Goal: Task Accomplishment & Management: Manage account settings

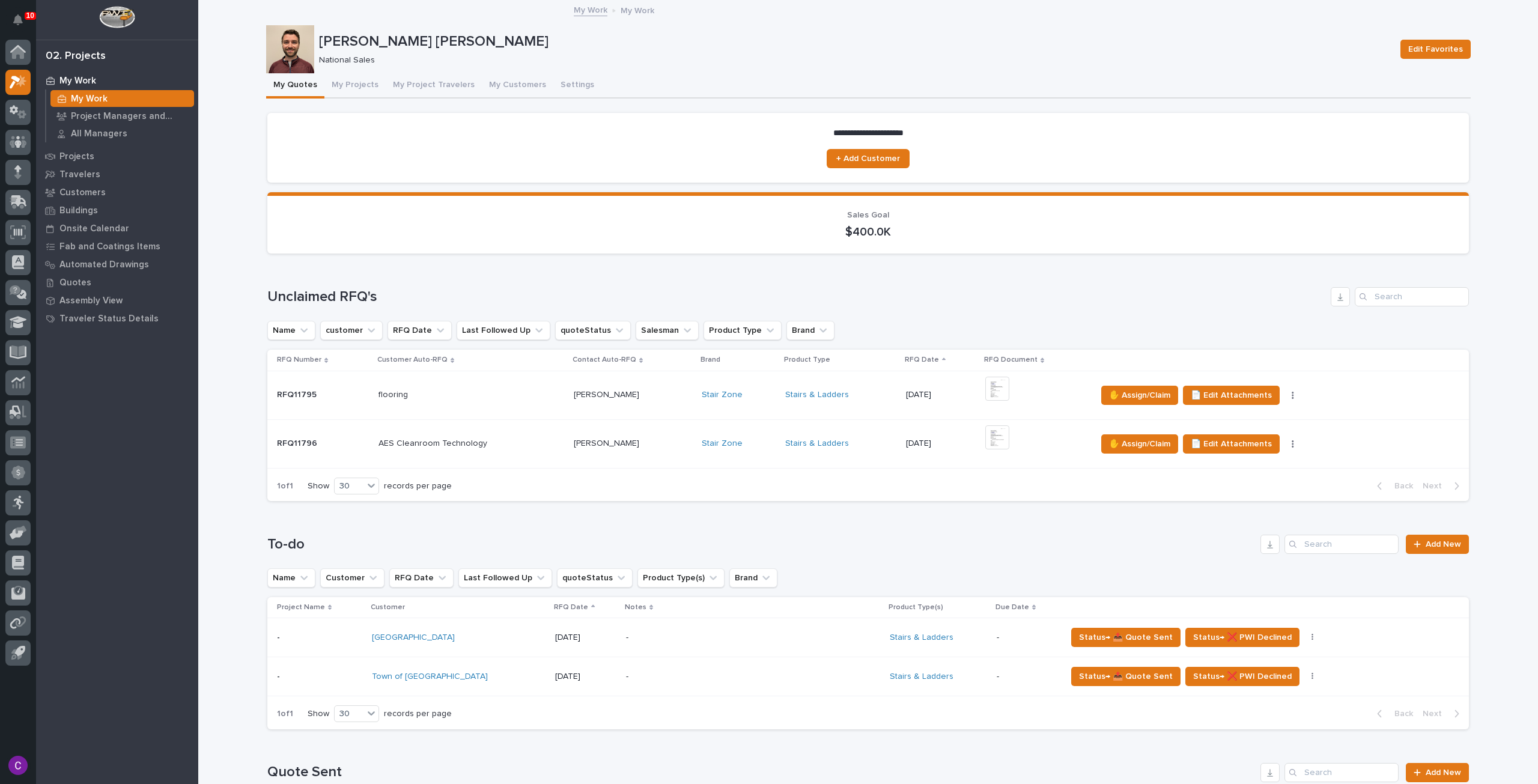
click at [855, 430] on td "Stairs & Ladders" at bounding box center [841, 443] width 121 height 49
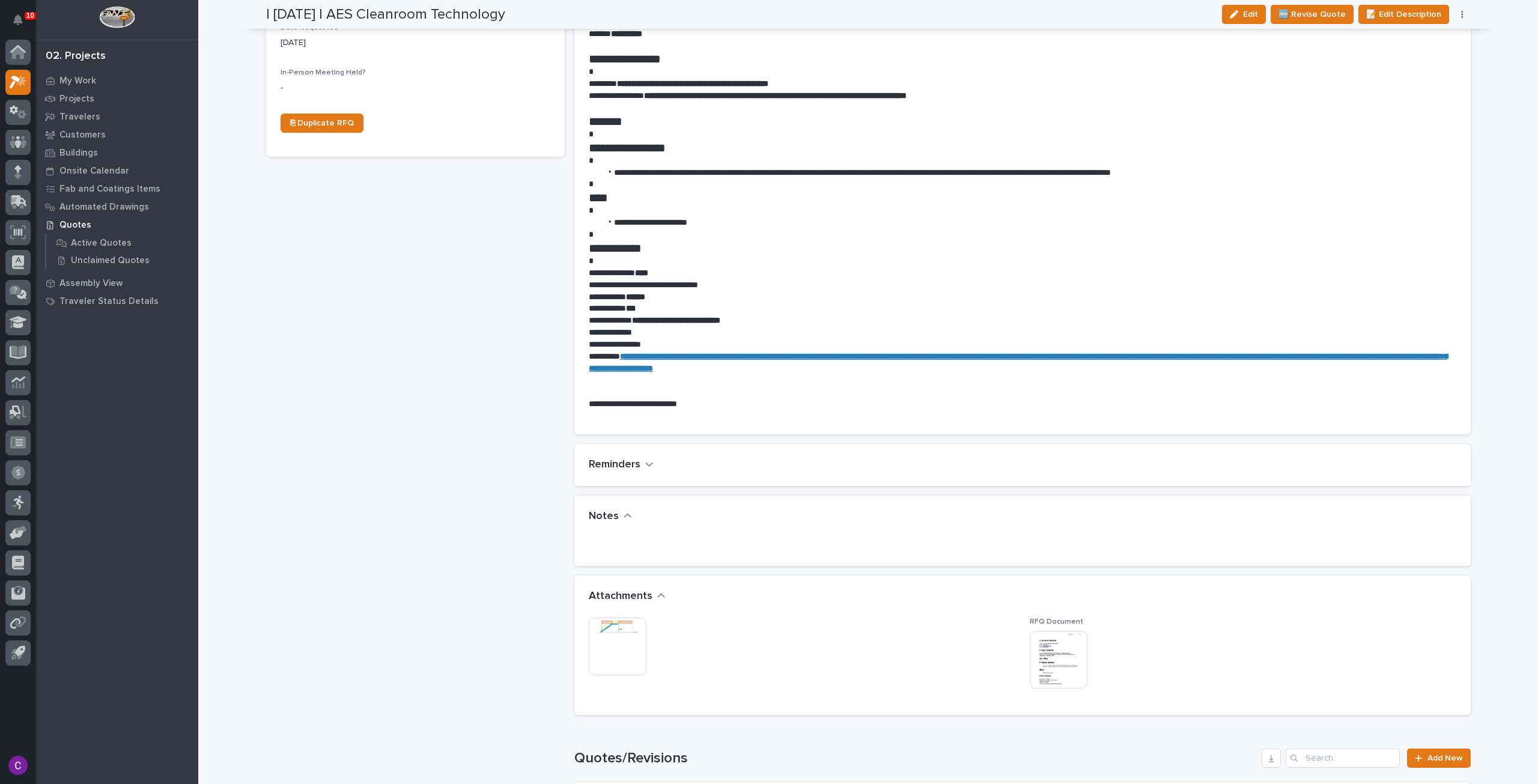
scroll to position [480, 0]
click at [606, 633] on img at bounding box center [618, 646] width 58 height 58
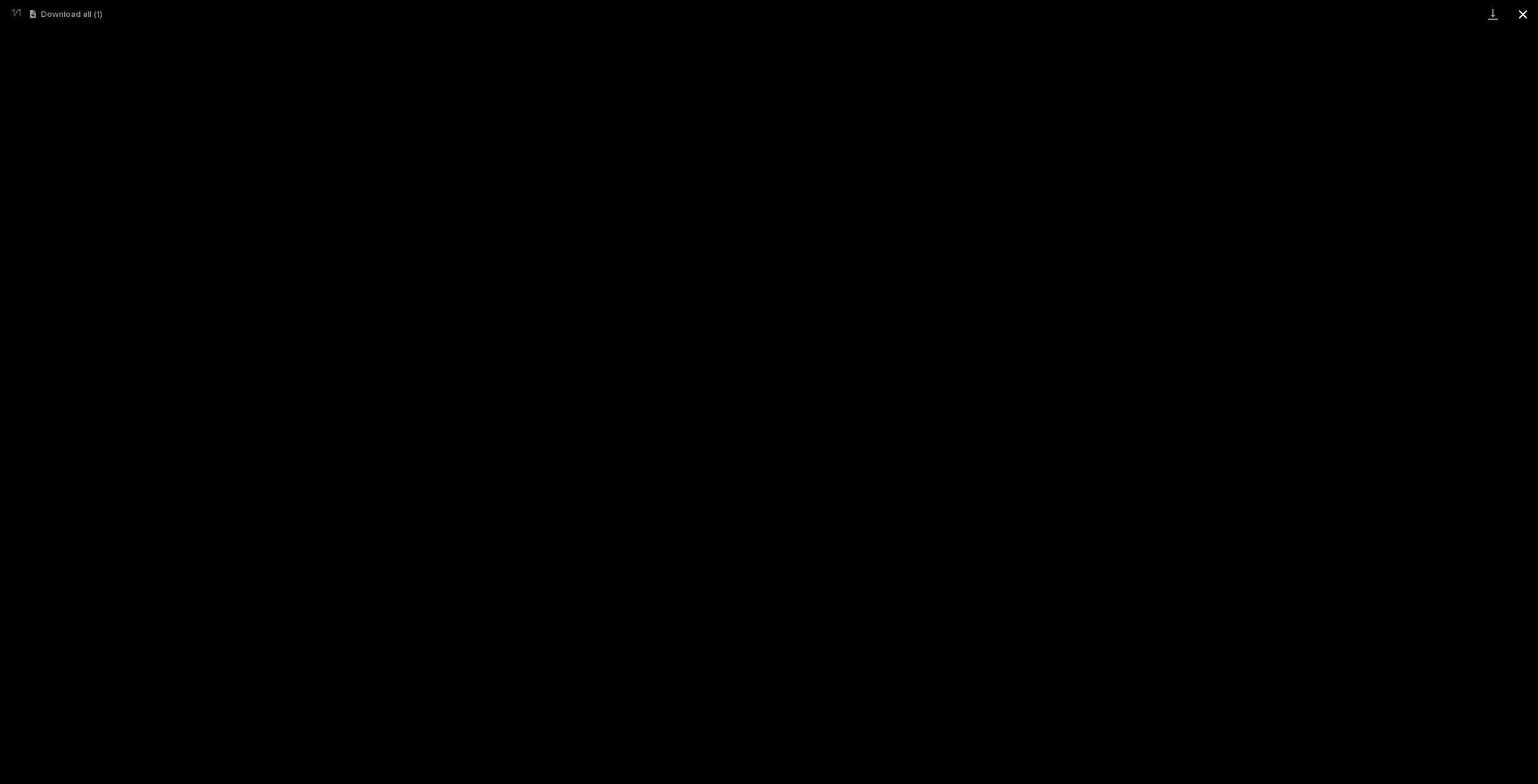
click at [1522, 11] on button "Close gallery" at bounding box center [1524, 14] width 30 height 28
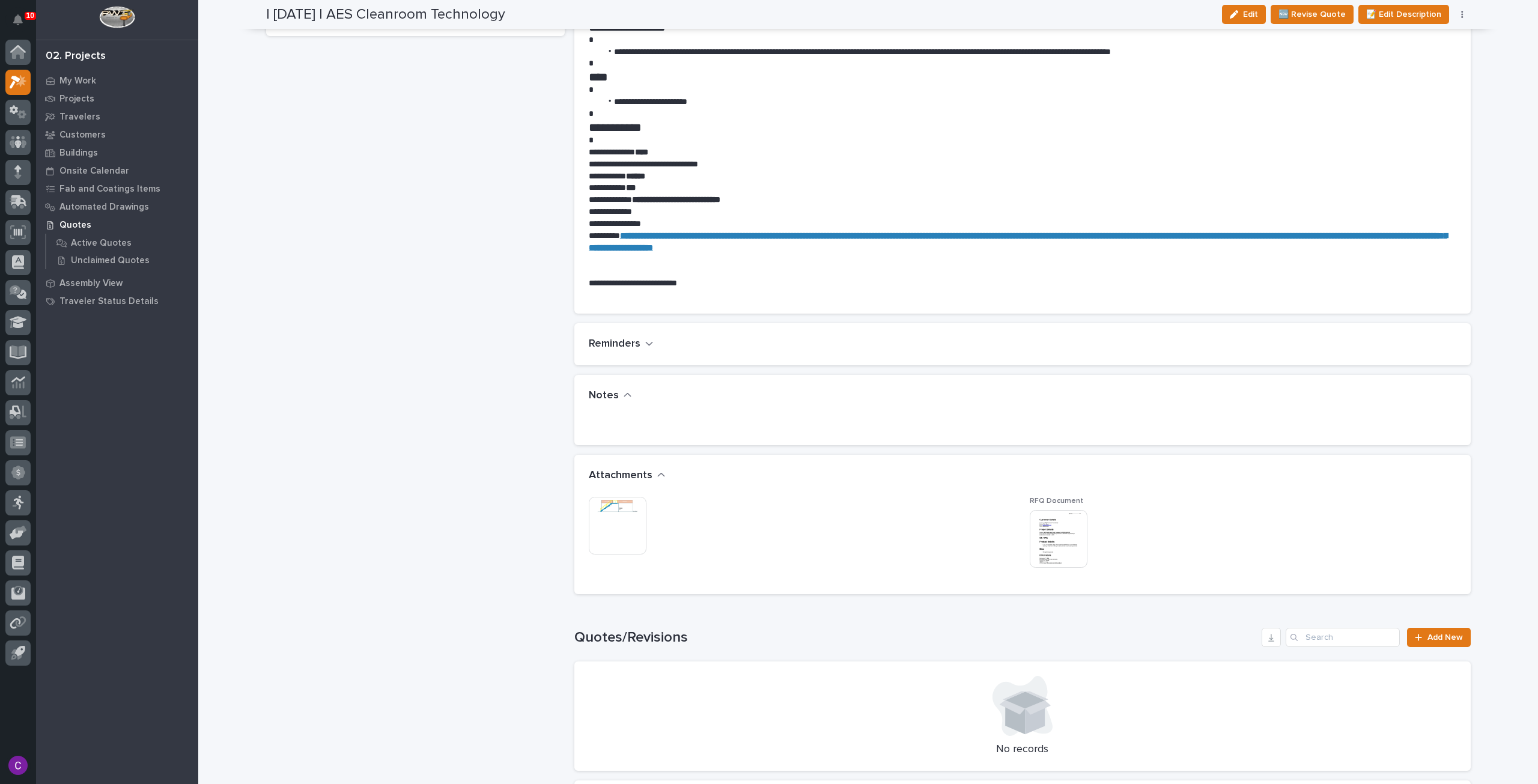
scroll to position [0, 0]
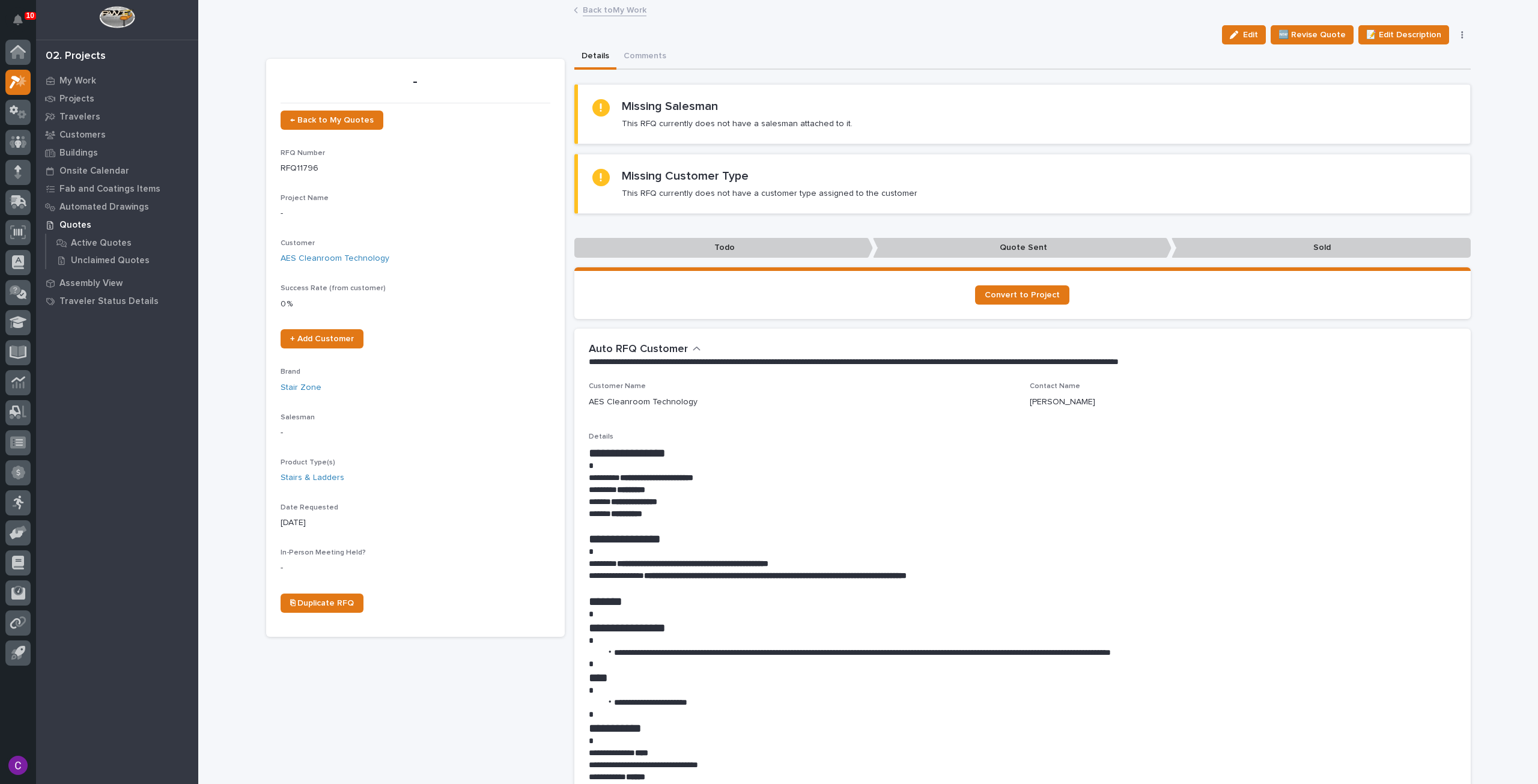
click at [608, 9] on link "Back to My Work" at bounding box center [615, 9] width 64 height 14
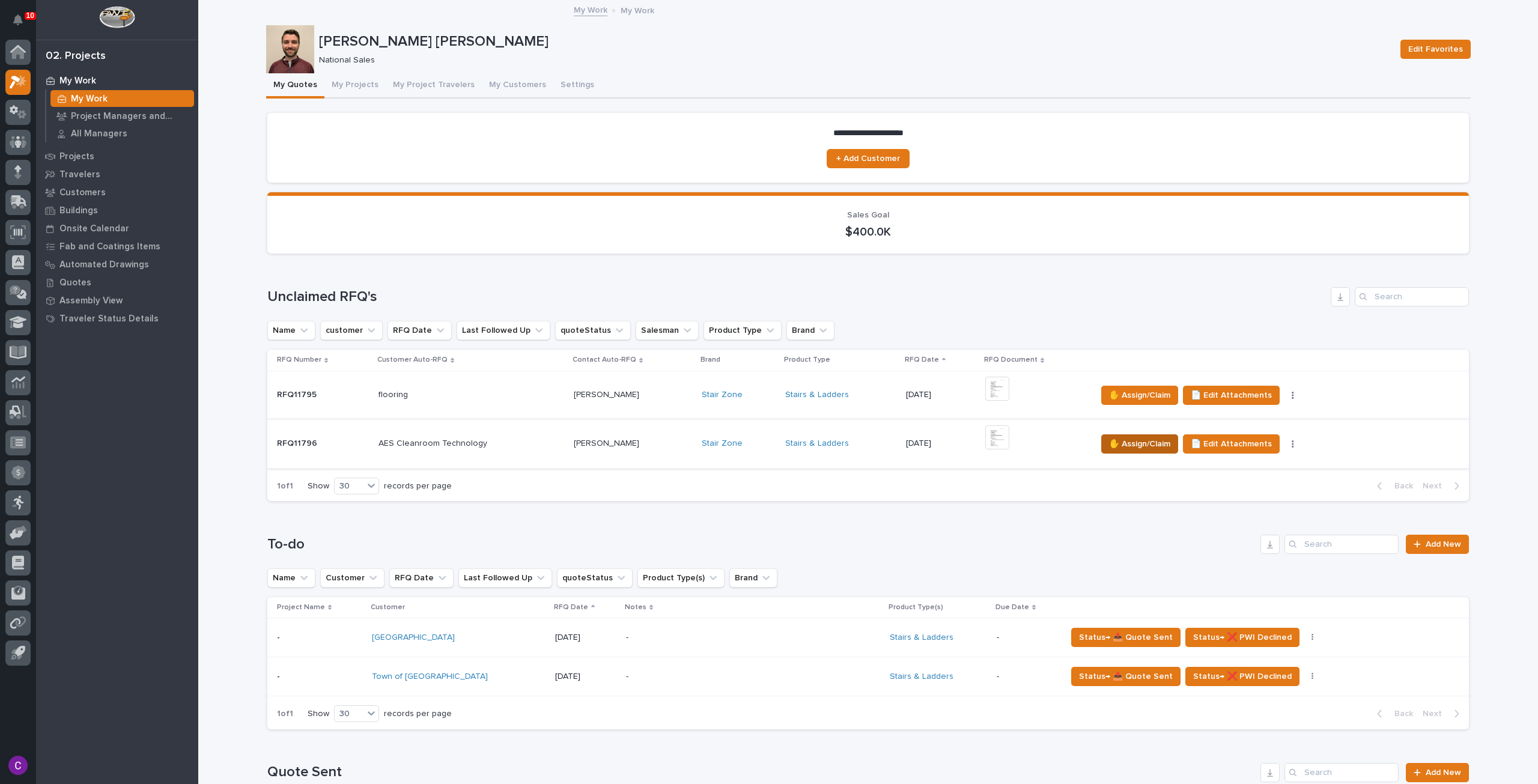
click at [1133, 445] on span "✋ Assign/Claim" at bounding box center [1139, 444] width 61 height 14
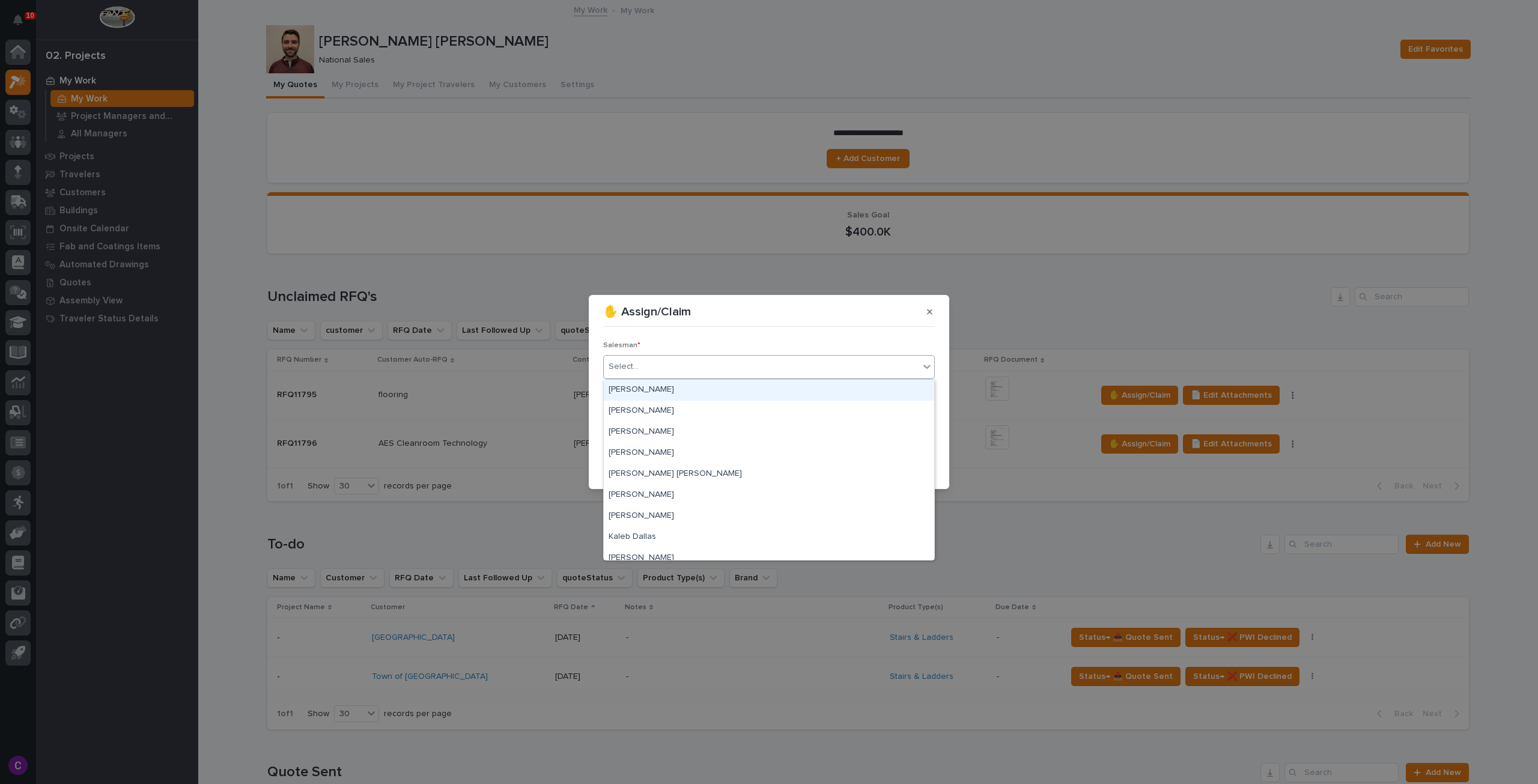
click at [868, 365] on div "Select..." at bounding box center [761, 367] width 316 height 20
click at [745, 472] on div "[PERSON_NAME] [PERSON_NAME]" at bounding box center [769, 474] width 331 height 21
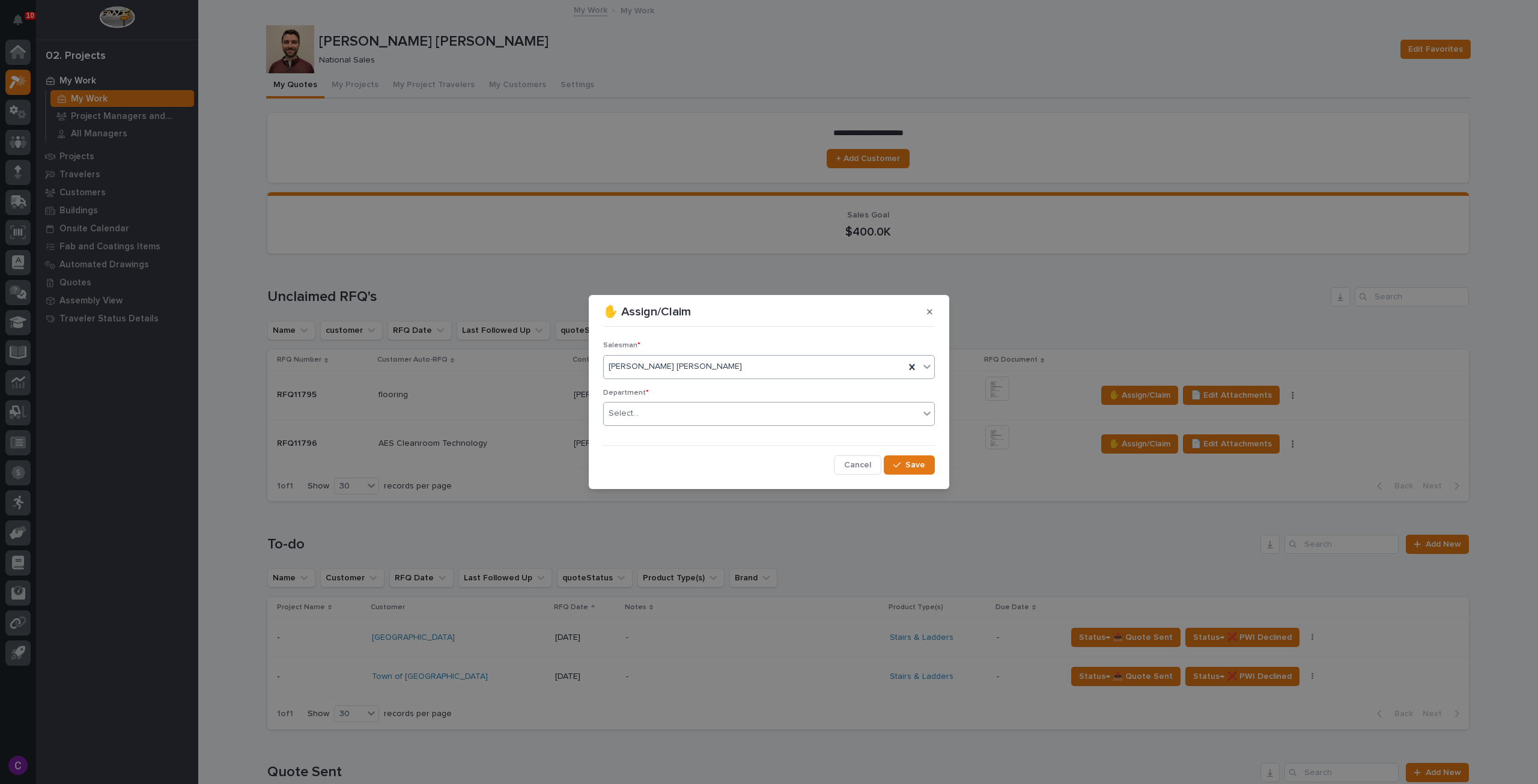
click at [719, 405] on div "Select..." at bounding box center [761, 414] width 316 height 20
click at [704, 441] on div "National Sales" at bounding box center [769, 437] width 331 height 21
click at [901, 468] on icon "button" at bounding box center [897, 464] width 7 height 9
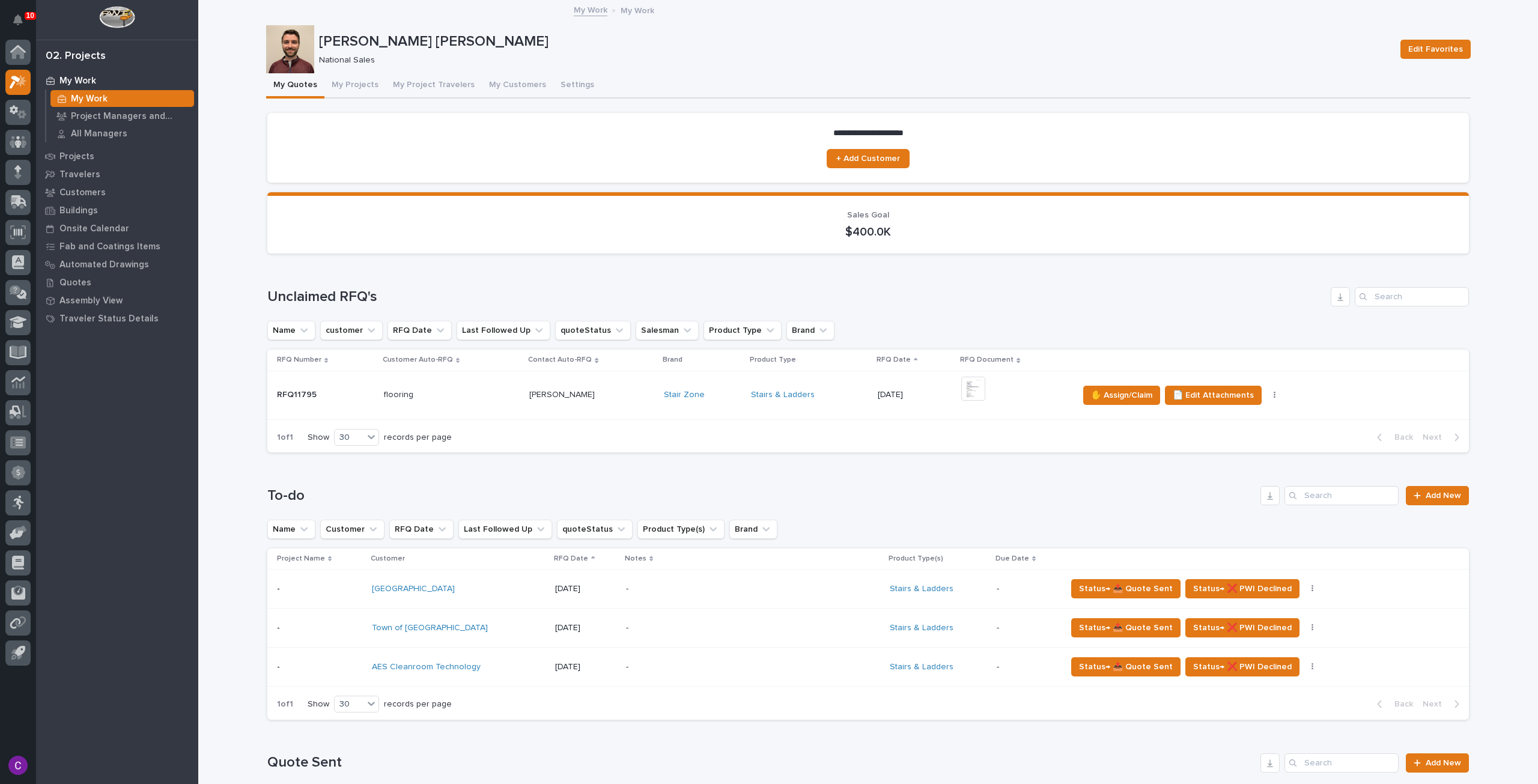
click at [812, 673] on div "-" at bounding box center [731, 667] width 210 height 27
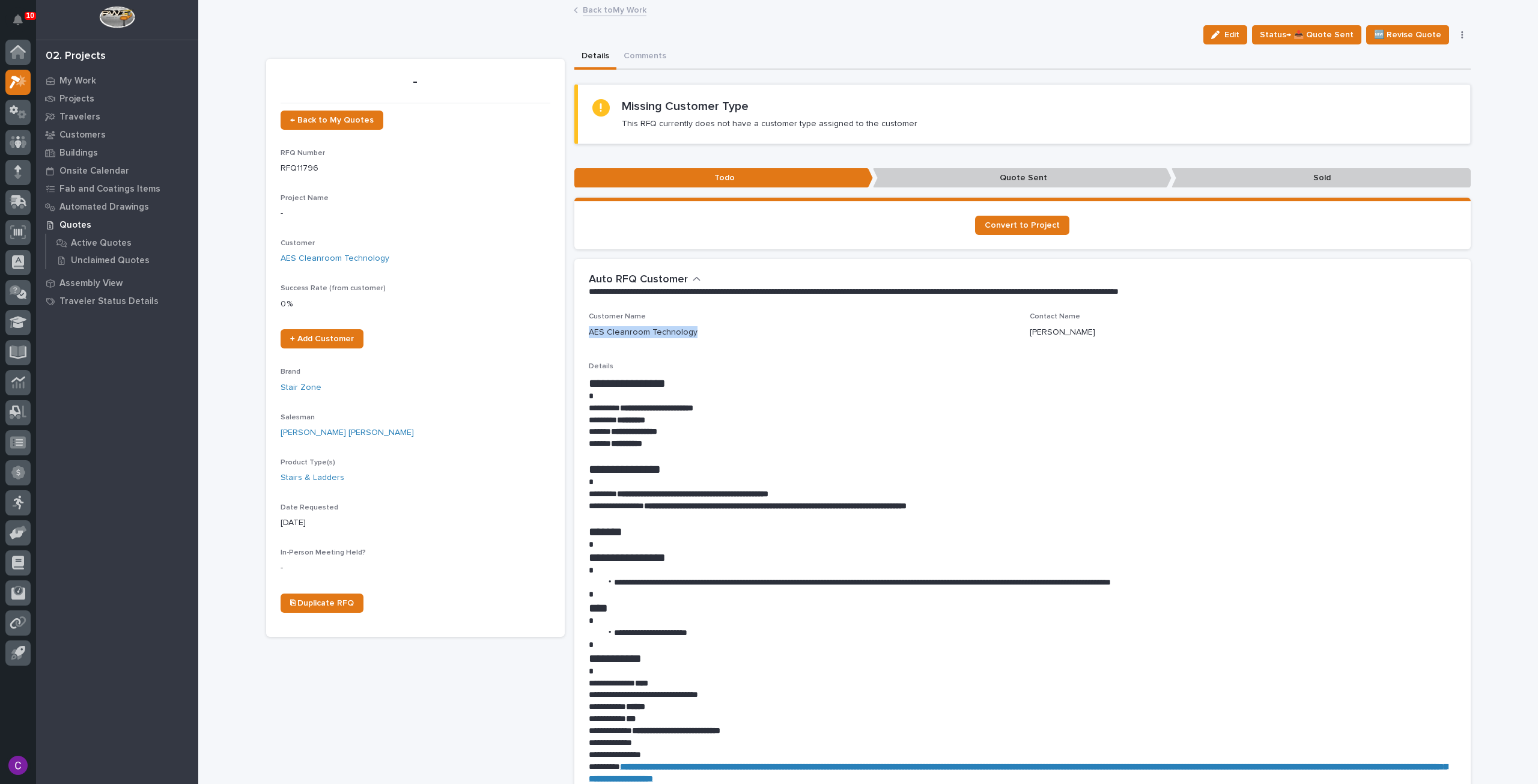
drag, startPoint x: 700, startPoint y: 331, endPoint x: 579, endPoint y: 333, distance: 121.0
click at [579, 333] on div "**********" at bounding box center [1023, 578] width 897 height 532
copy p "AES Cleanroom Technology"
drag, startPoint x: 693, startPoint y: 432, endPoint x: 610, endPoint y: 431, distance: 83.0
click at [610, 431] on p "**********" at bounding box center [1023, 432] width 868 height 12
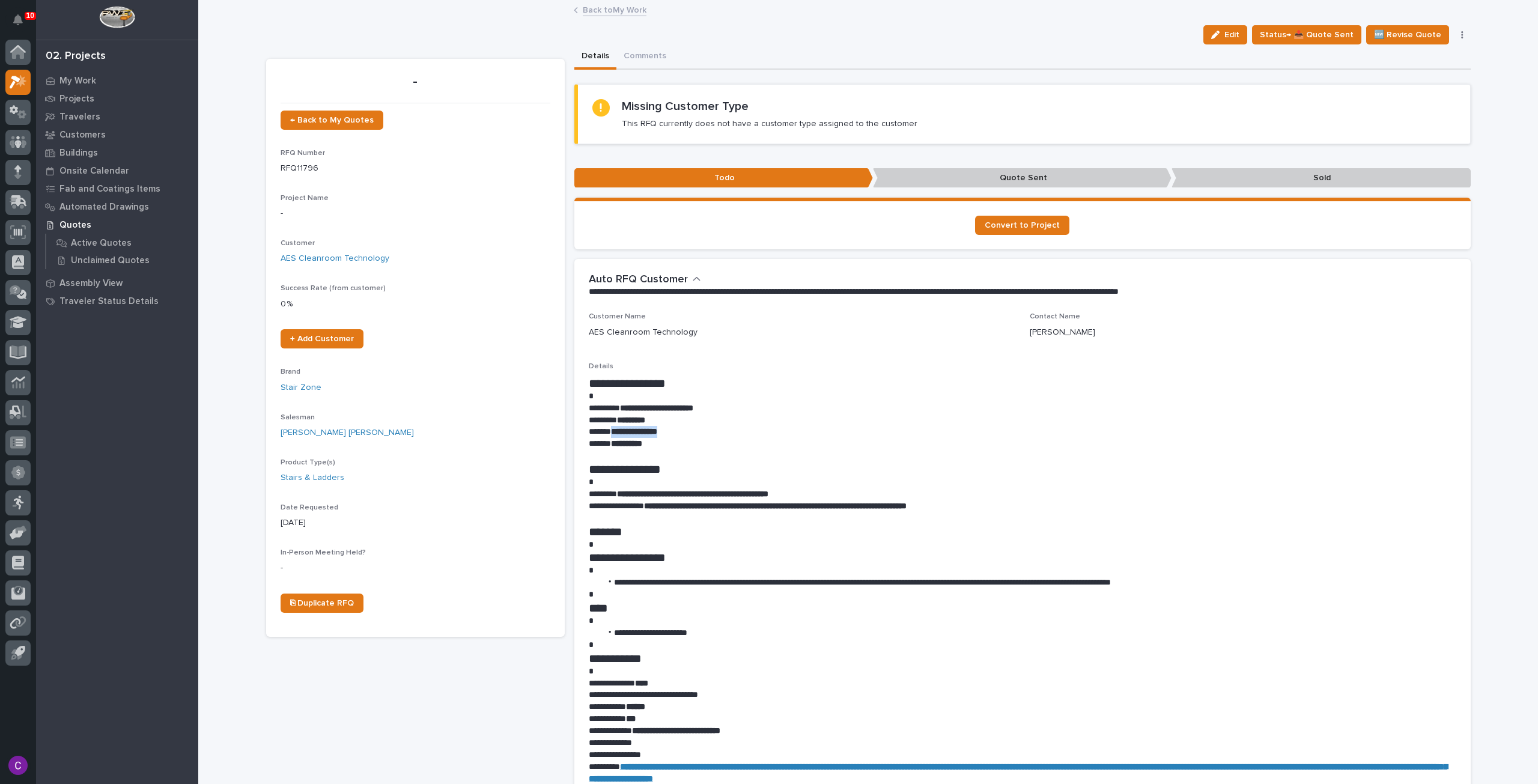
copy strong "**********"
click at [24, 88] on icon at bounding box center [18, 82] width 17 height 14
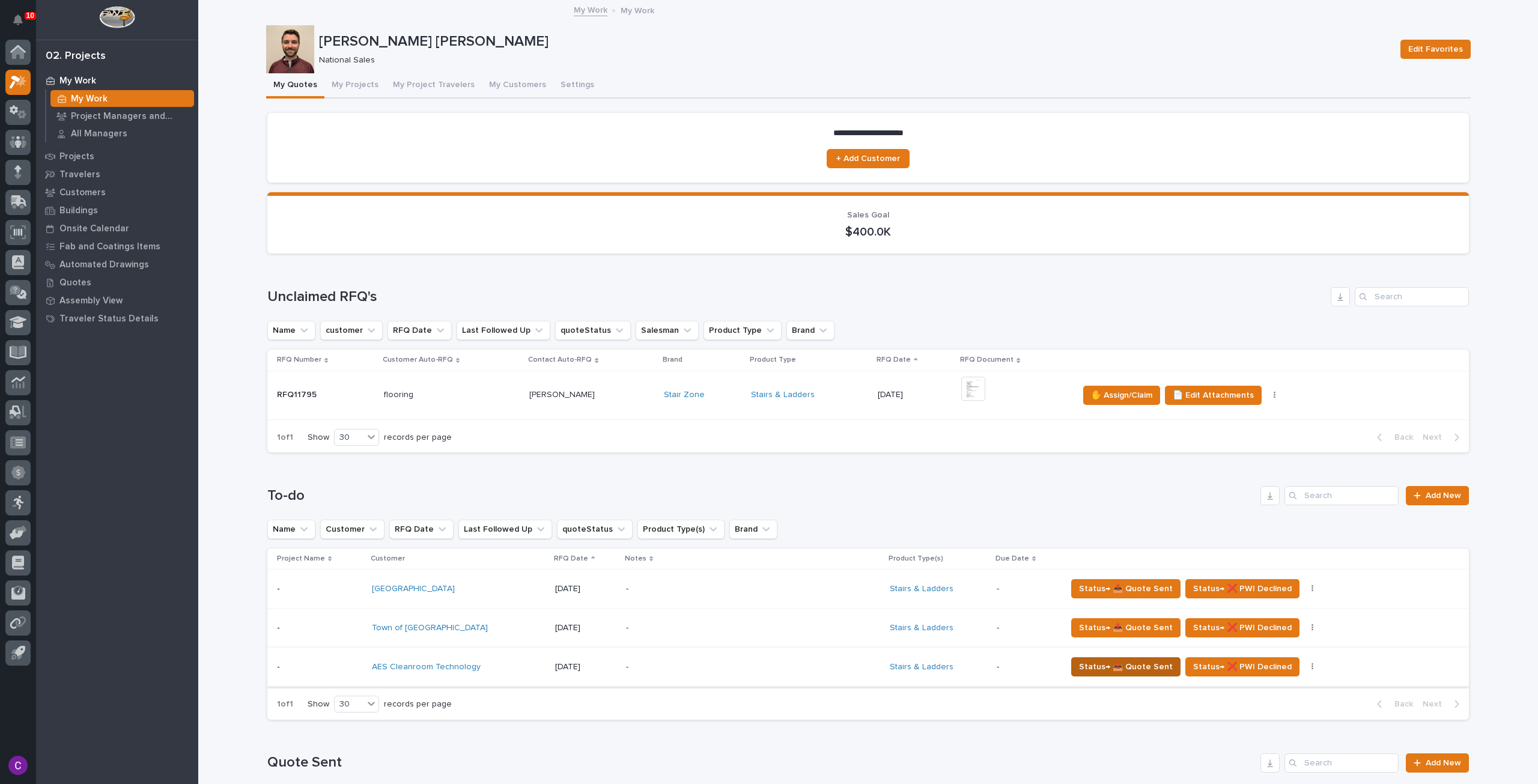
click at [1149, 663] on span "Status→ 📤 Quote Sent" at bounding box center [1126, 667] width 94 height 14
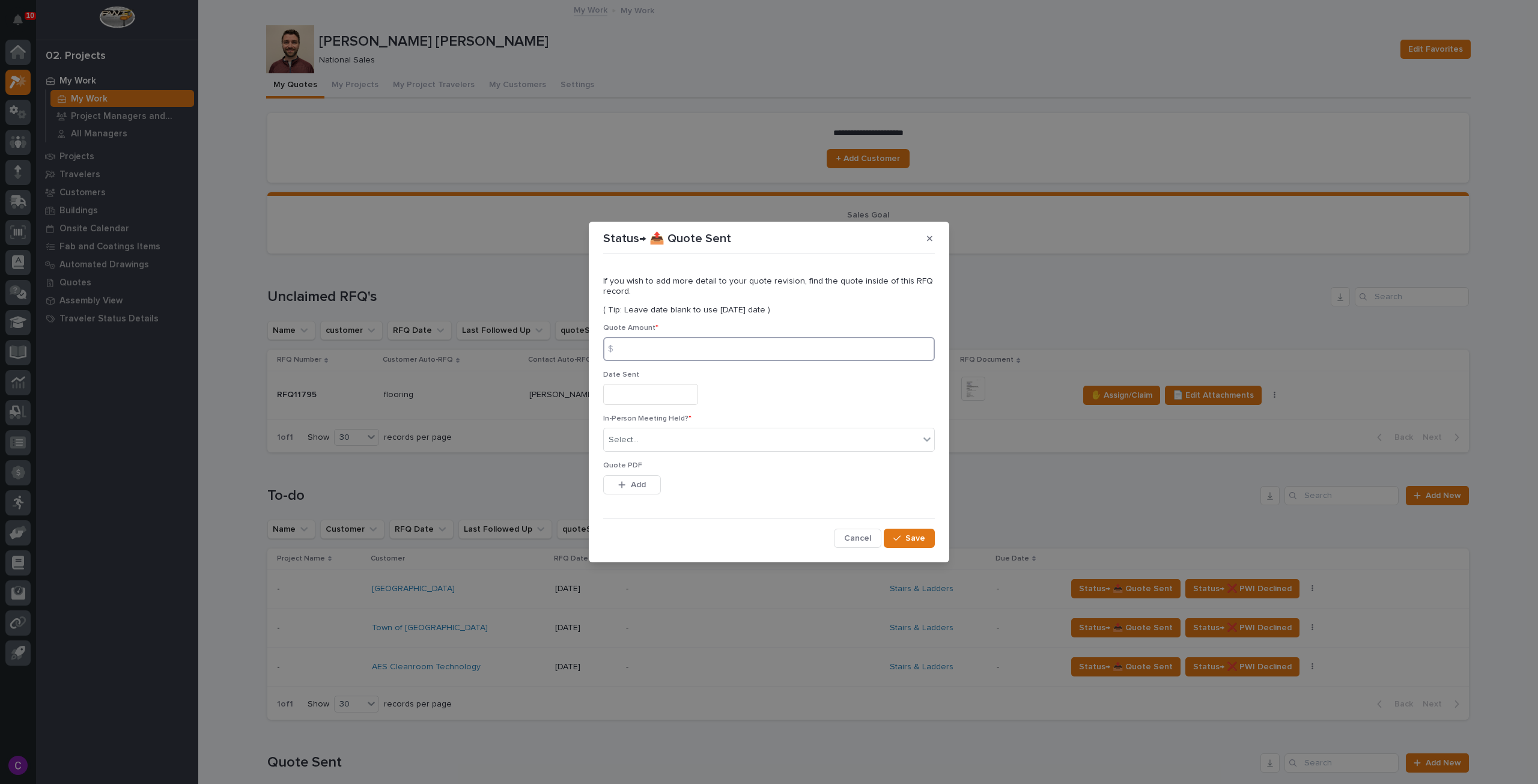
click at [736, 355] on input at bounding box center [769, 349] width 331 height 24
click at [687, 347] on input at bounding box center [769, 349] width 331 height 24
type input "6677"
click at [641, 404] on input "text" at bounding box center [651, 395] width 95 height 21
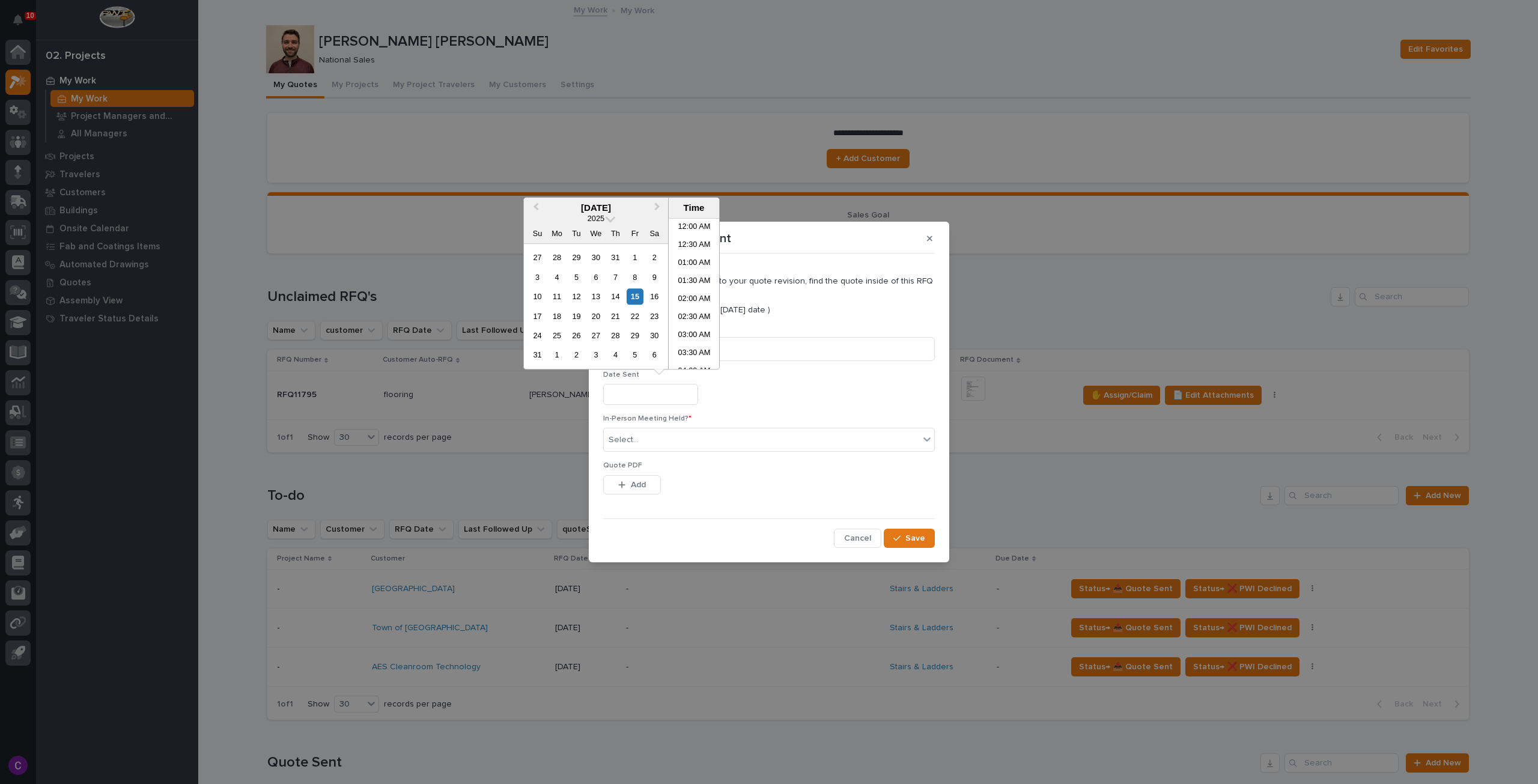
scroll to position [294, 0]
click at [638, 296] on div "15" at bounding box center [635, 296] width 16 height 16
type input "**********"
click at [637, 300] on div "15" at bounding box center [635, 296] width 16 height 16
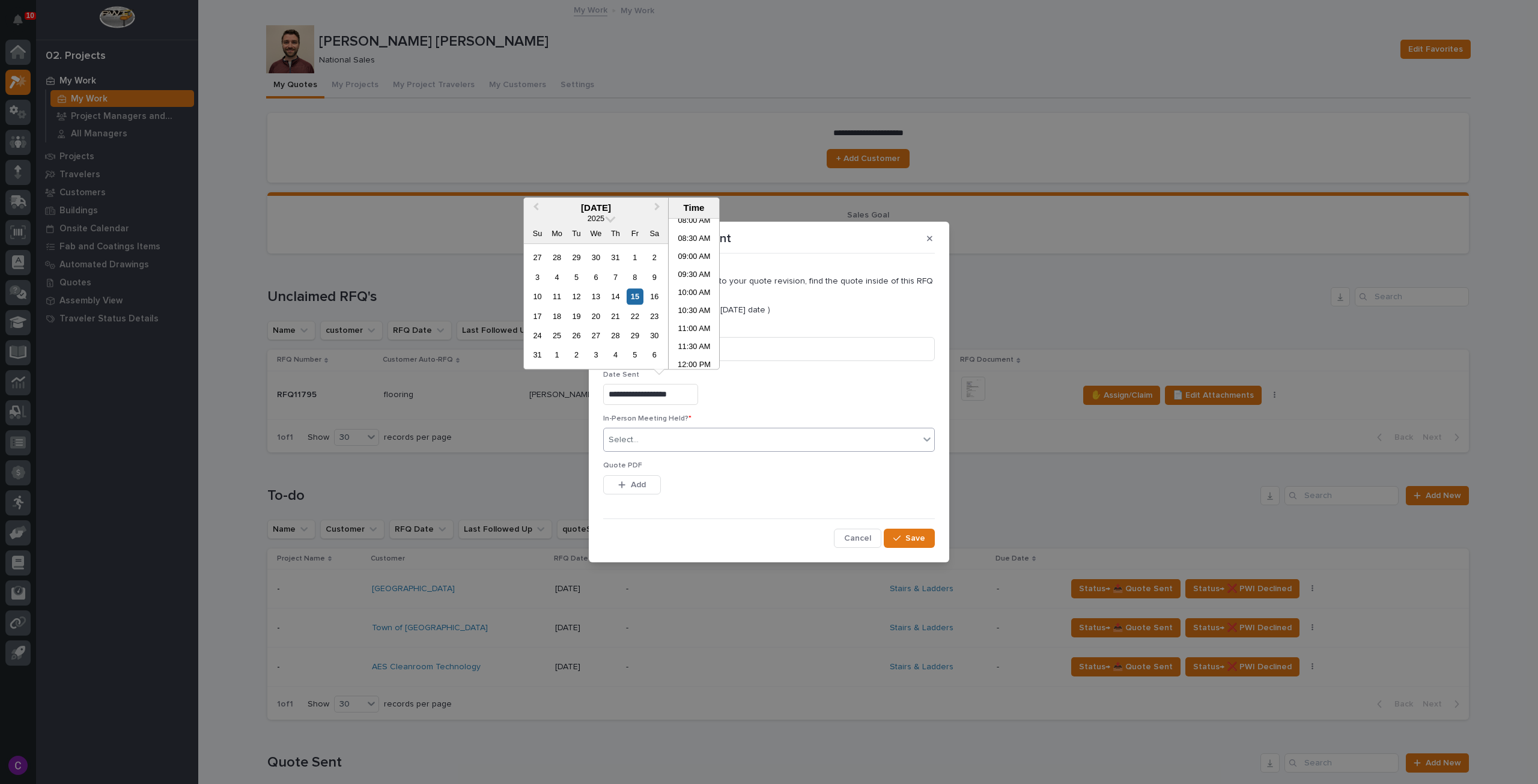
click at [836, 451] on div "Select..." at bounding box center [769, 439] width 331 height 24
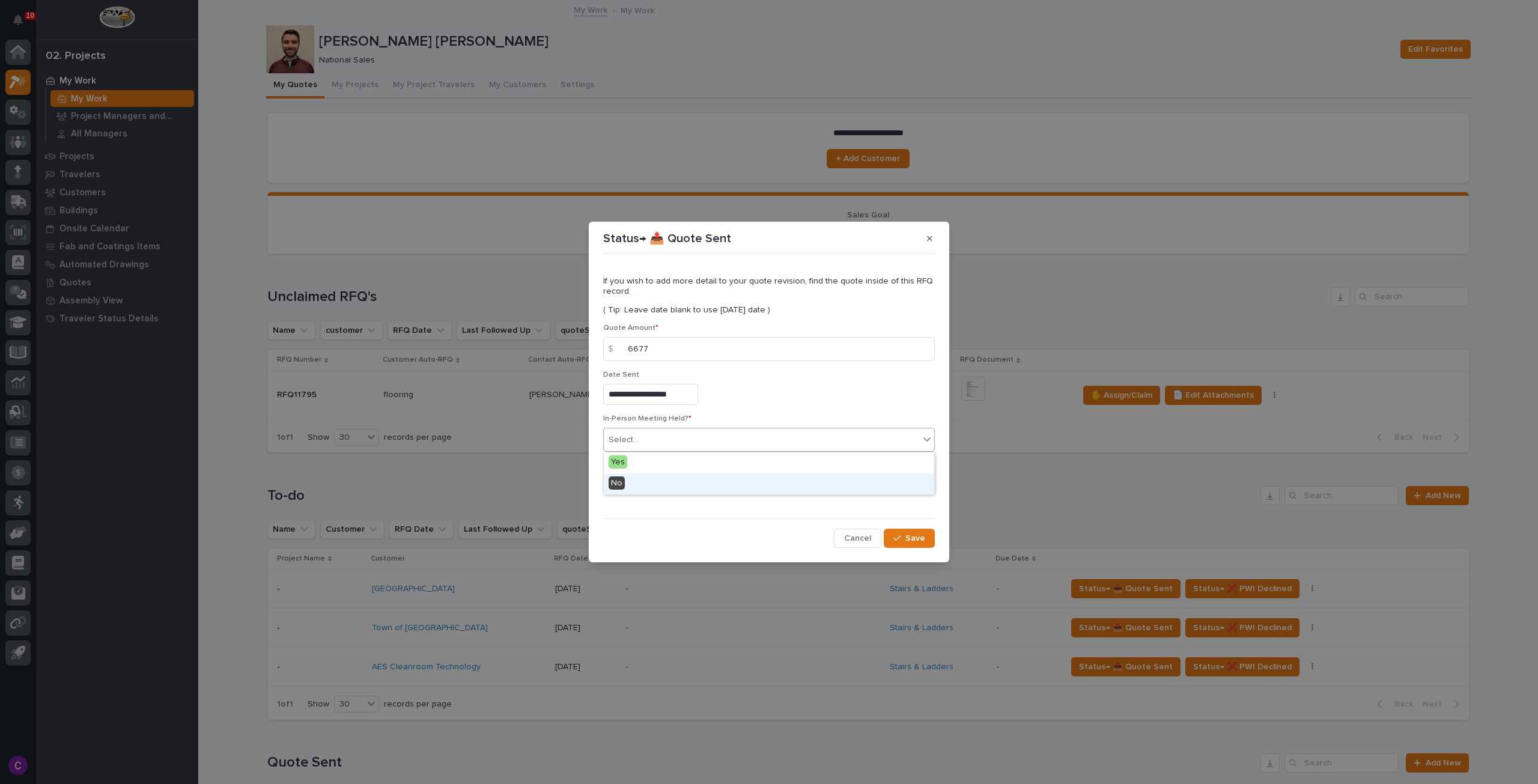
click at [712, 486] on div "No" at bounding box center [769, 484] width 331 height 21
click at [644, 484] on button "Add" at bounding box center [633, 484] width 58 height 19
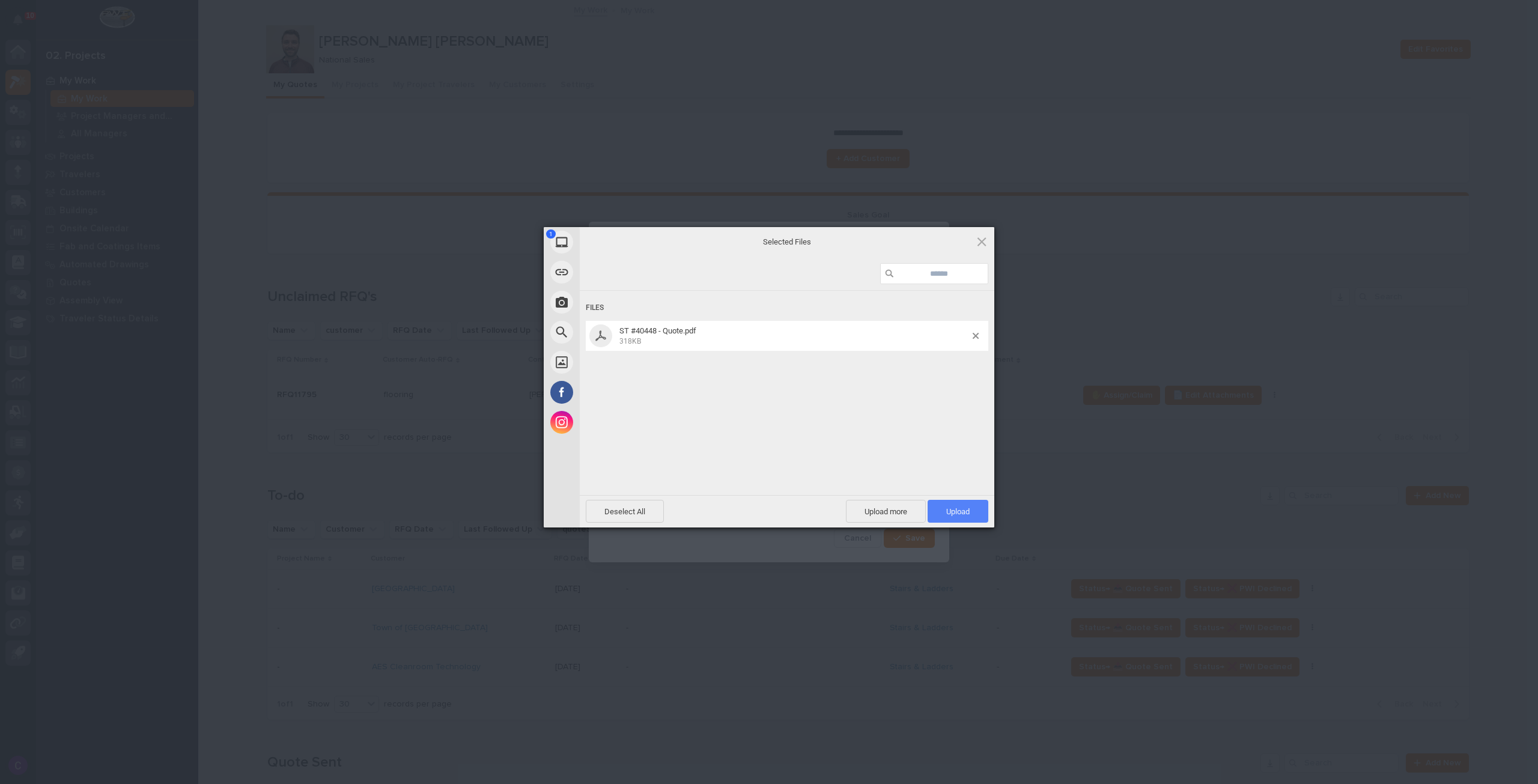
click at [955, 507] on span "Upload 1" at bounding box center [958, 512] width 24 height 9
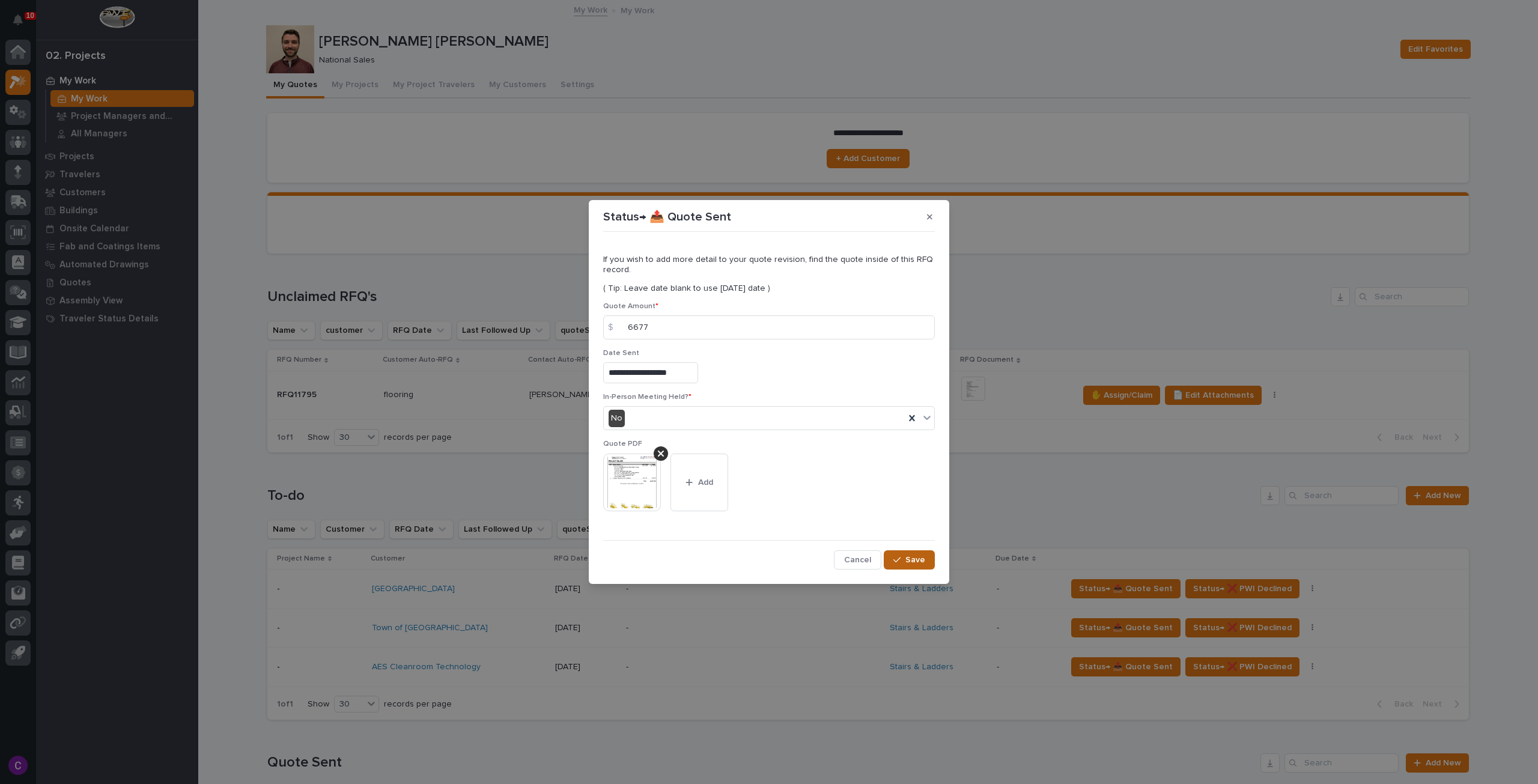
drag, startPoint x: 909, startPoint y: 549, endPoint x: 906, endPoint y: 555, distance: 6.7
click at [907, 555] on button "Save" at bounding box center [909, 559] width 51 height 19
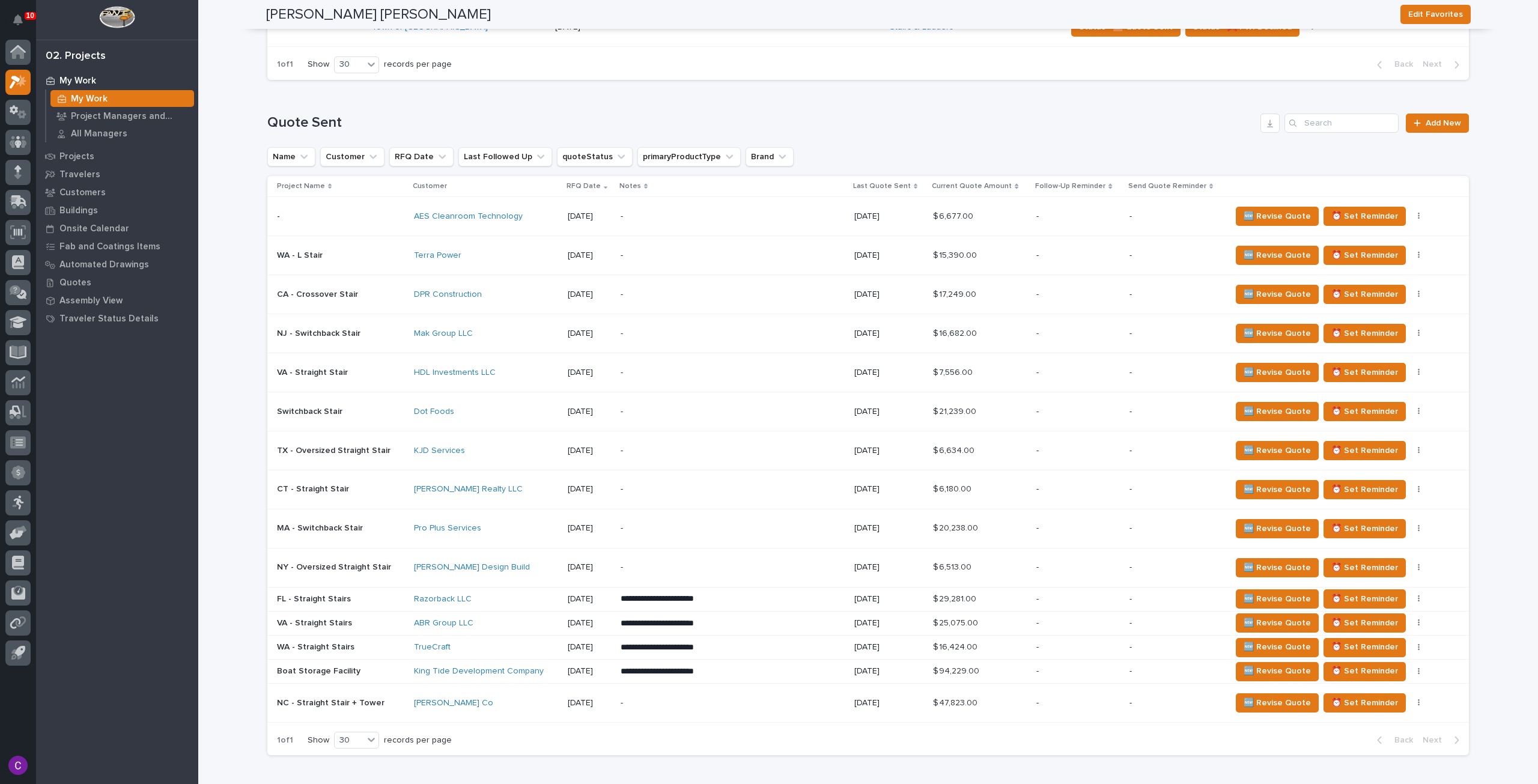
scroll to position [620, 0]
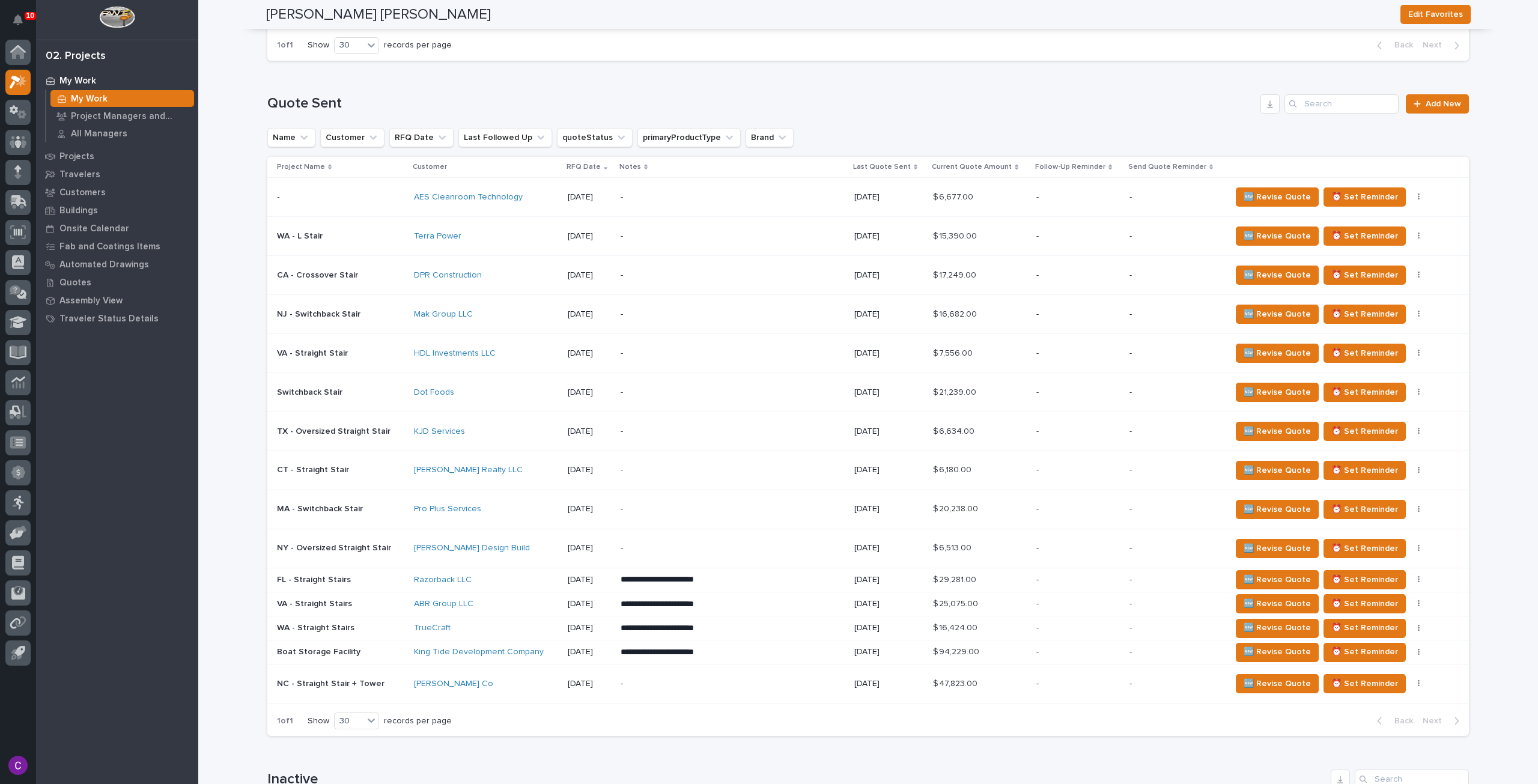
drag, startPoint x: 337, startPoint y: 202, endPoint x: 329, endPoint y: 198, distance: 8.9
click at [329, 198] on p at bounding box center [340, 198] width 127 height 11
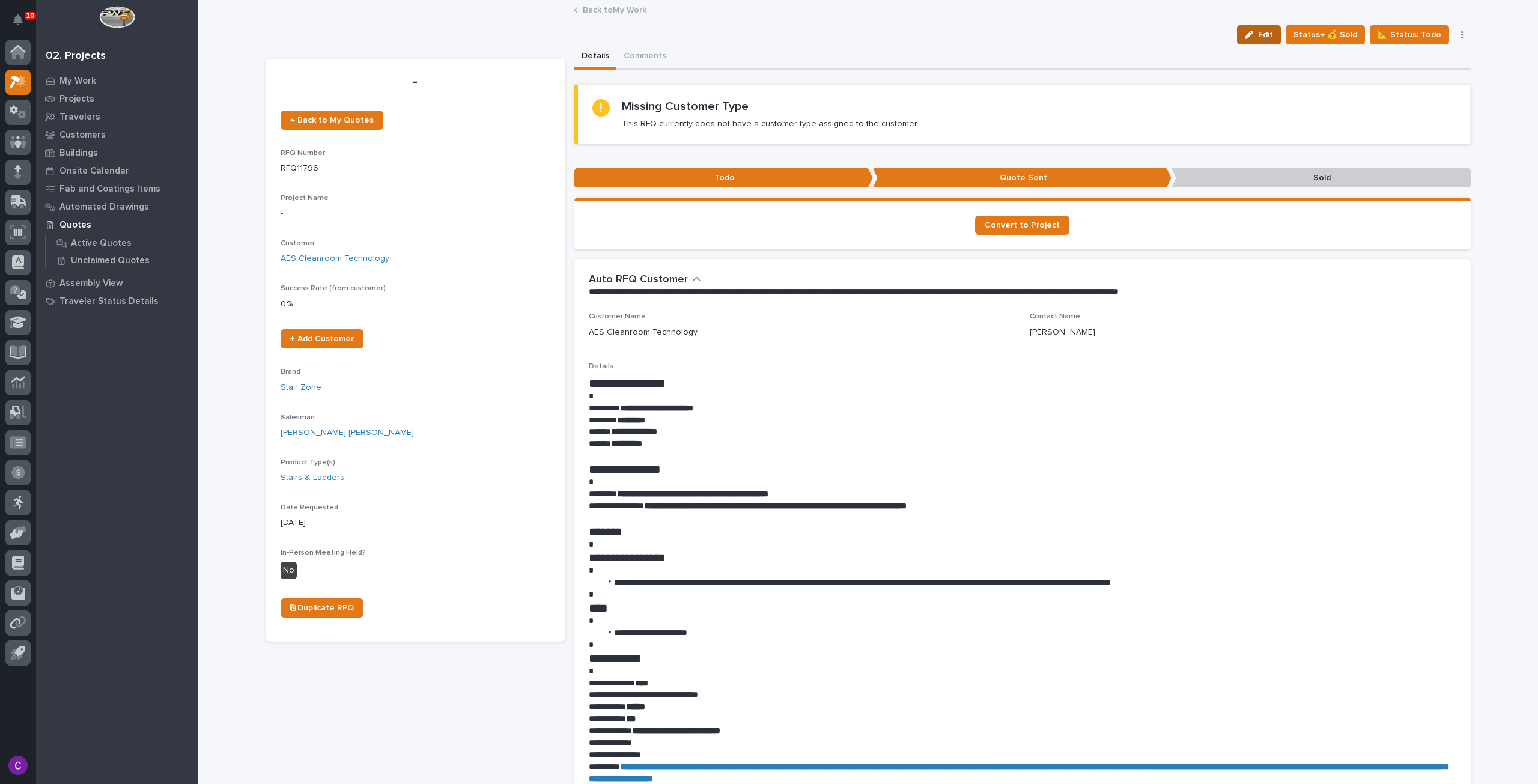
click at [1262, 28] on button "Edit" at bounding box center [1259, 34] width 44 height 19
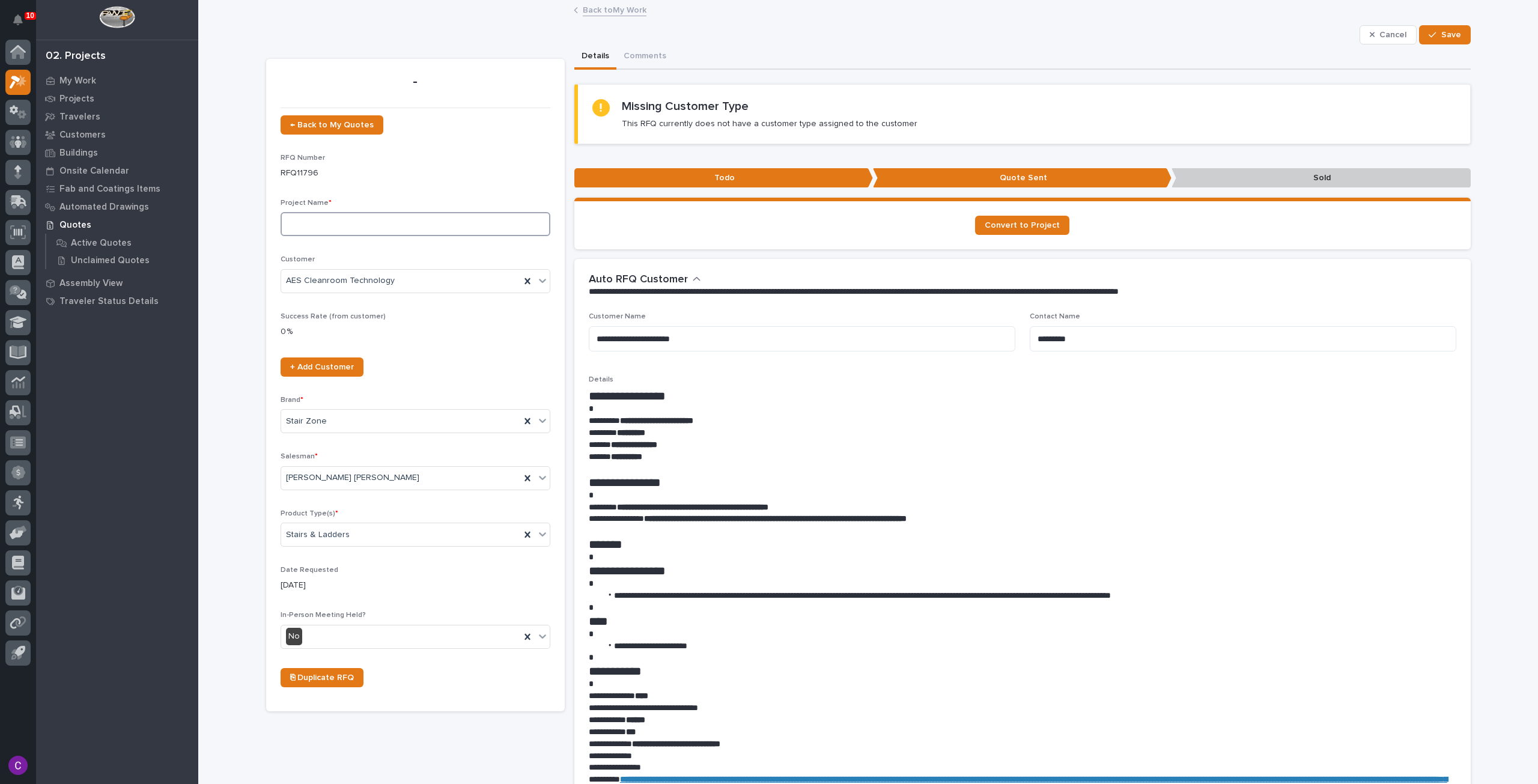
click at [334, 221] on input at bounding box center [415, 224] width 270 height 24
type input "GA - Straight Stair"
click at [1442, 31] on span "Save" at bounding box center [1452, 35] width 20 height 11
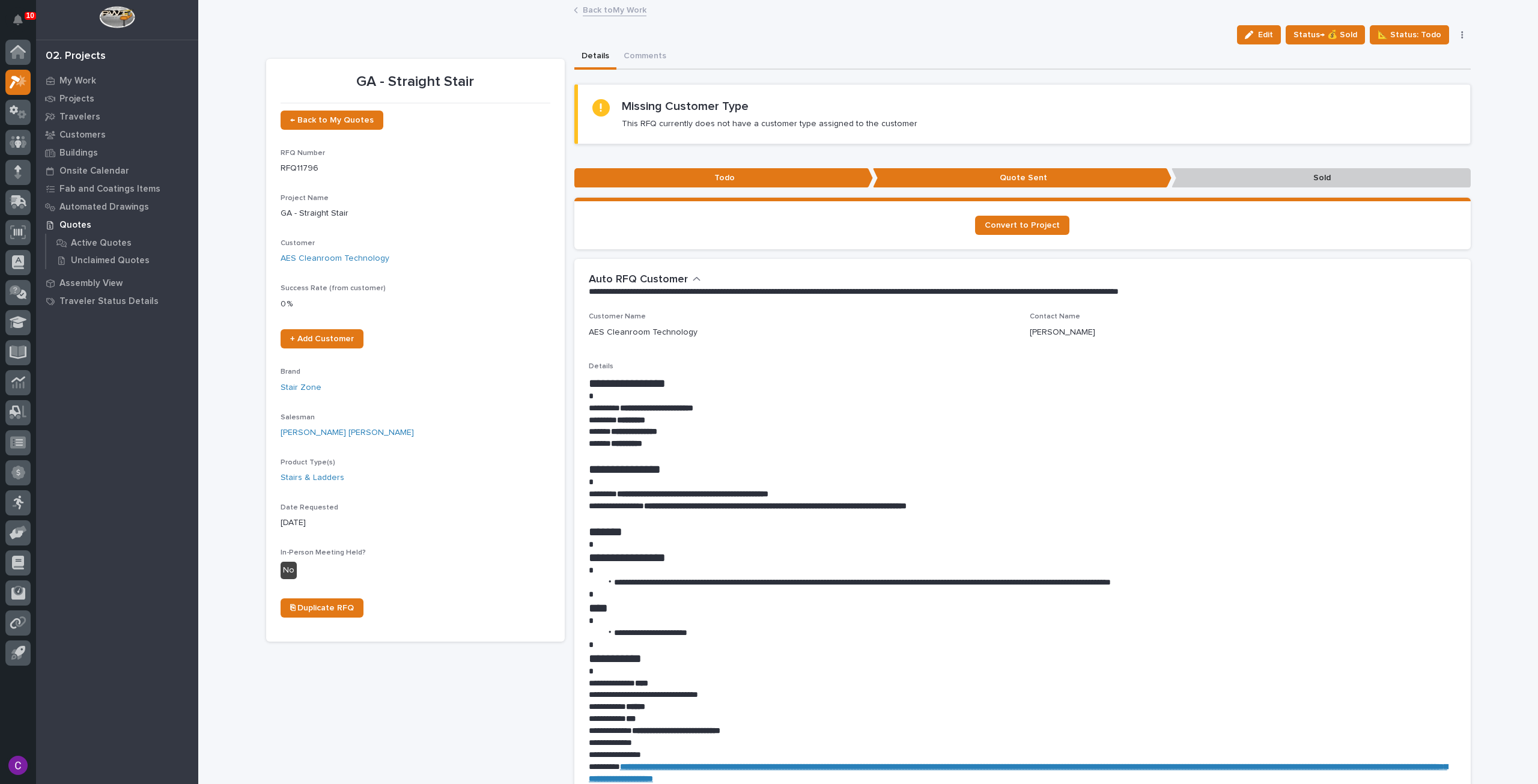
click at [595, 6] on link "Back to My Work" at bounding box center [615, 9] width 64 height 14
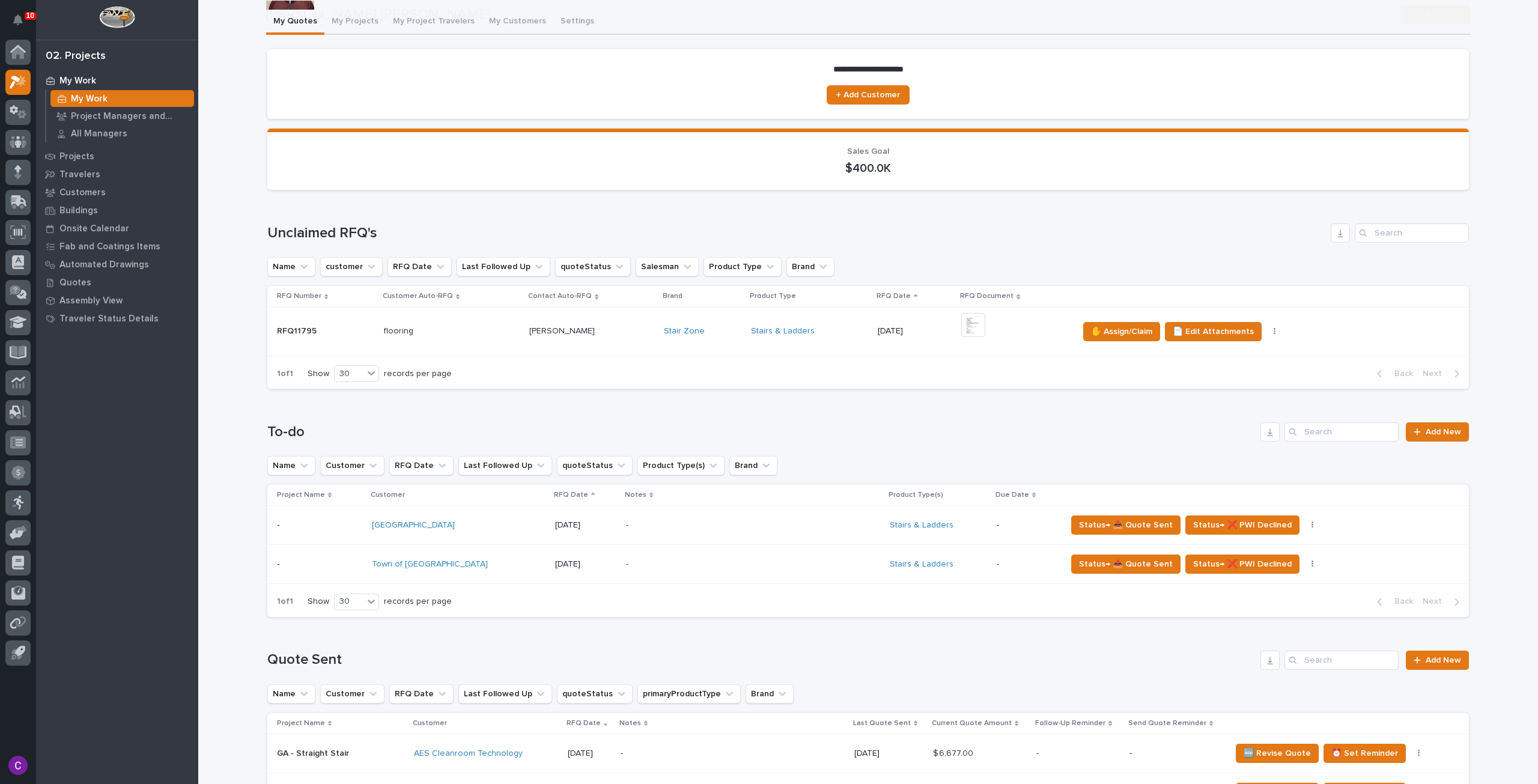
scroll to position [240, 0]
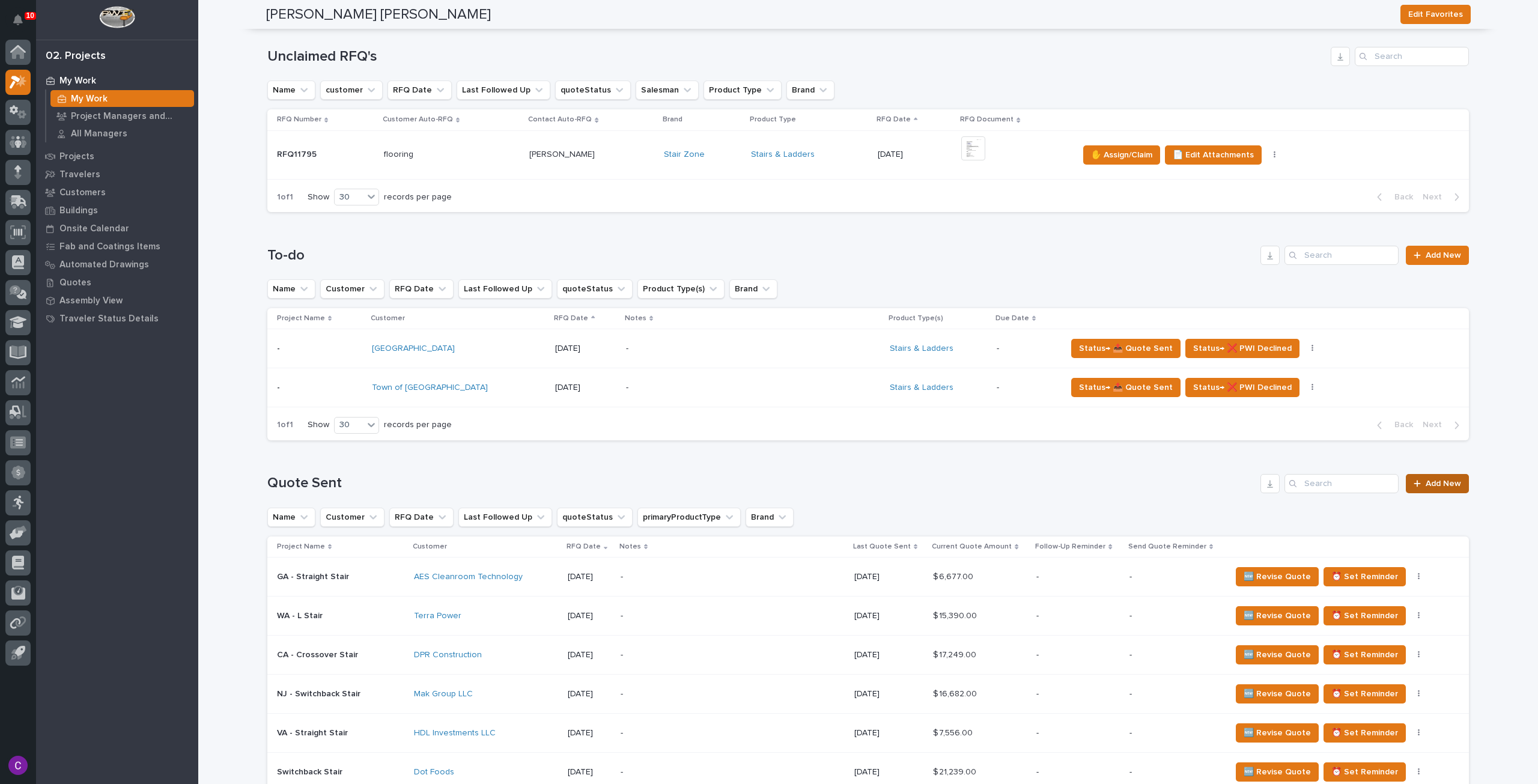
click at [1432, 481] on span "Add New" at bounding box center [1444, 484] width 36 height 9
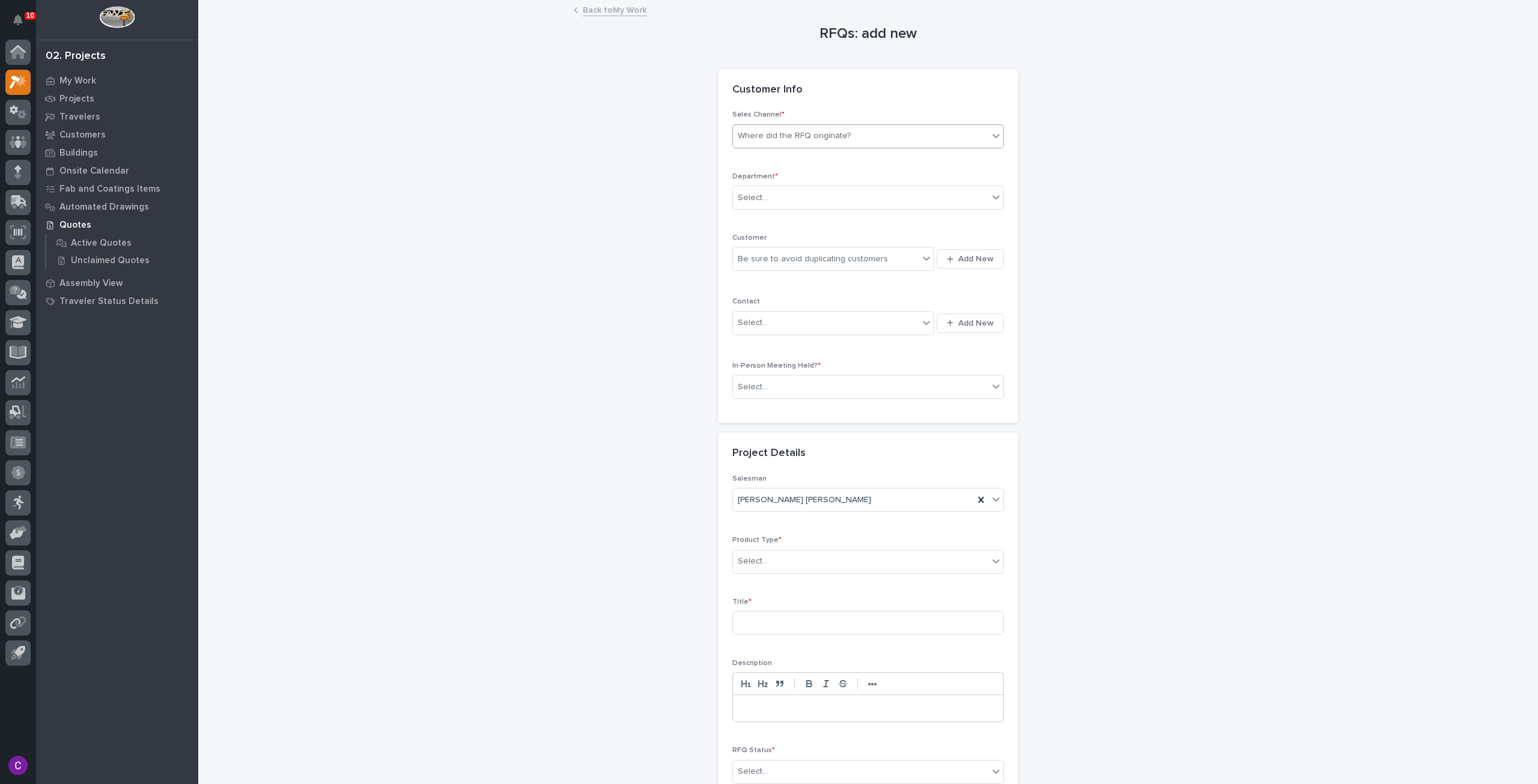
click at [854, 143] on div "Where did the RFQ originate?" at bounding box center [861, 136] width 256 height 20
click at [797, 195] on div "Stair Zone" at bounding box center [863, 201] width 270 height 21
click at [799, 194] on div "Select..." at bounding box center [861, 198] width 256 height 20
click at [793, 212] on div "National Sales" at bounding box center [863, 219] width 270 height 21
click at [950, 253] on button "Add New" at bounding box center [971, 258] width 67 height 19
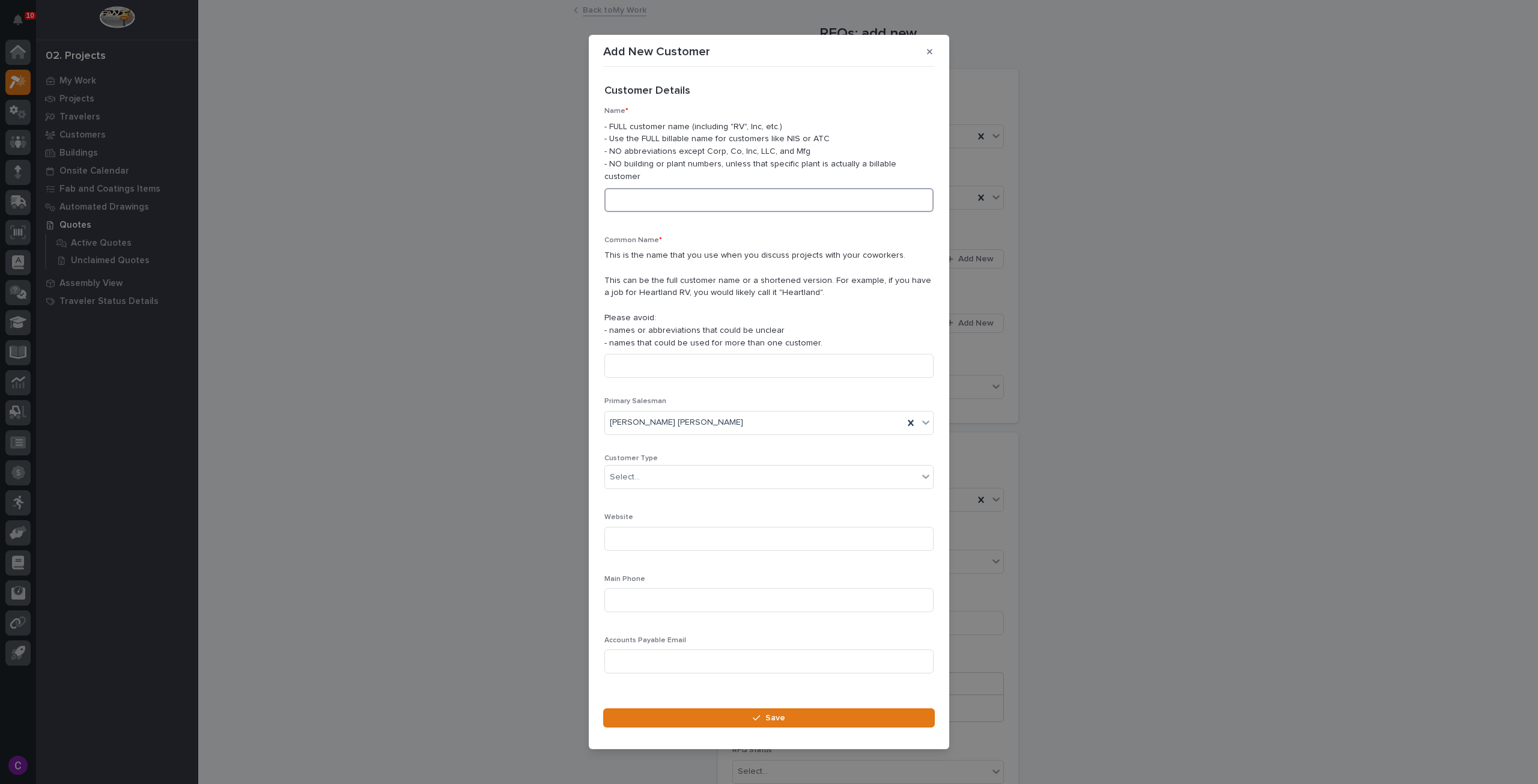
click at [787, 193] on input at bounding box center [769, 200] width 329 height 24
type input "LDA Partners Inc"
type input "LDA Partners"
click at [739, 478] on div "Select..." at bounding box center [761, 477] width 313 height 20
click at [690, 530] on div "General Contractor" at bounding box center [764, 536] width 319 height 21
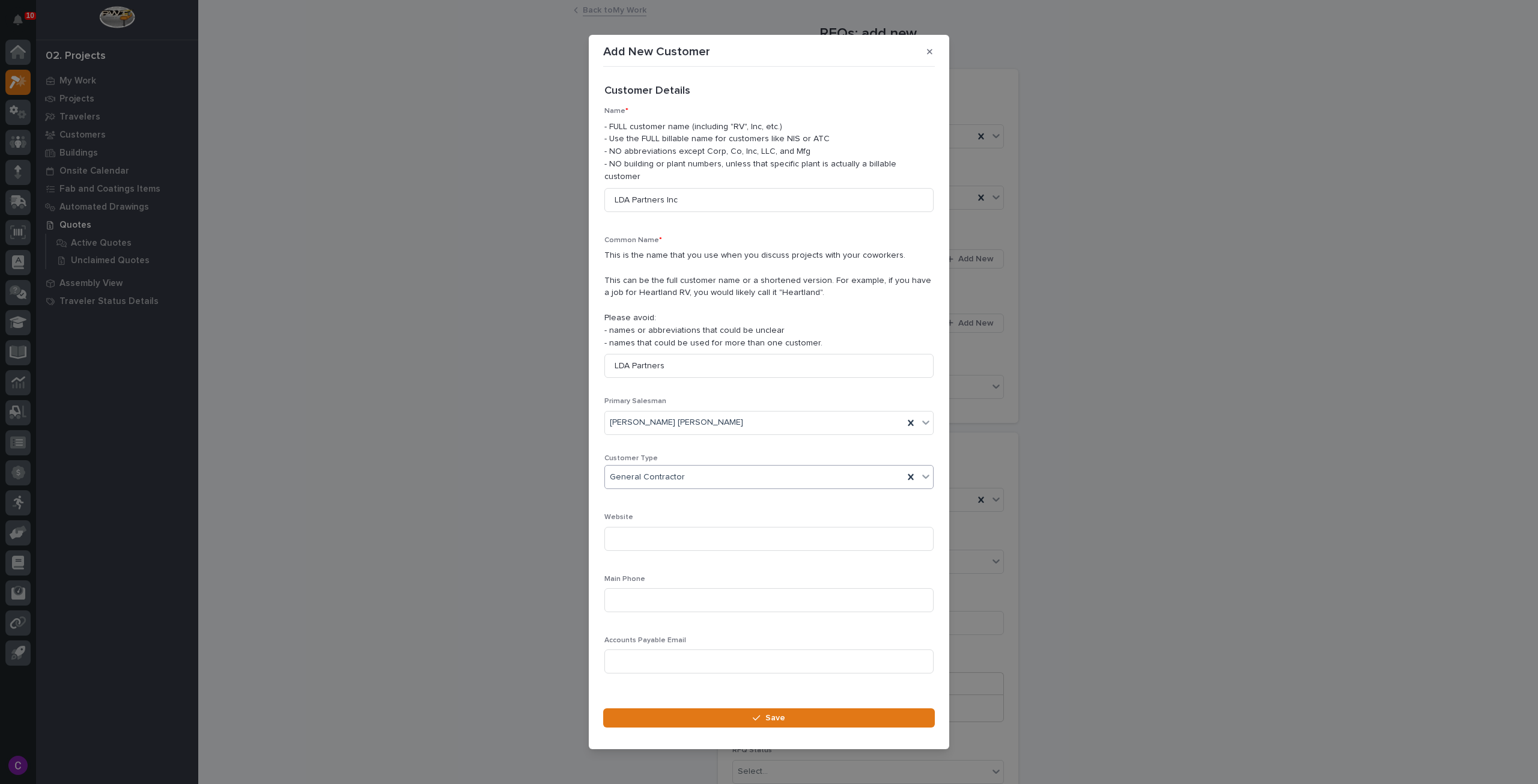
click at [733, 467] on div "General Contractor" at bounding box center [754, 477] width 299 height 20
click at [749, 470] on div "General Contractor" at bounding box center [754, 477] width 299 height 20
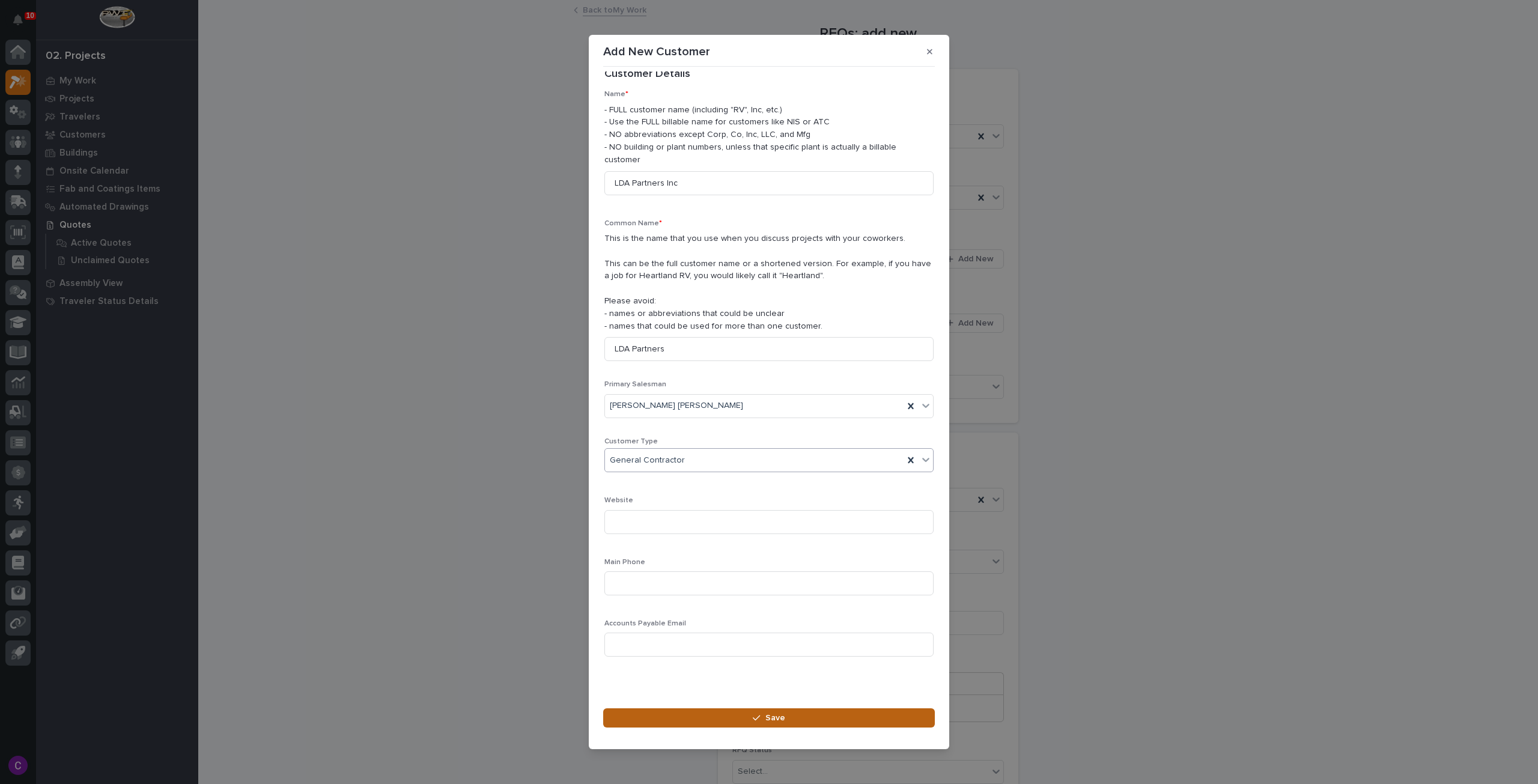
click at [826, 708] on button "Save" at bounding box center [769, 717] width 331 height 19
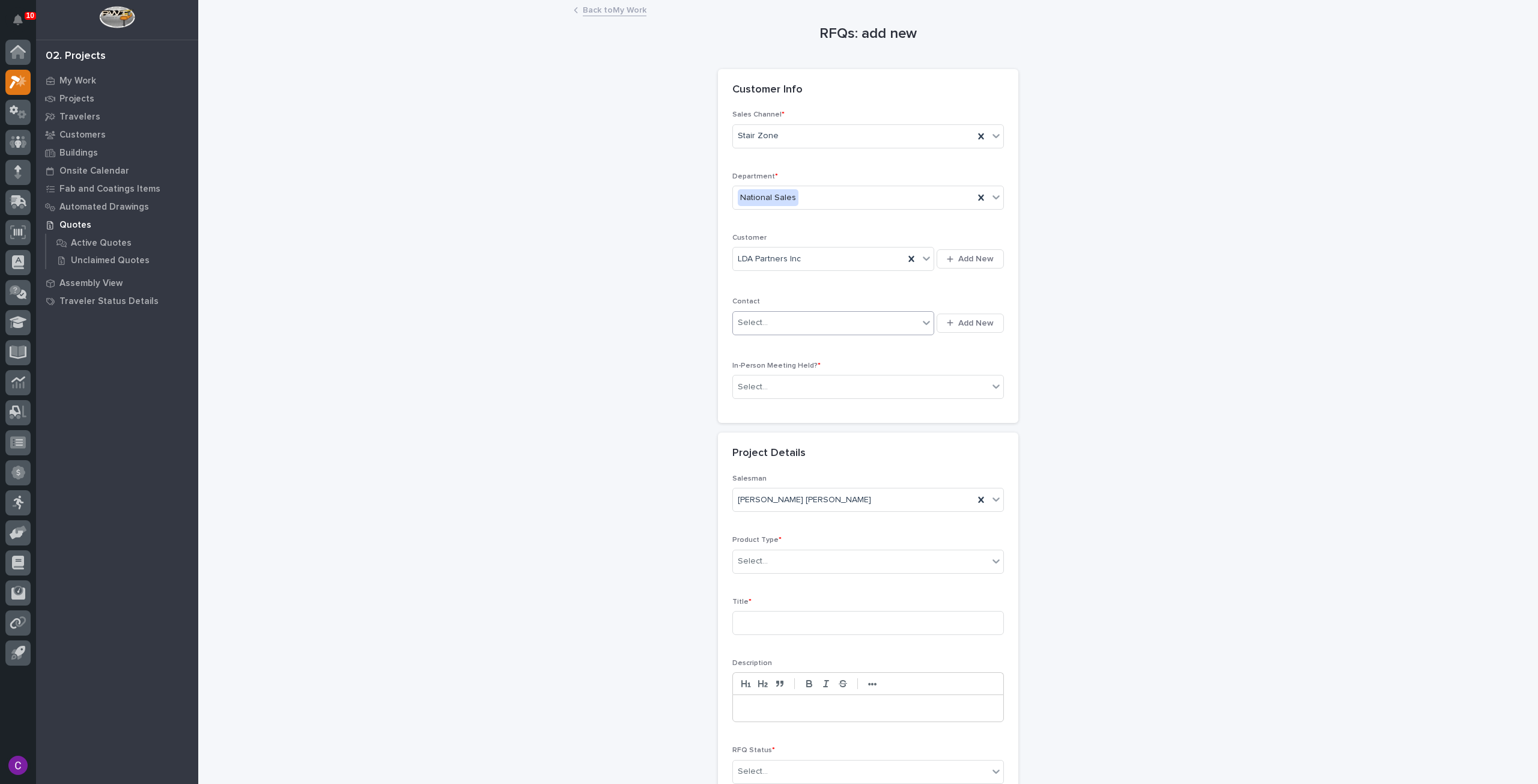
click at [830, 323] on div "Select..." at bounding box center [826, 323] width 186 height 20
click at [960, 318] on span "Add New" at bounding box center [976, 323] width 36 height 11
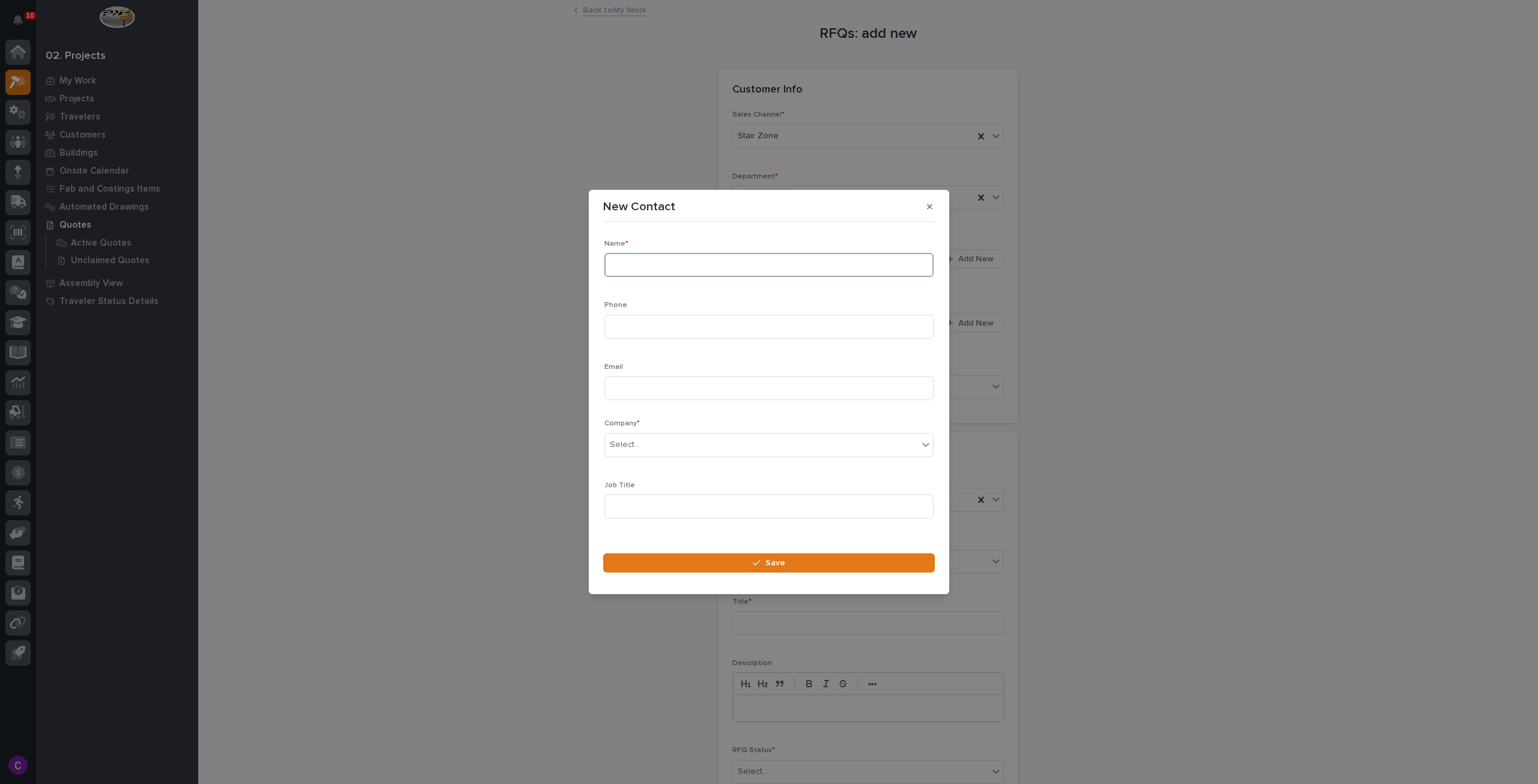
click at [702, 263] on input at bounding box center [769, 265] width 329 height 24
paste input "Tiffany Camacho"
type input "Tiffany Camacho"
click at [729, 393] on input at bounding box center [769, 388] width 329 height 24
paste input "tcamacho@ldapartners.com"
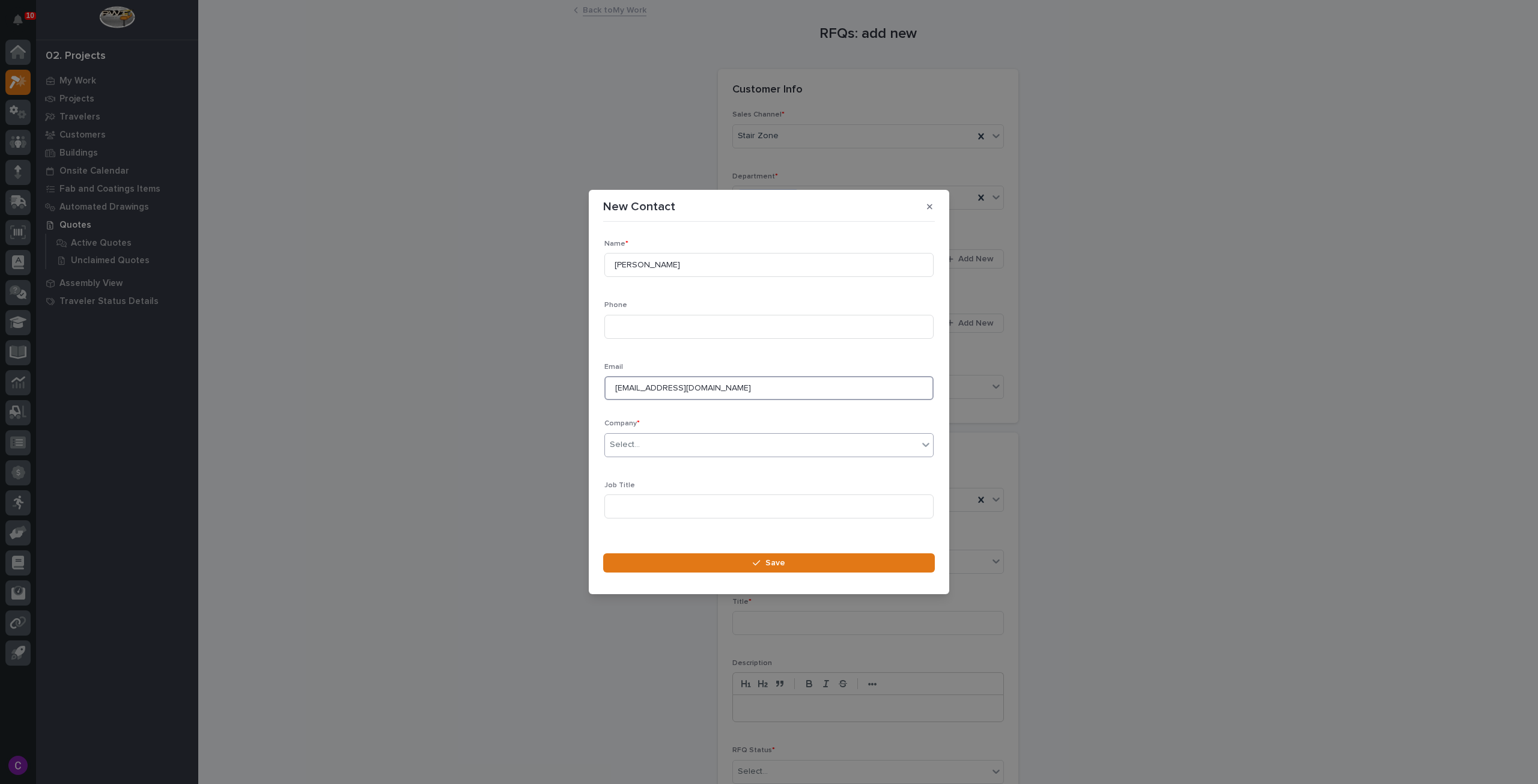
type input "tcamacho@ldapartners.com"
click at [694, 449] on div "Select..." at bounding box center [761, 445] width 313 height 20
click at [856, 414] on div "Name * Tiffany Camacho Phone Email tcamacho@ldapartners.com Company * Select...…" at bounding box center [769, 384] width 329 height 289
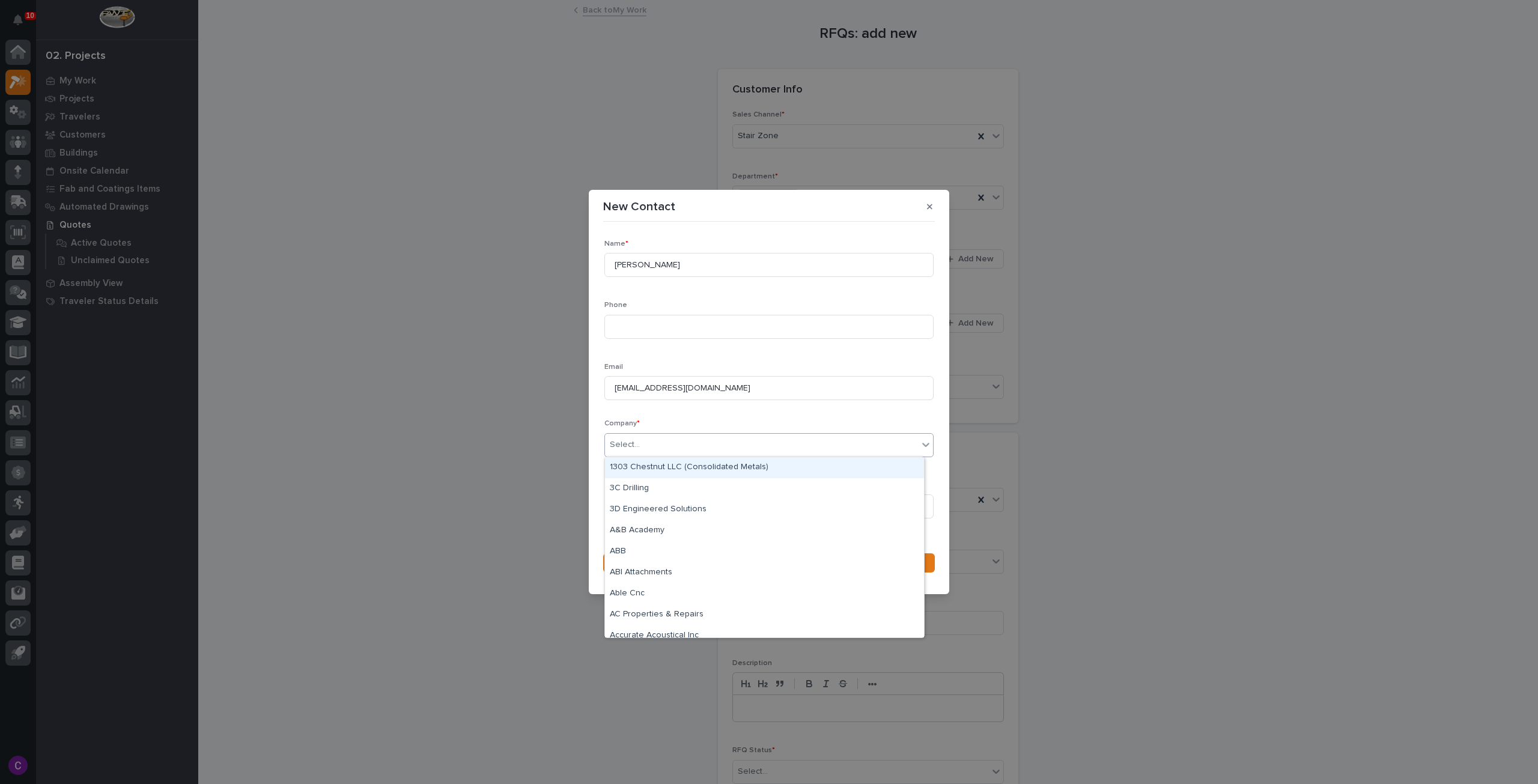
click at [857, 435] on div "Select..." at bounding box center [761, 445] width 313 height 20
type input "***"
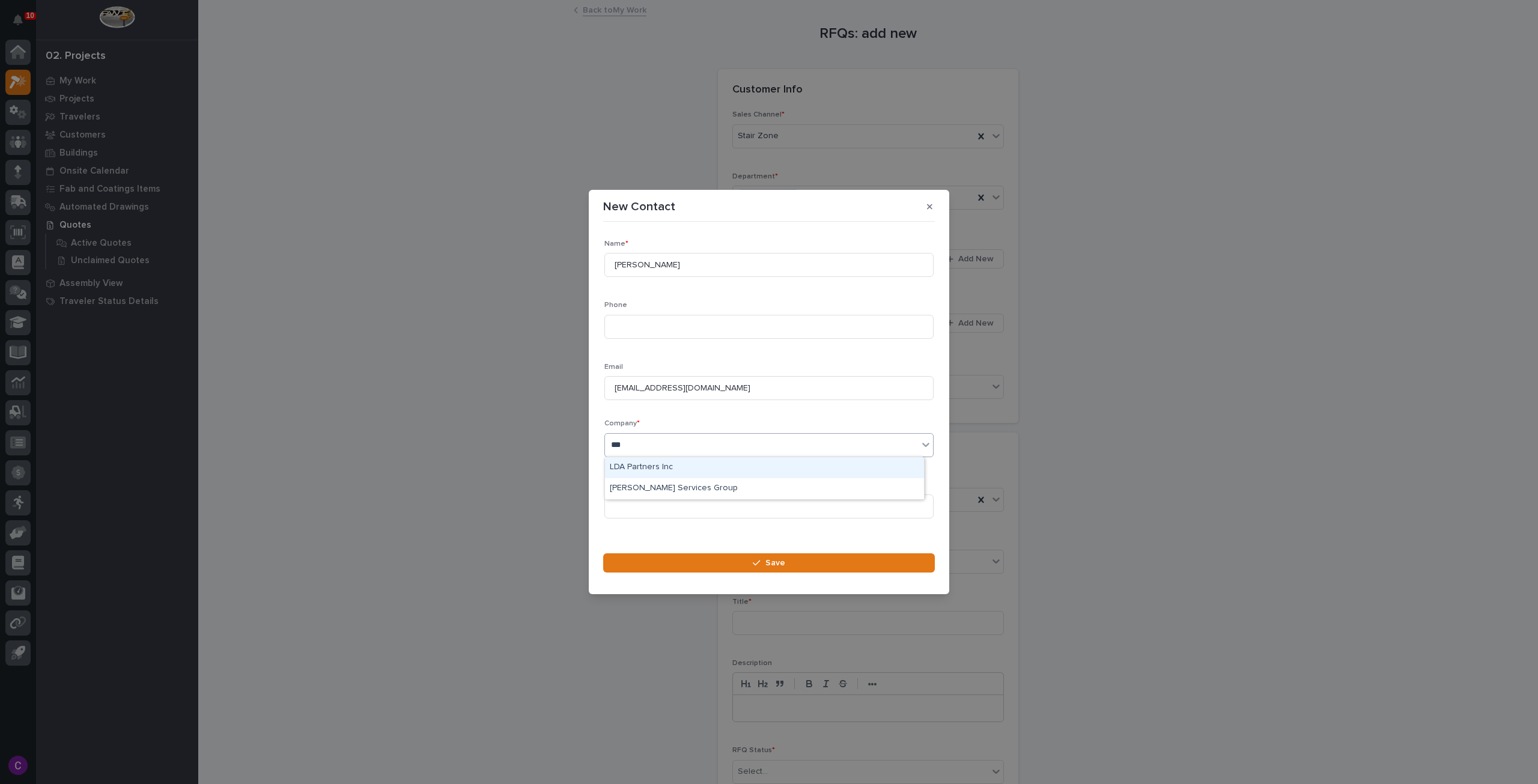
click at [713, 466] on div "LDA Partners Inc" at bounding box center [764, 468] width 319 height 21
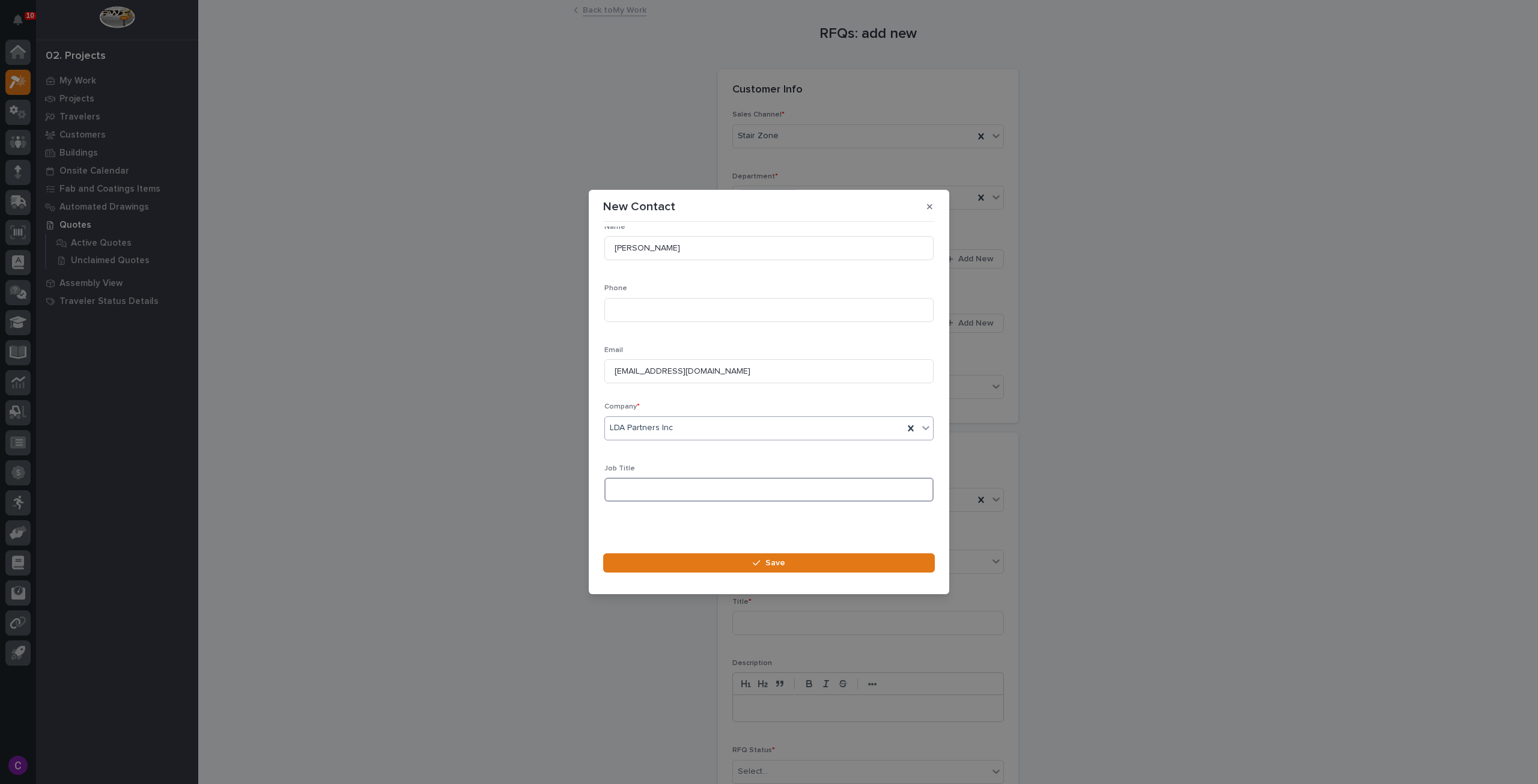
click at [660, 478] on input at bounding box center [769, 490] width 329 height 24
type input "Designer"
click at [658, 553] on button "Save" at bounding box center [769, 563] width 331 height 19
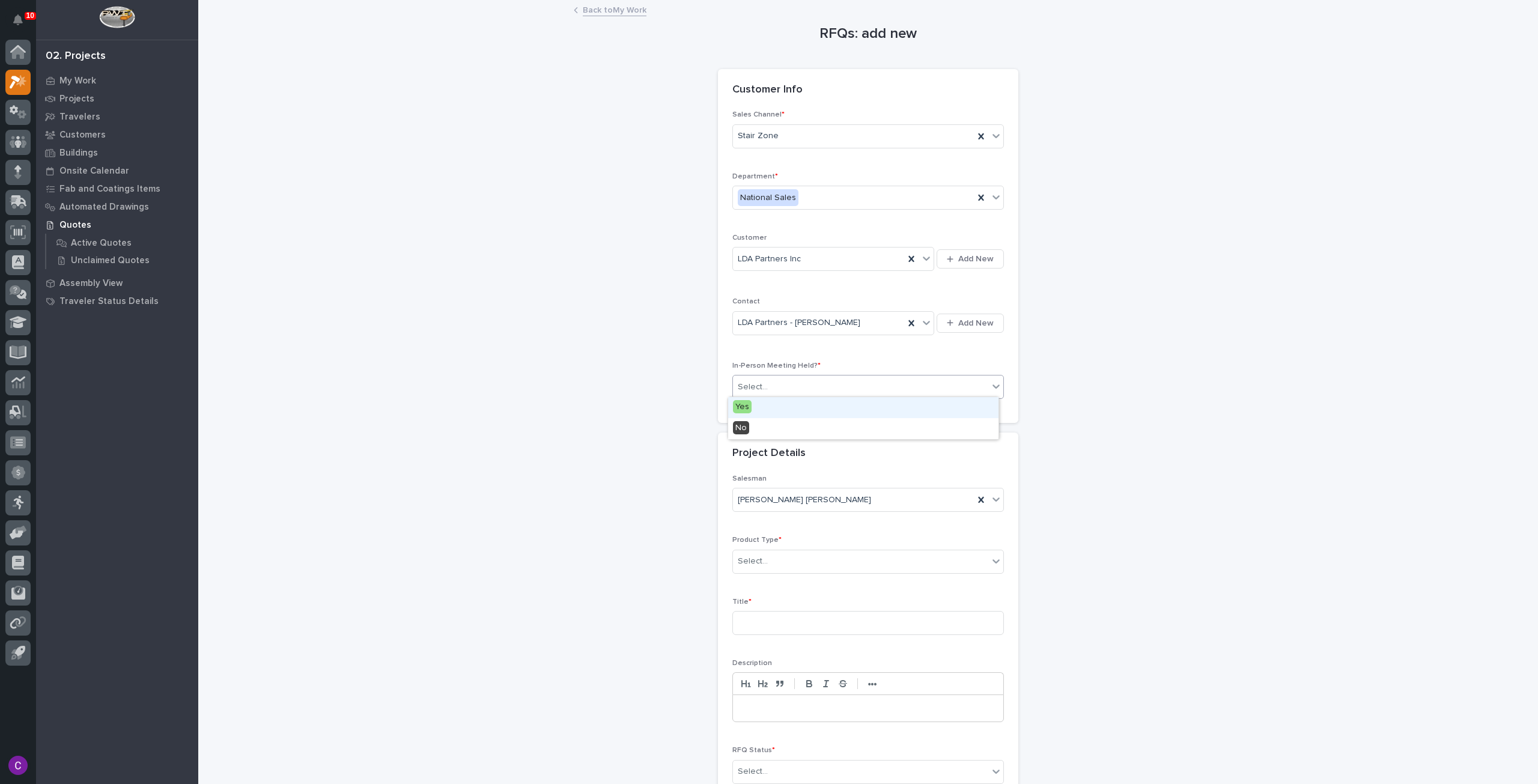
click at [971, 375] on div "Select..." at bounding box center [869, 387] width 271 height 24
click at [865, 420] on div "No" at bounding box center [863, 429] width 270 height 21
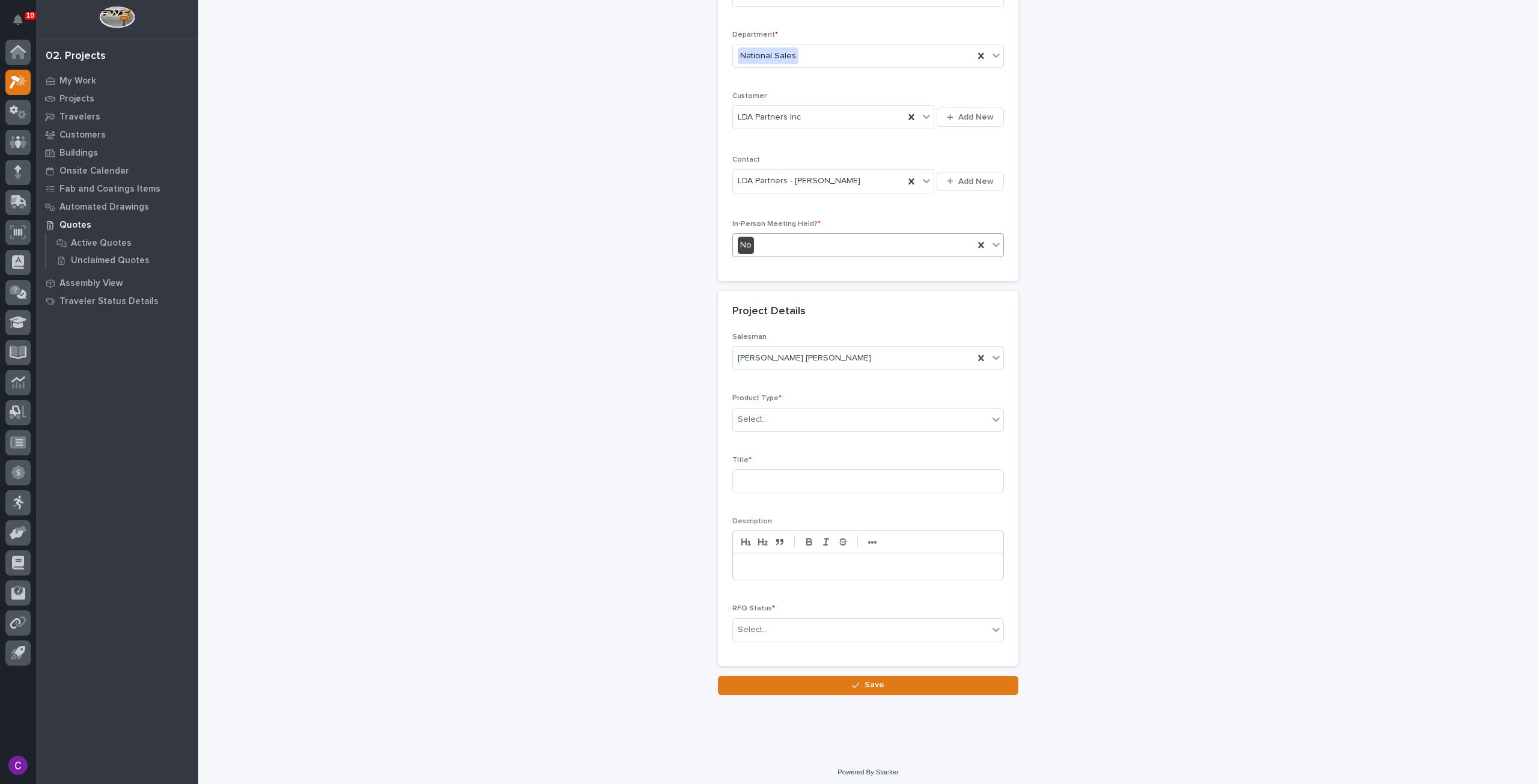
scroll to position [142, 0]
click at [883, 422] on div "Select..." at bounding box center [861, 419] width 256 height 20
click at [871, 596] on div "Stairs & Ladders" at bounding box center [863, 598] width 270 height 21
click at [849, 470] on input at bounding box center [869, 480] width 271 height 24
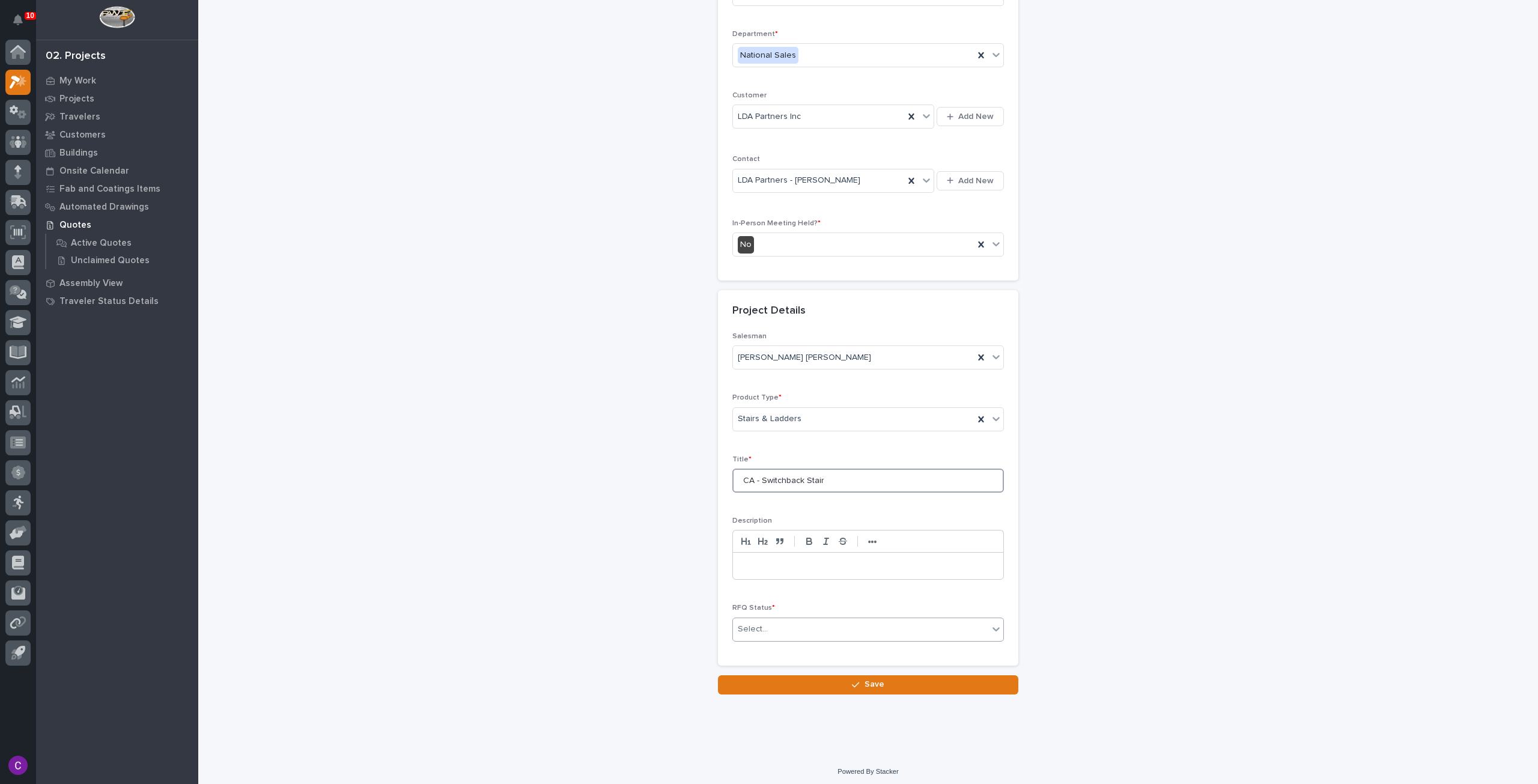
type input "CA - Switchback Stair"
click at [814, 634] on div "Select..." at bounding box center [861, 629] width 256 height 20
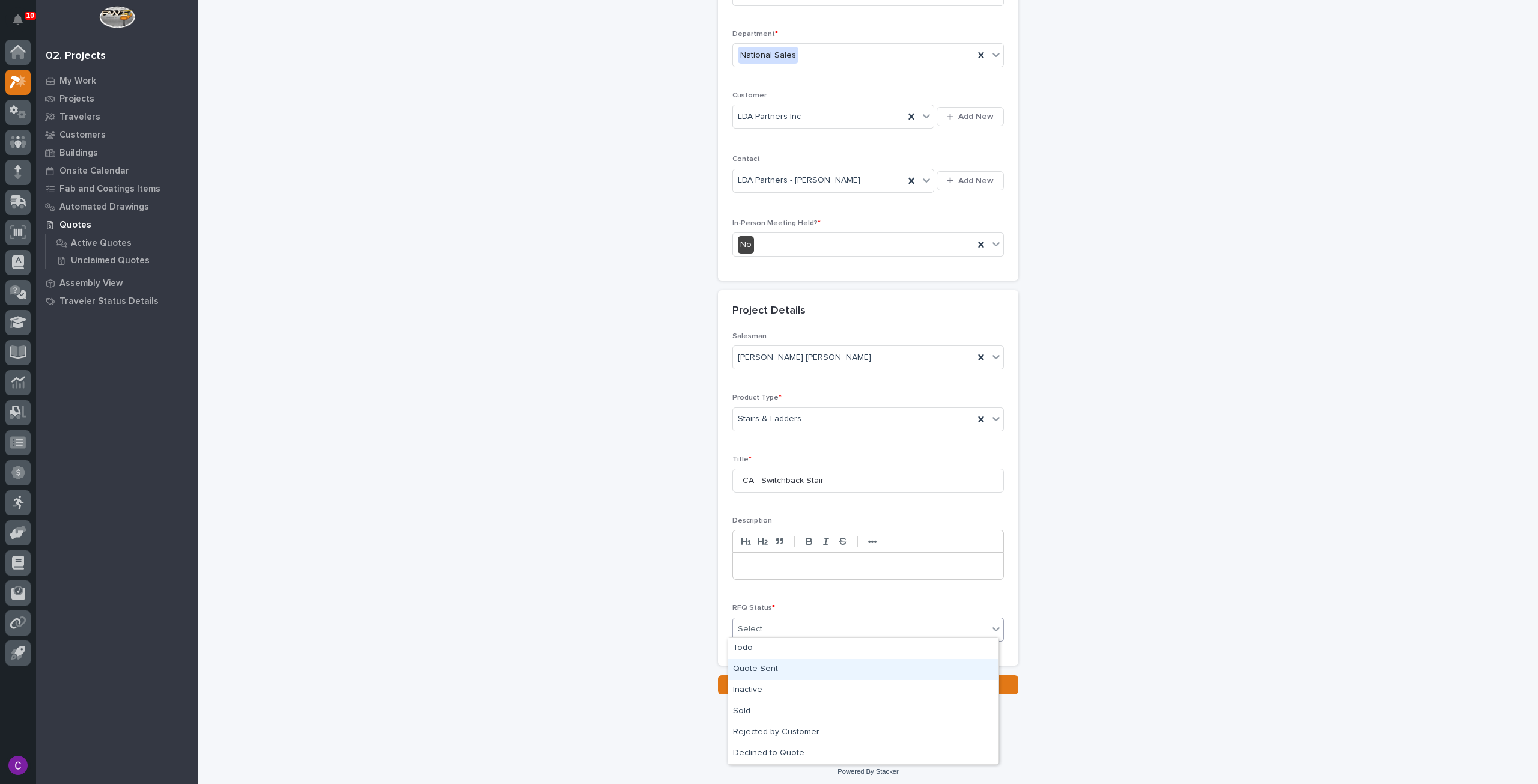
drag, startPoint x: 813, startPoint y: 656, endPoint x: 814, endPoint y: 669, distance: 13.0
click at [814, 669] on div "Quote Sent" at bounding box center [863, 669] width 270 height 21
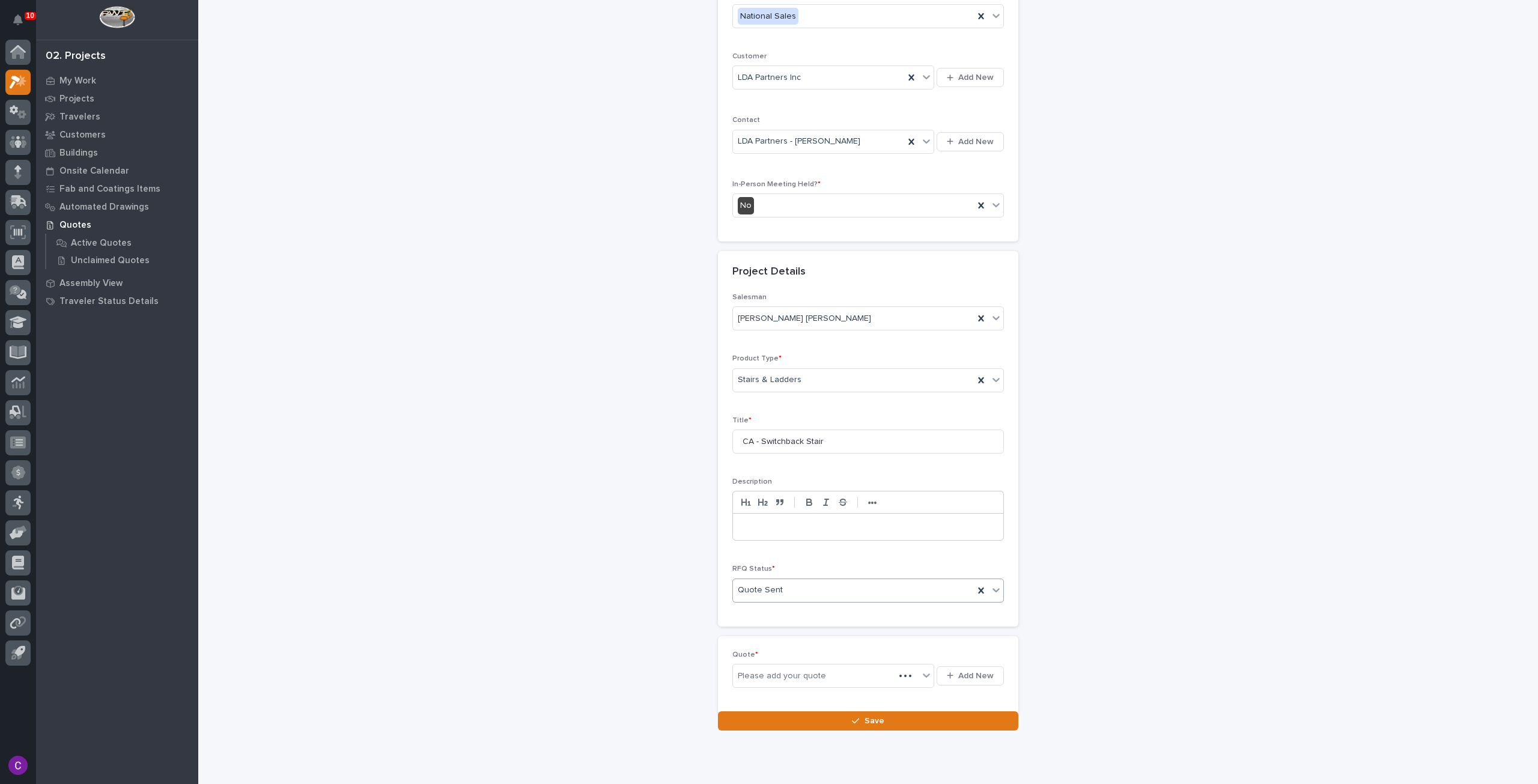
scroll to position [186, 0]
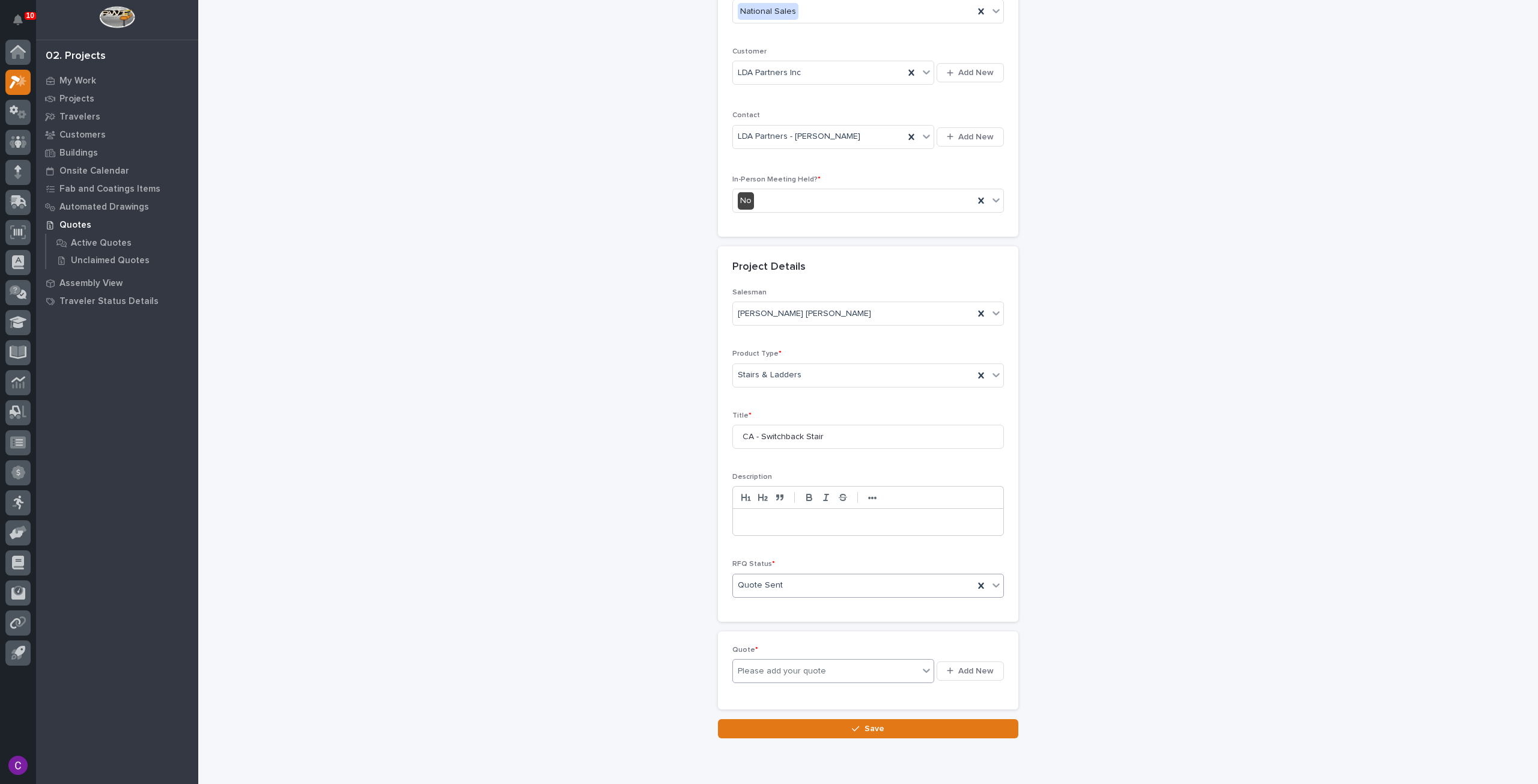
click at [865, 674] on div "Please add your quote" at bounding box center [826, 671] width 186 height 15
click at [945, 661] on button "Add New" at bounding box center [971, 671] width 67 height 19
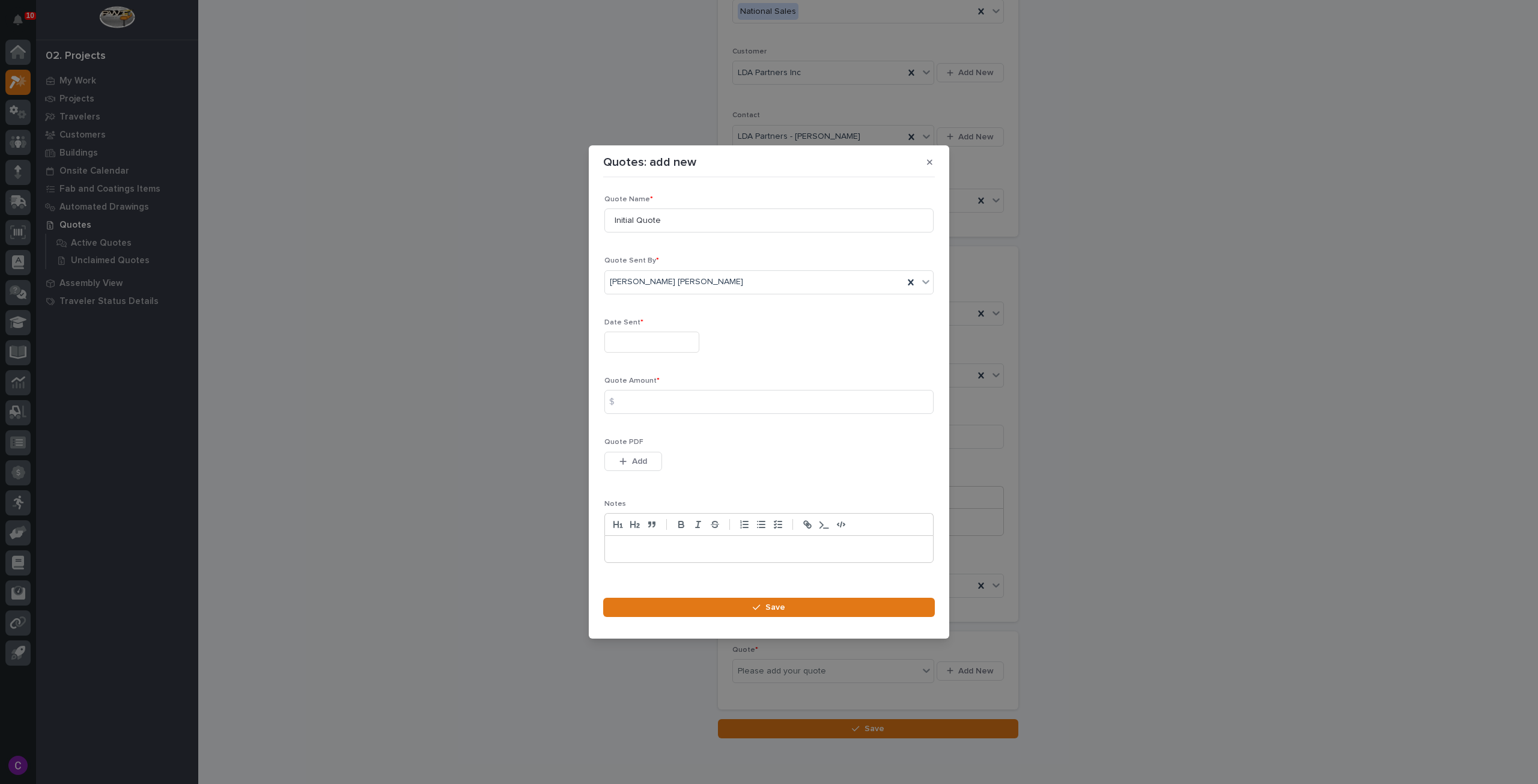
click at [665, 333] on input "text" at bounding box center [652, 342] width 95 height 21
click at [687, 242] on div "15" at bounding box center [687, 244] width 16 height 16
type input "**********"
click at [691, 393] on input at bounding box center [769, 402] width 329 height 24
click at [644, 459] on span "Add" at bounding box center [639, 461] width 15 height 11
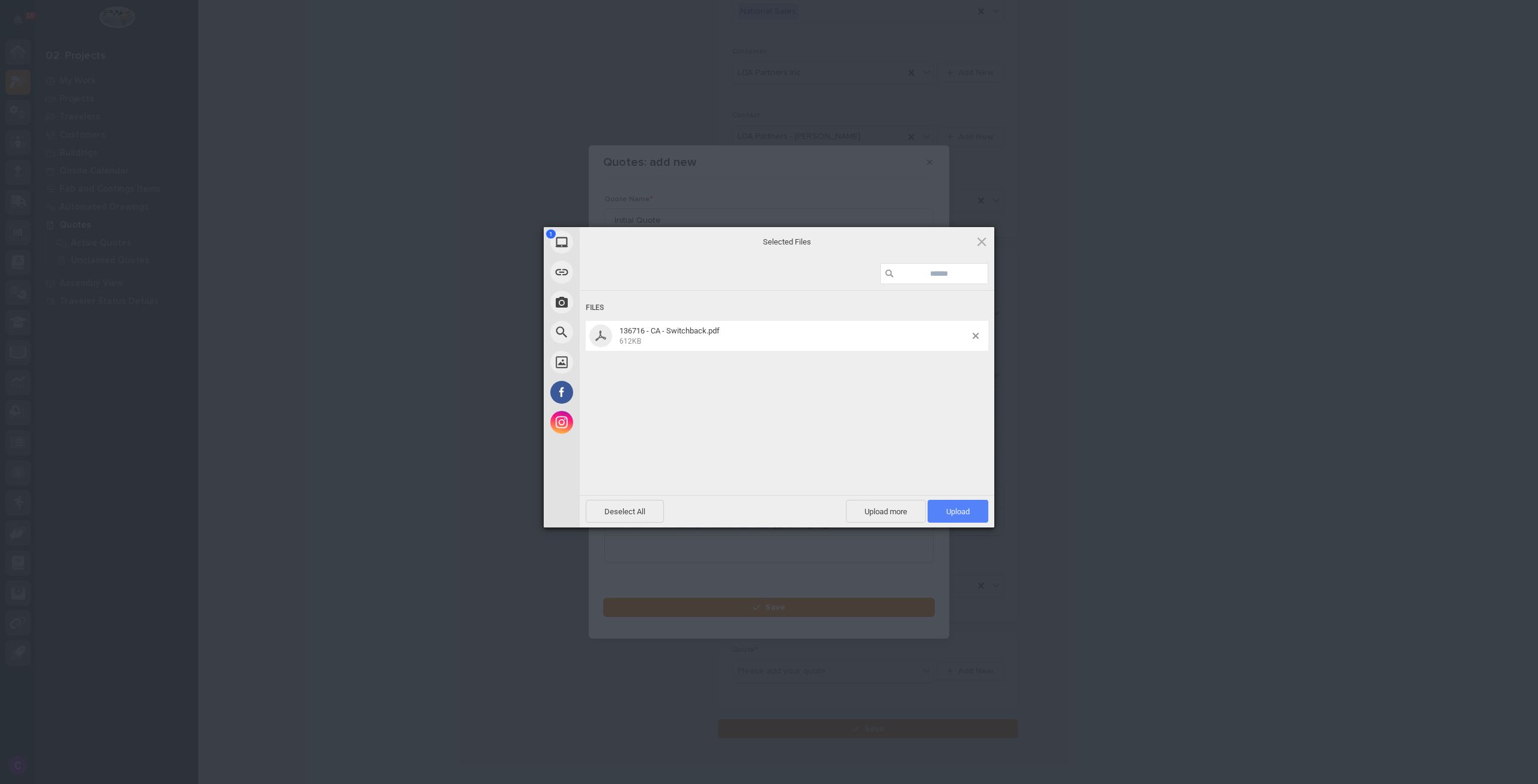
click at [965, 517] on span "Upload 1" at bounding box center [958, 511] width 61 height 23
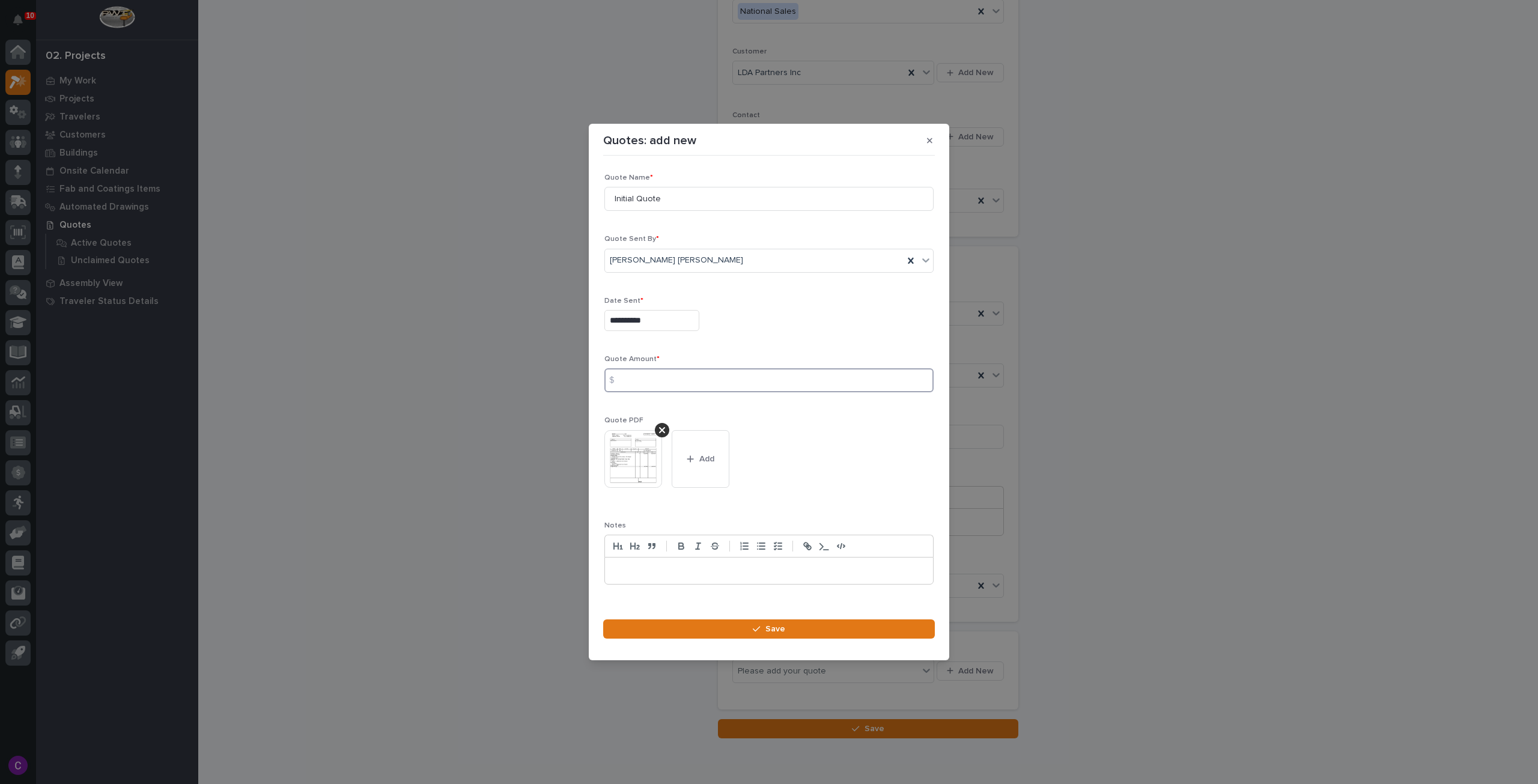
click at [727, 383] on input at bounding box center [769, 380] width 329 height 24
click at [779, 387] on input at bounding box center [769, 380] width 329 height 24
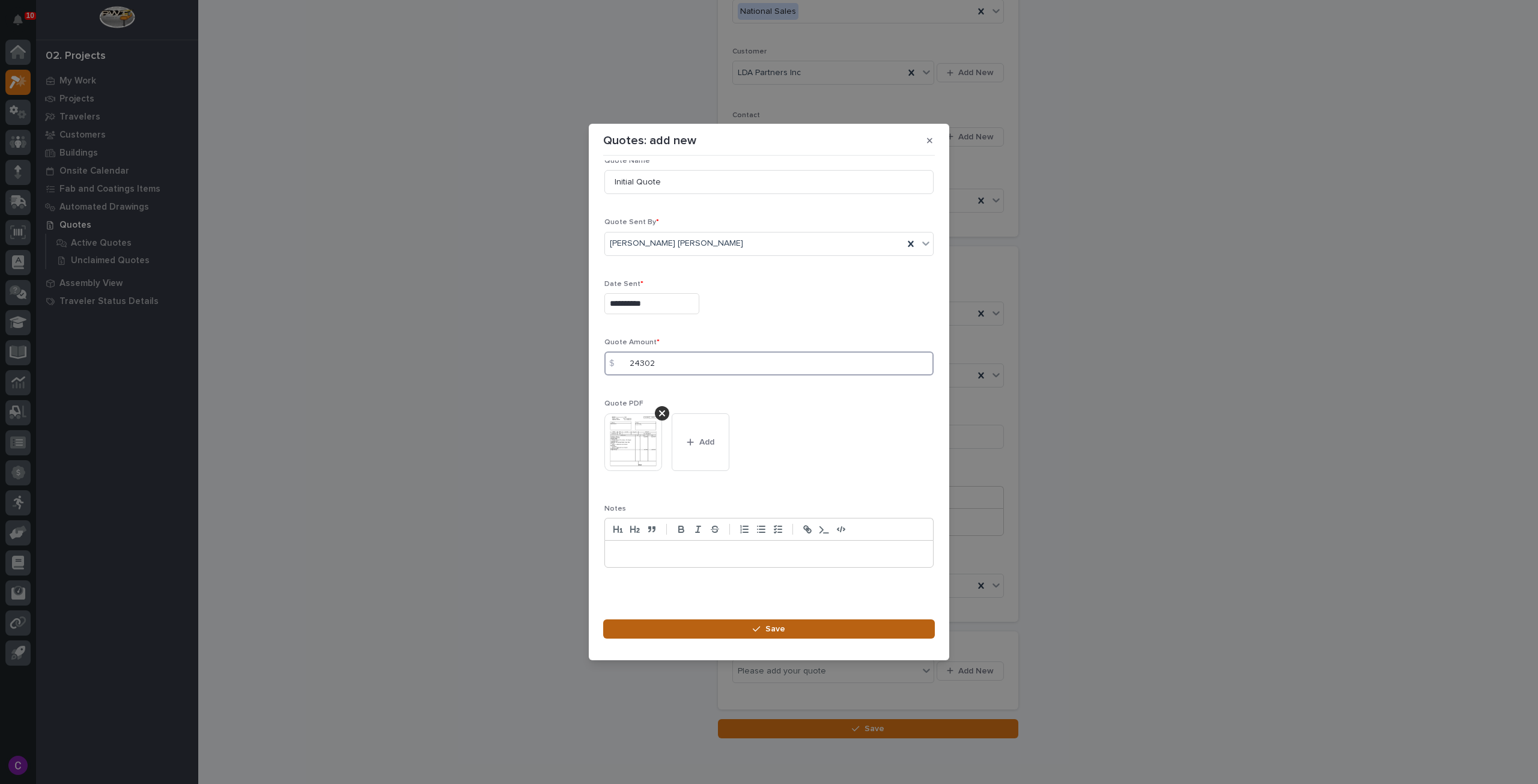
type input "24302"
click at [817, 628] on button "Save" at bounding box center [769, 629] width 331 height 19
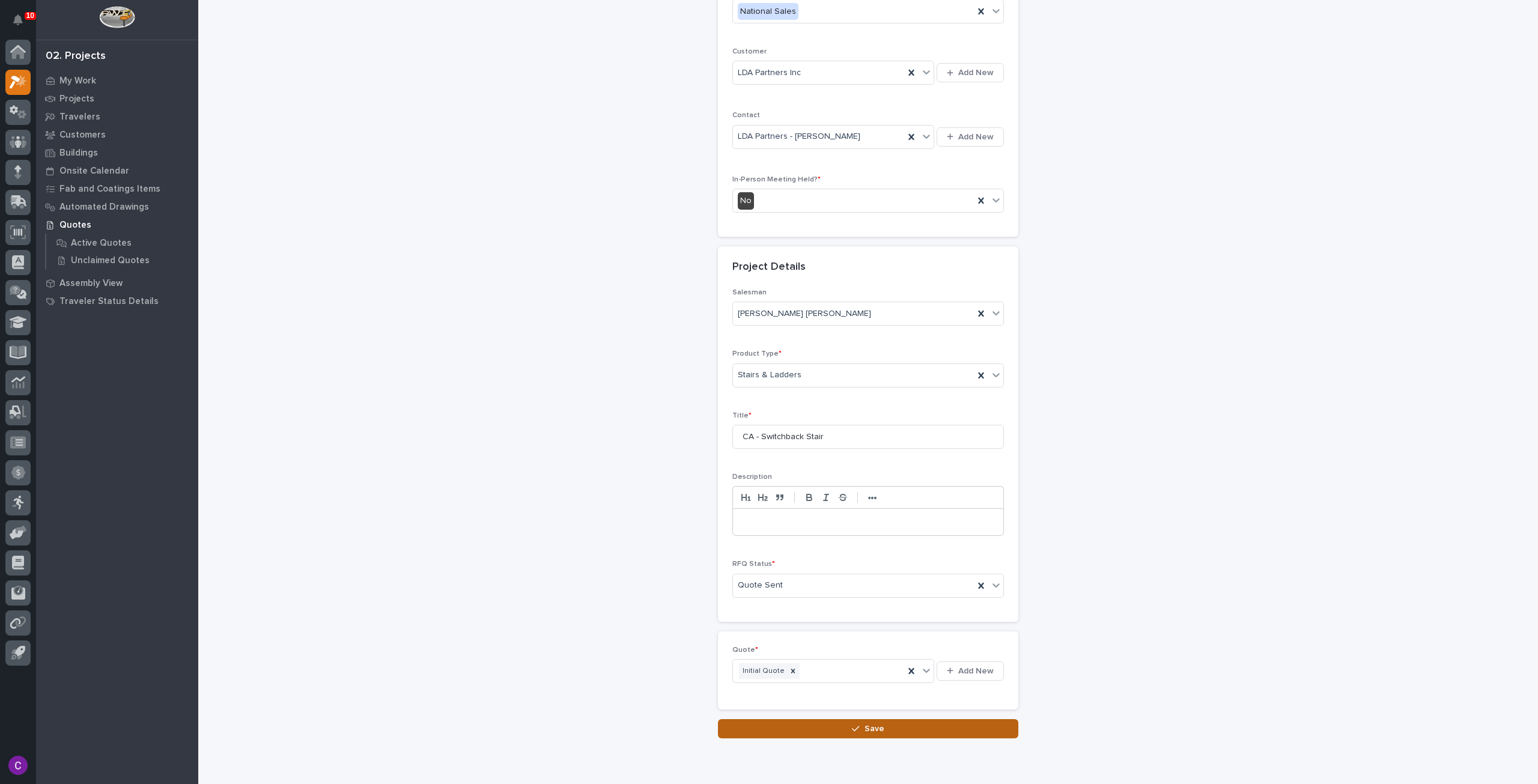
click at [917, 732] on button "Save" at bounding box center [869, 729] width 300 height 19
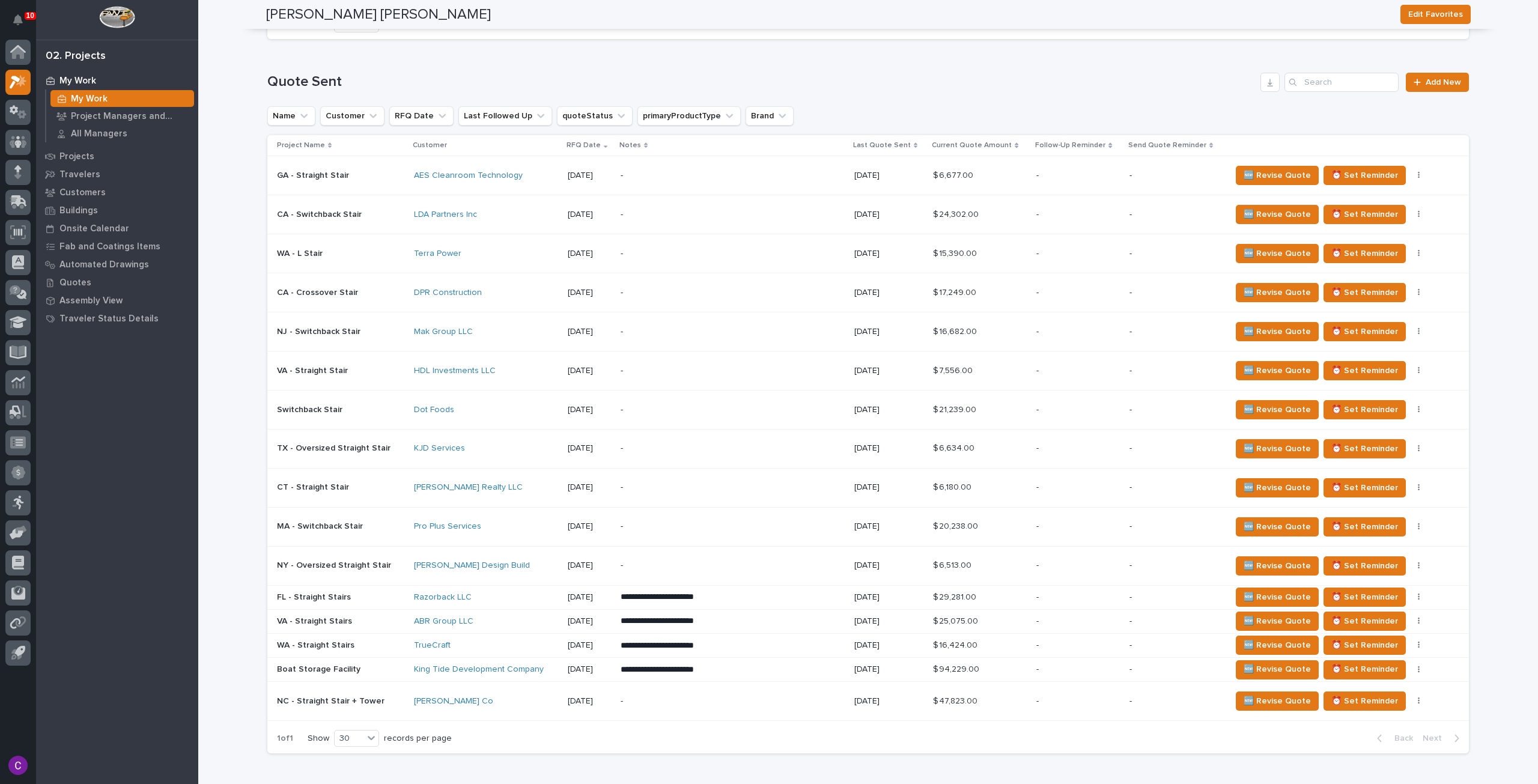
scroll to position [661, 0]
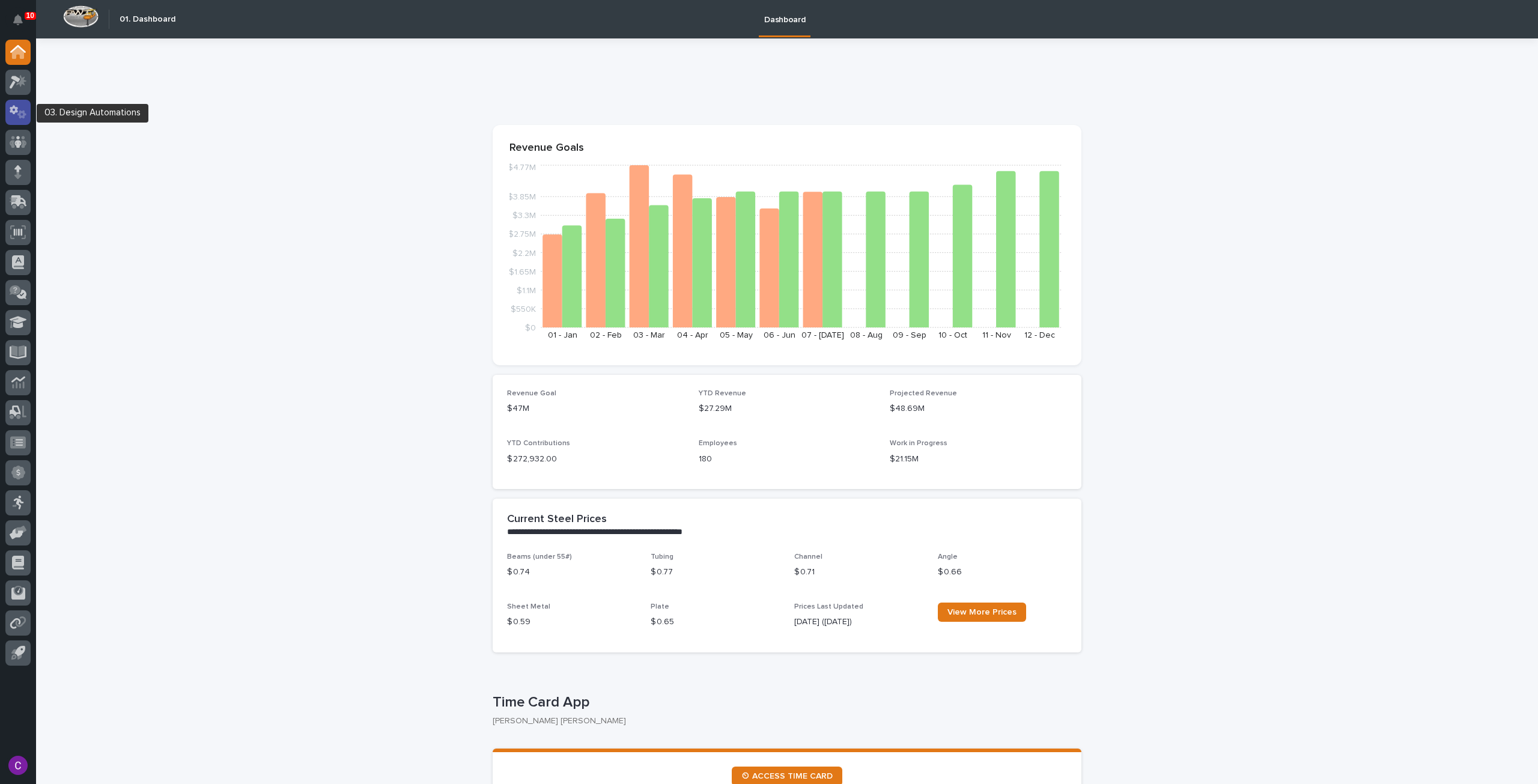
click at [17, 113] on icon at bounding box center [18, 112] width 17 height 14
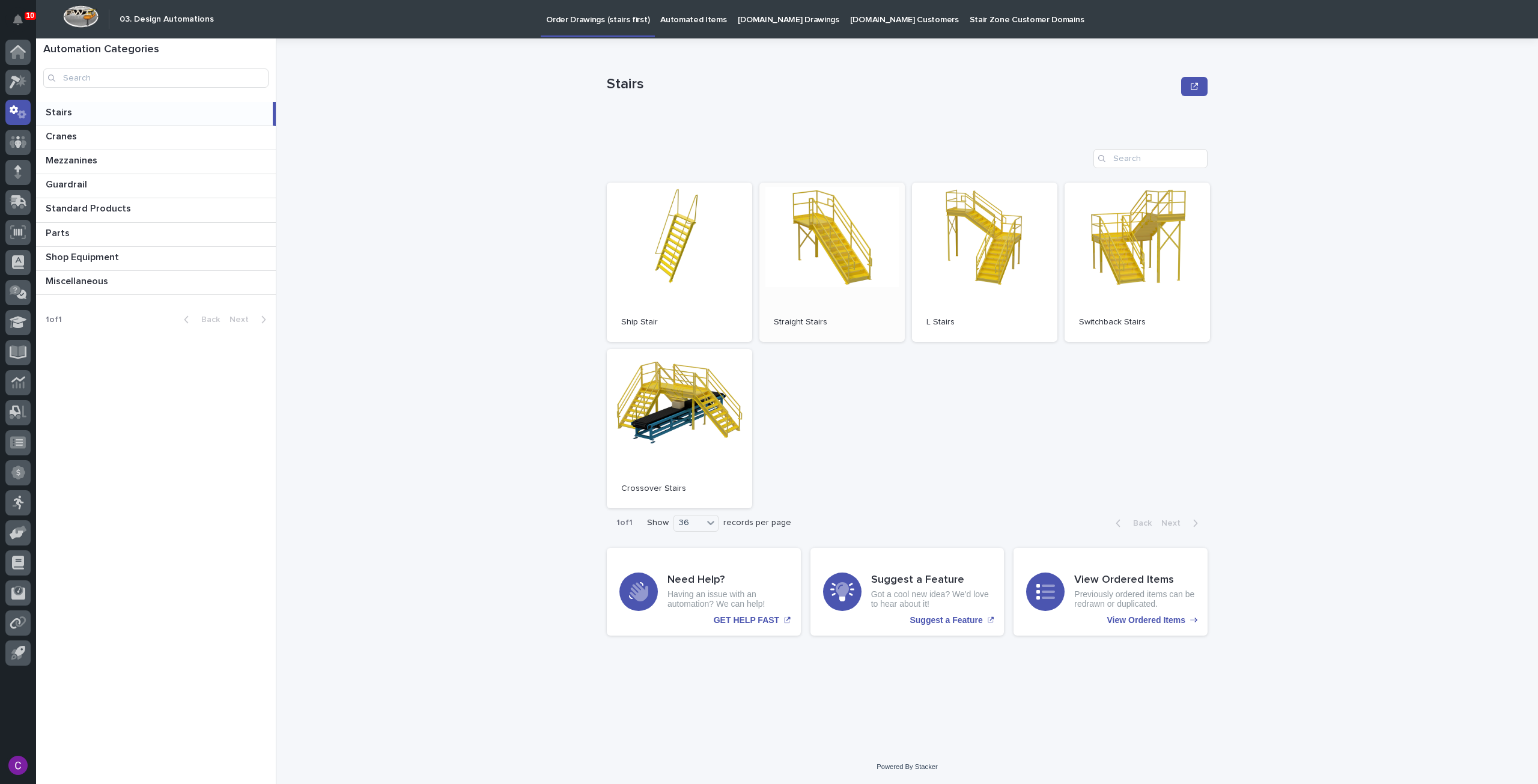
click at [856, 249] on link "Open" at bounding box center [832, 262] width 146 height 159
click at [749, 22] on p "[DOMAIN_NAME] Drawings" at bounding box center [789, 13] width 101 height 25
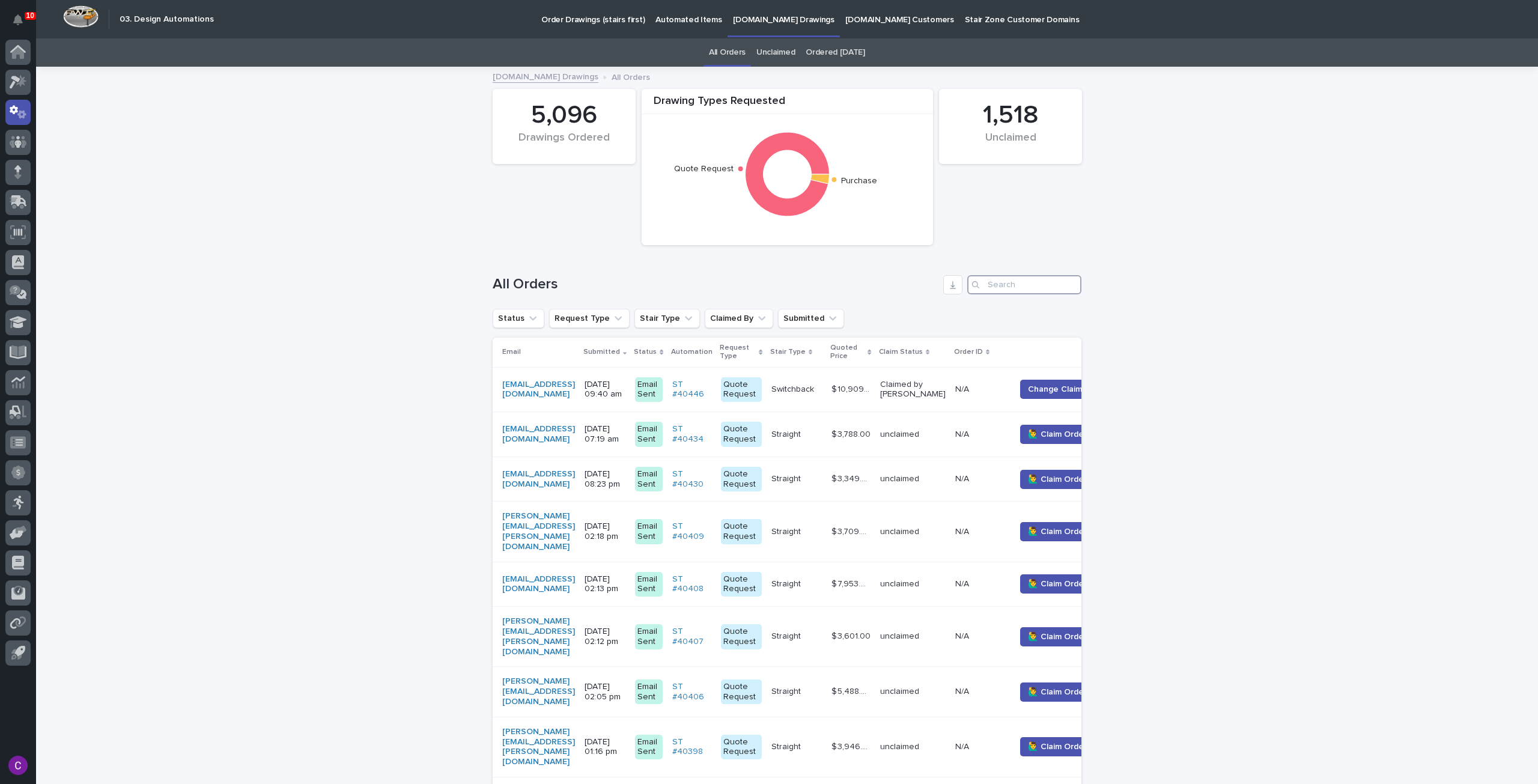
click at [1016, 289] on input "Search" at bounding box center [1024, 285] width 114 height 19
paste input "[PERSON_NAME][EMAIL_ADDRESS][DOMAIN_NAME]"
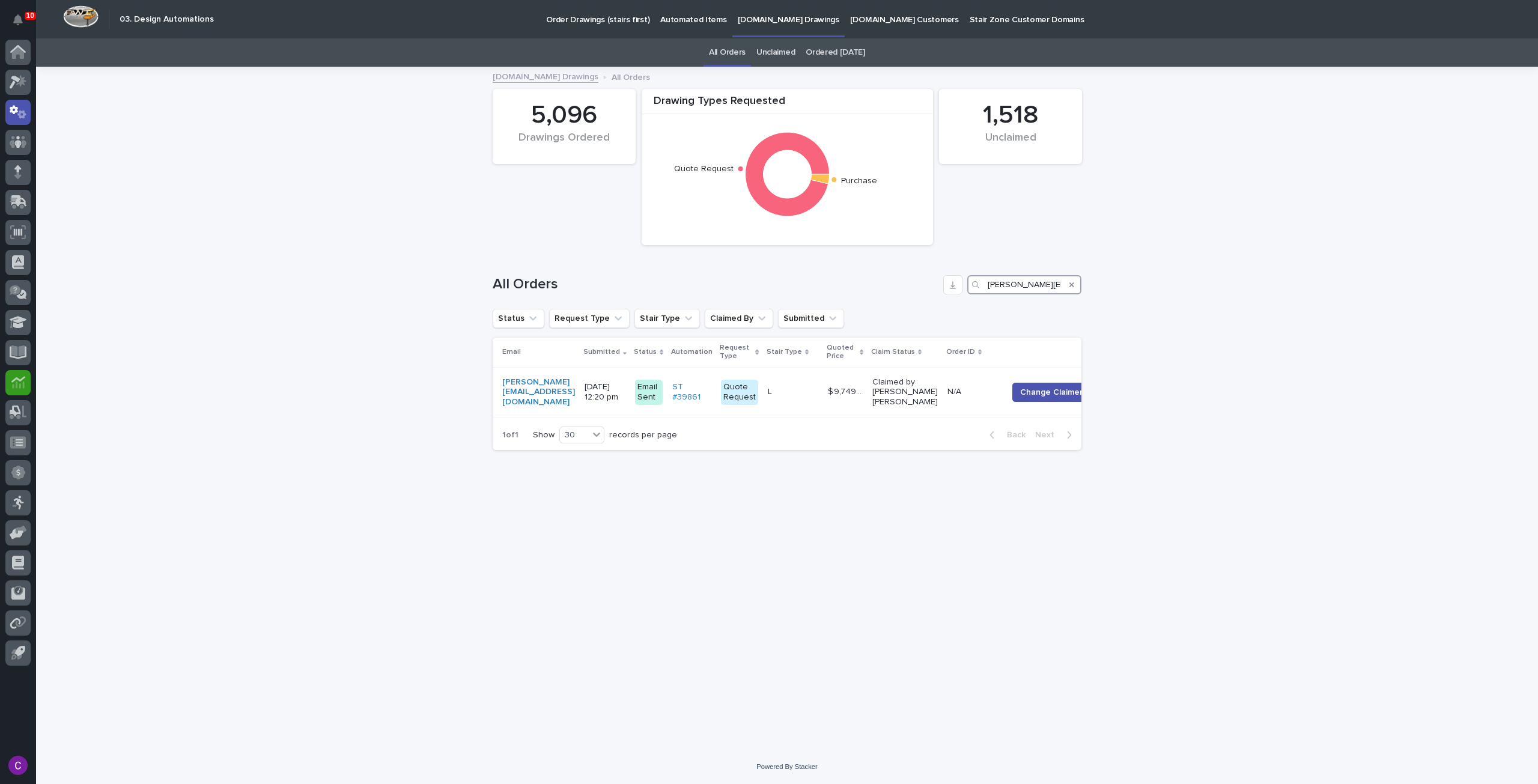
type input "[PERSON_NAME][EMAIL_ADDRESS][DOMAIN_NAME]"
click at [793, 399] on div "L L" at bounding box center [793, 392] width 51 height 20
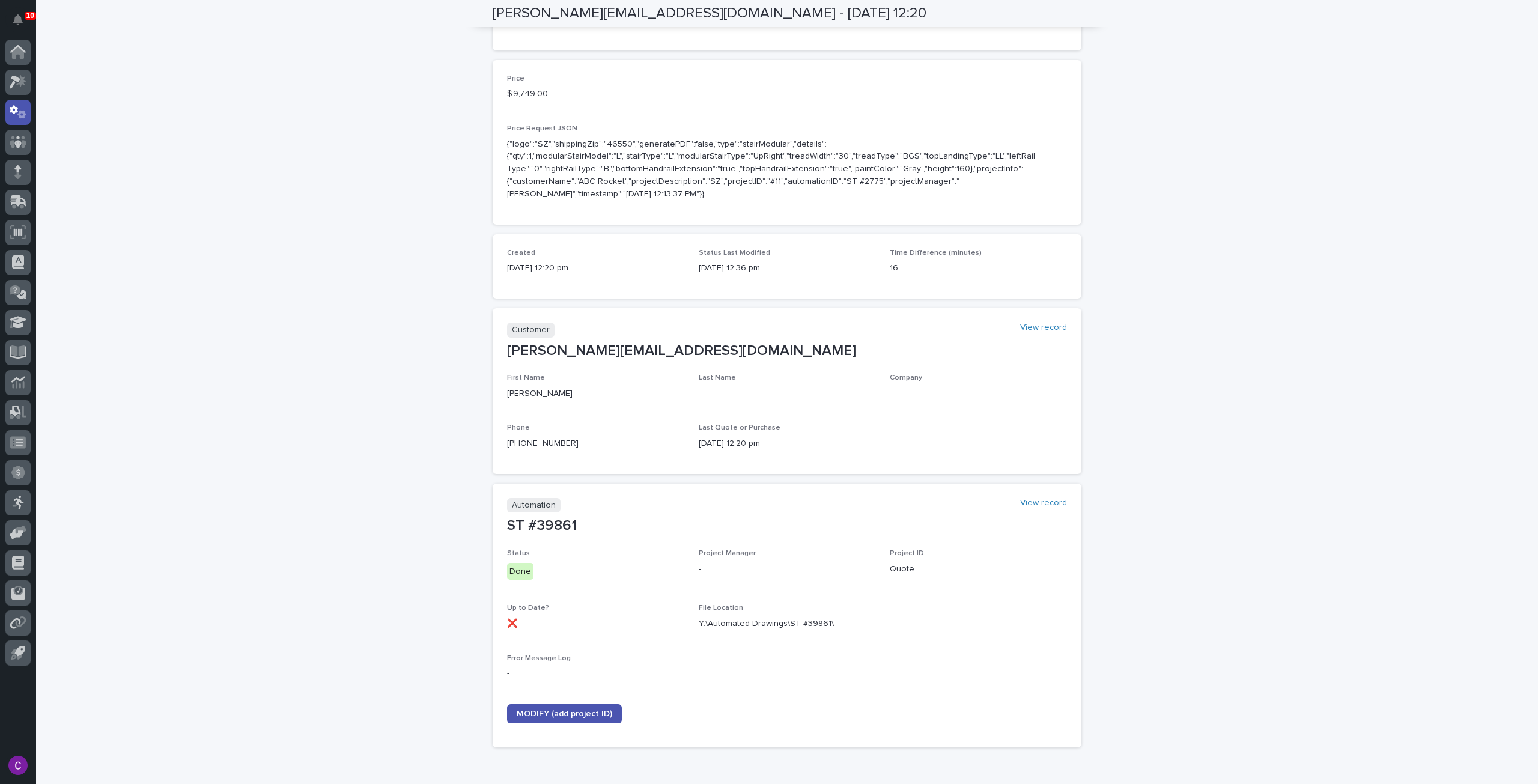
scroll to position [420, 0]
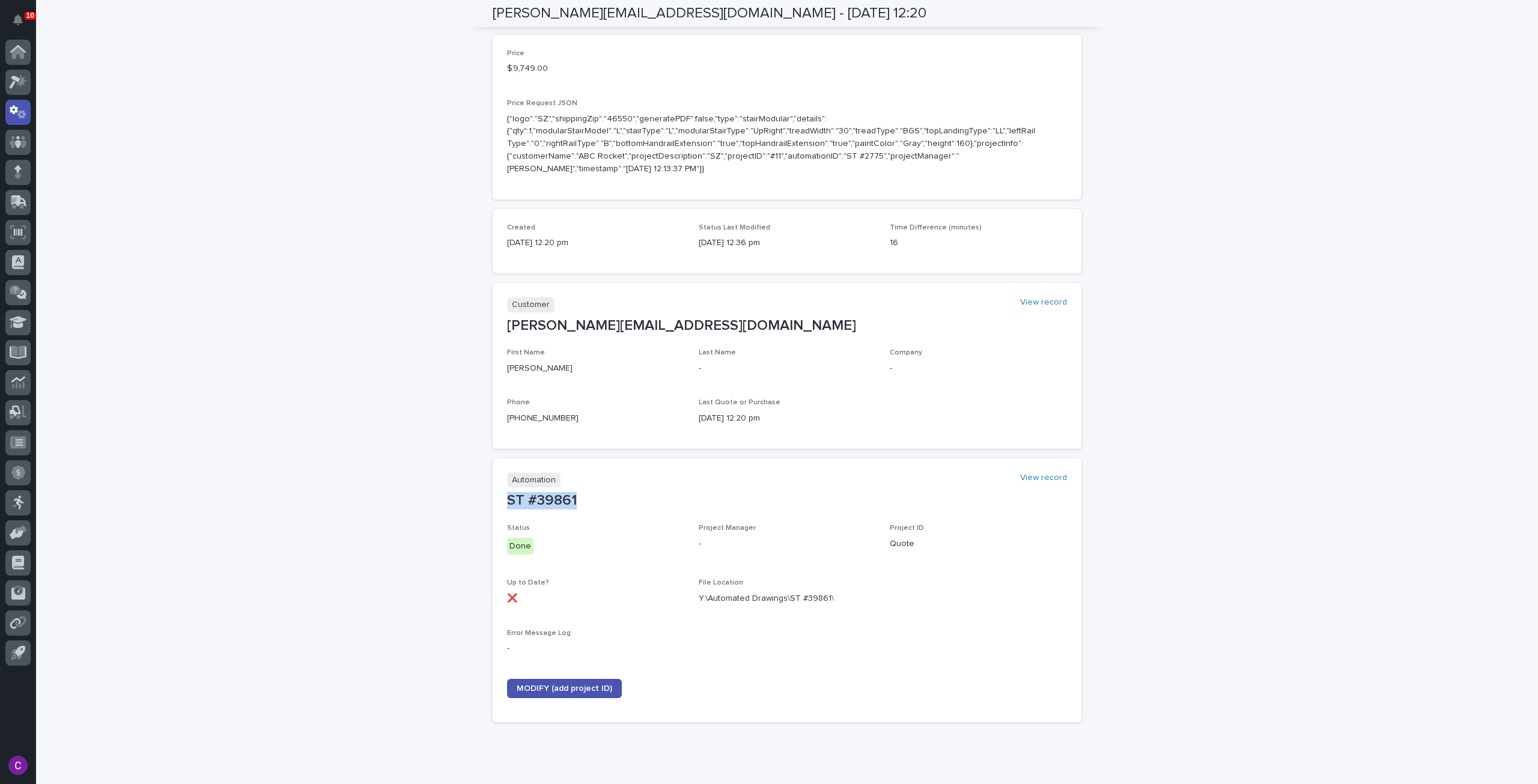
drag, startPoint x: 574, startPoint y: 492, endPoint x: 503, endPoint y: 488, distance: 71.1
click at [507, 492] on p "ST #39861" at bounding box center [787, 501] width 560 height 17
copy p "ST #39861"
drag, startPoint x: 631, startPoint y: 314, endPoint x: 501, endPoint y: 309, distance: 130.1
click at [501, 309] on section "Customer View record [PERSON_NAME][EMAIL_ADDRESS][DOMAIN_NAME] First Name [PERS…" at bounding box center [787, 366] width 589 height 166
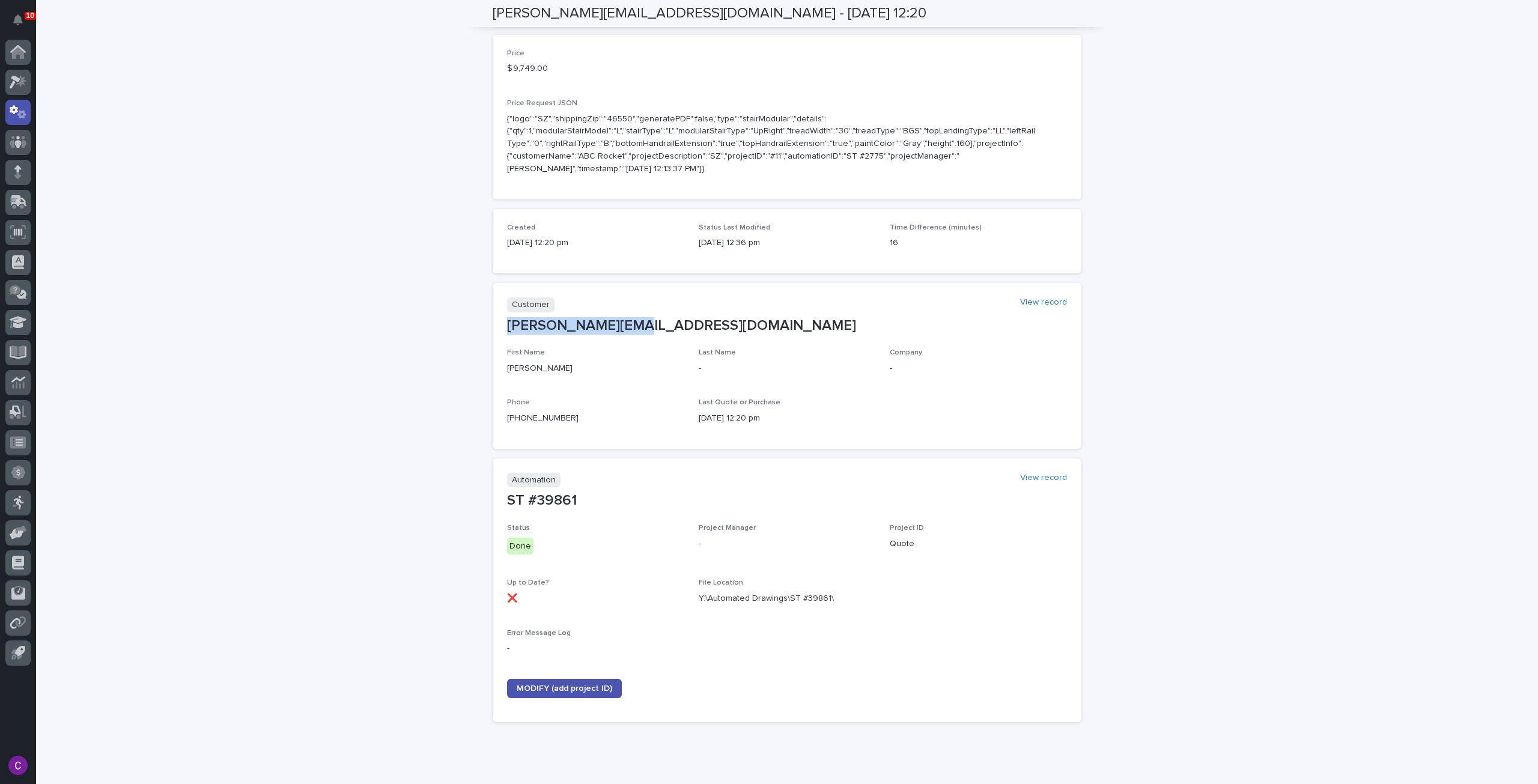
copy p "[PERSON_NAME][EMAIL_ADDRESS][DOMAIN_NAME]"
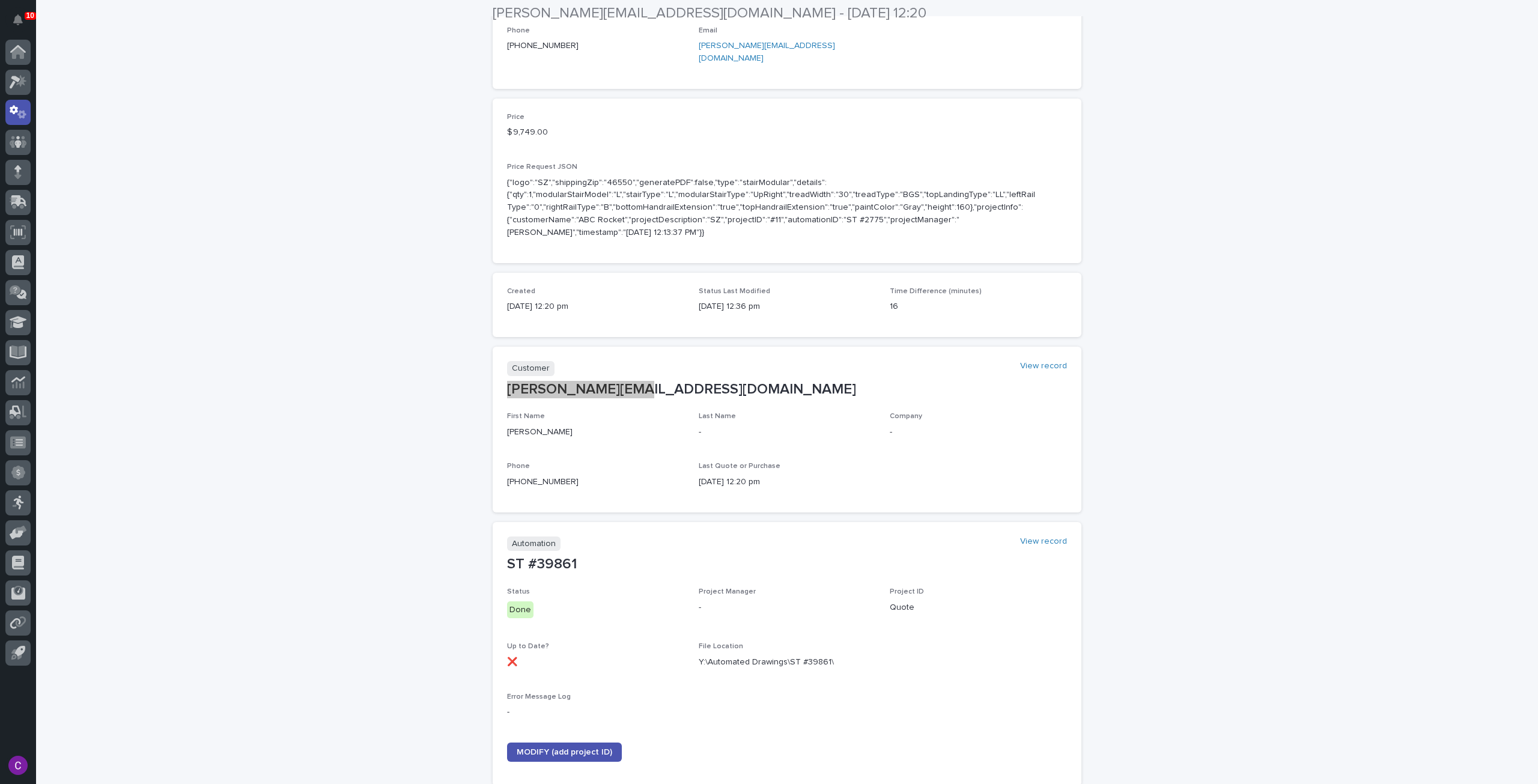
scroll to position [360, 0]
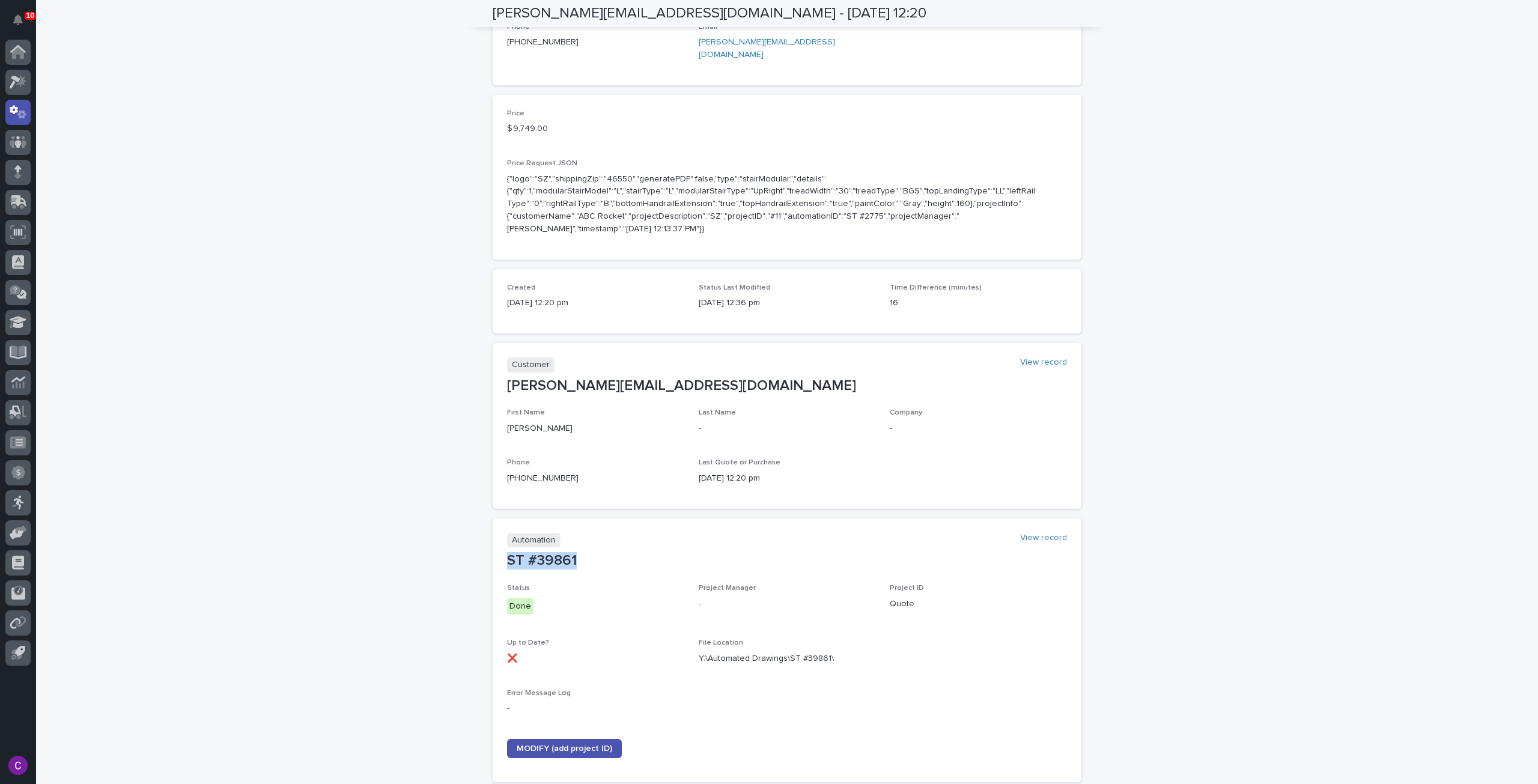
drag, startPoint x: 571, startPoint y: 546, endPoint x: 498, endPoint y: 549, distance: 73.1
click at [498, 549] on section "Automation View record ST #39861 Status Done Project Manager - Project ID Quote…" at bounding box center [787, 650] width 589 height 264
copy p "ST #39861"
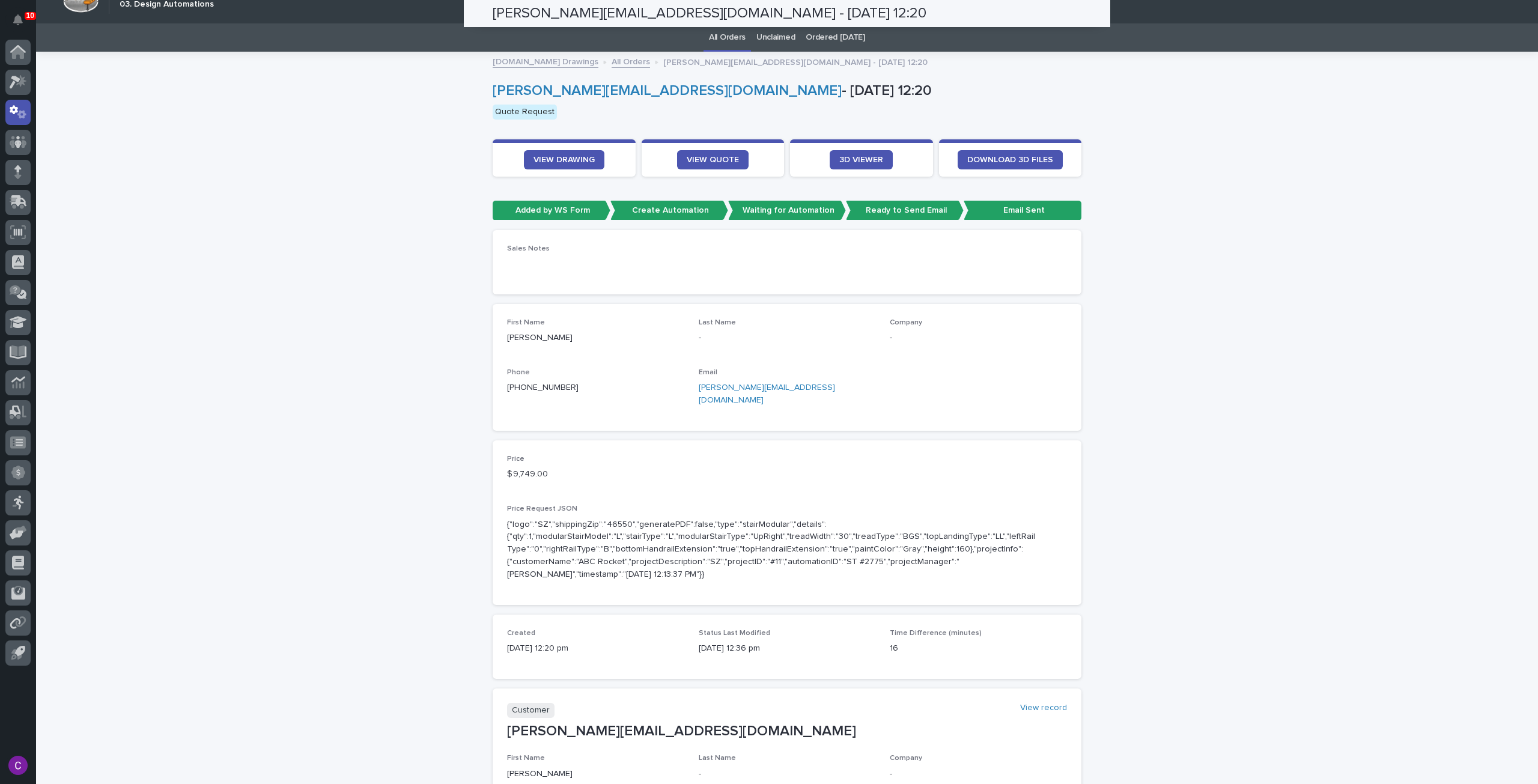
scroll to position [0, 0]
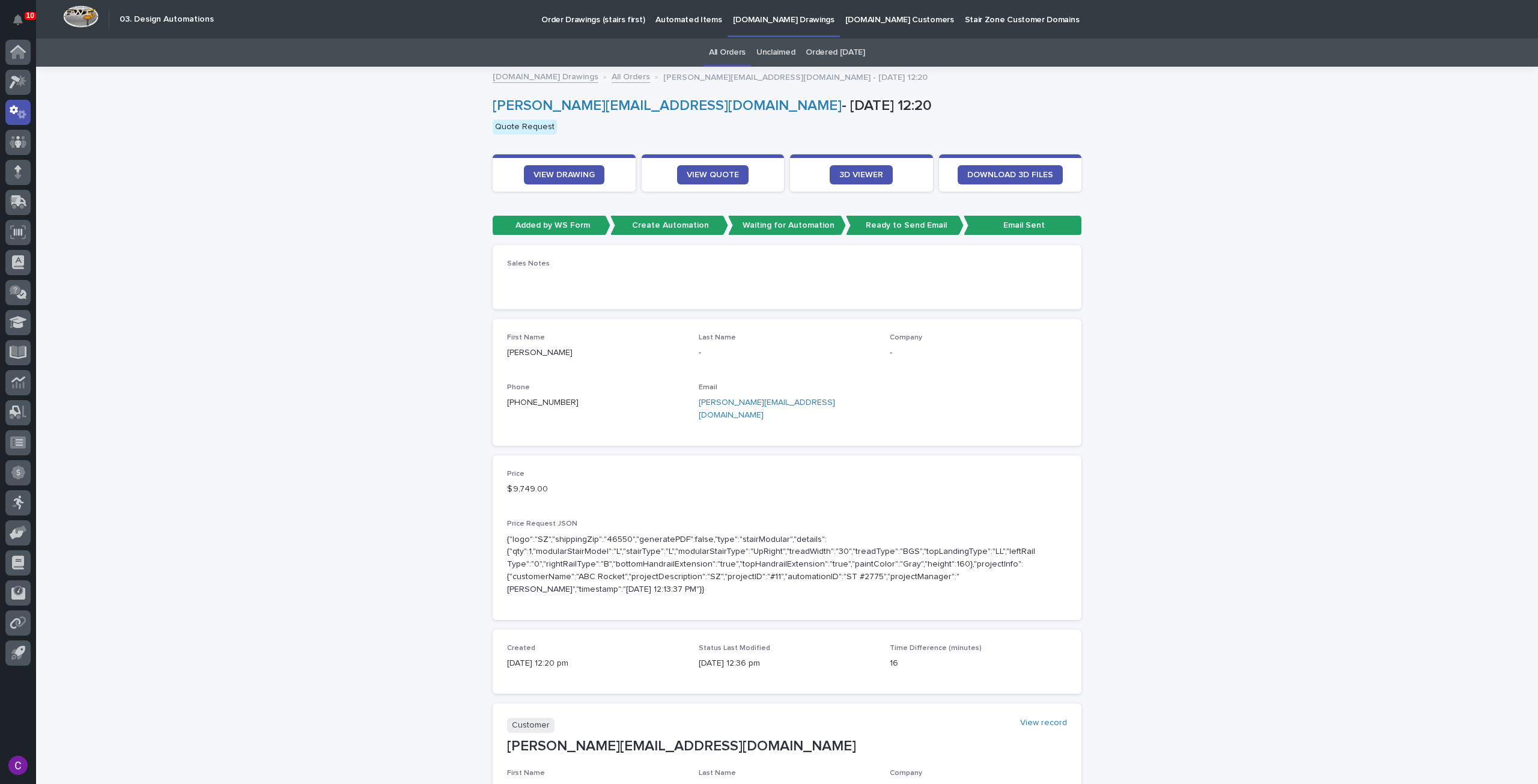
click at [658, 15] on p "Automated Items" at bounding box center [689, 13] width 66 height 25
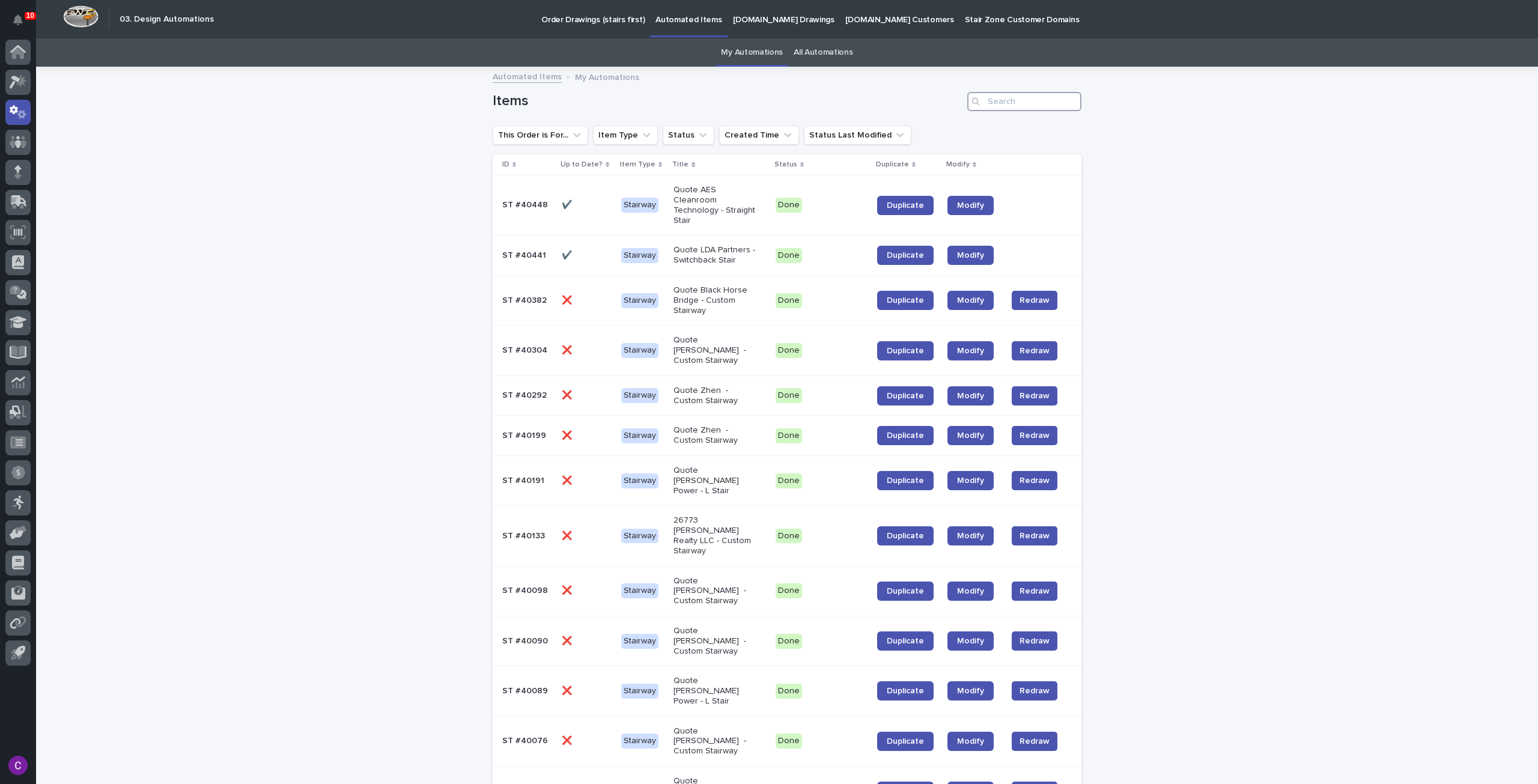
click at [1000, 98] on input "Search" at bounding box center [1024, 101] width 114 height 19
paste input "ST #39861"
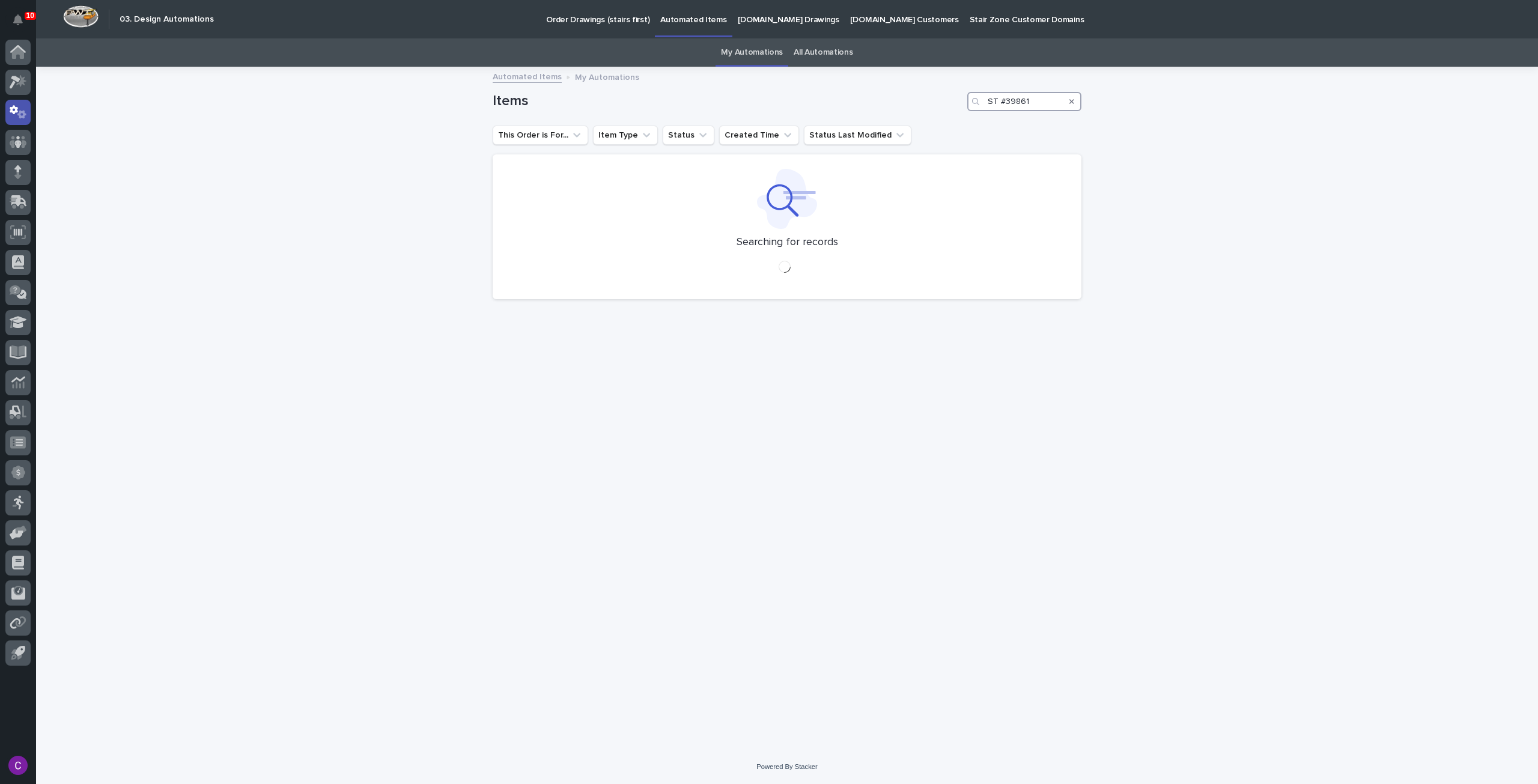
type input "ST #39861"
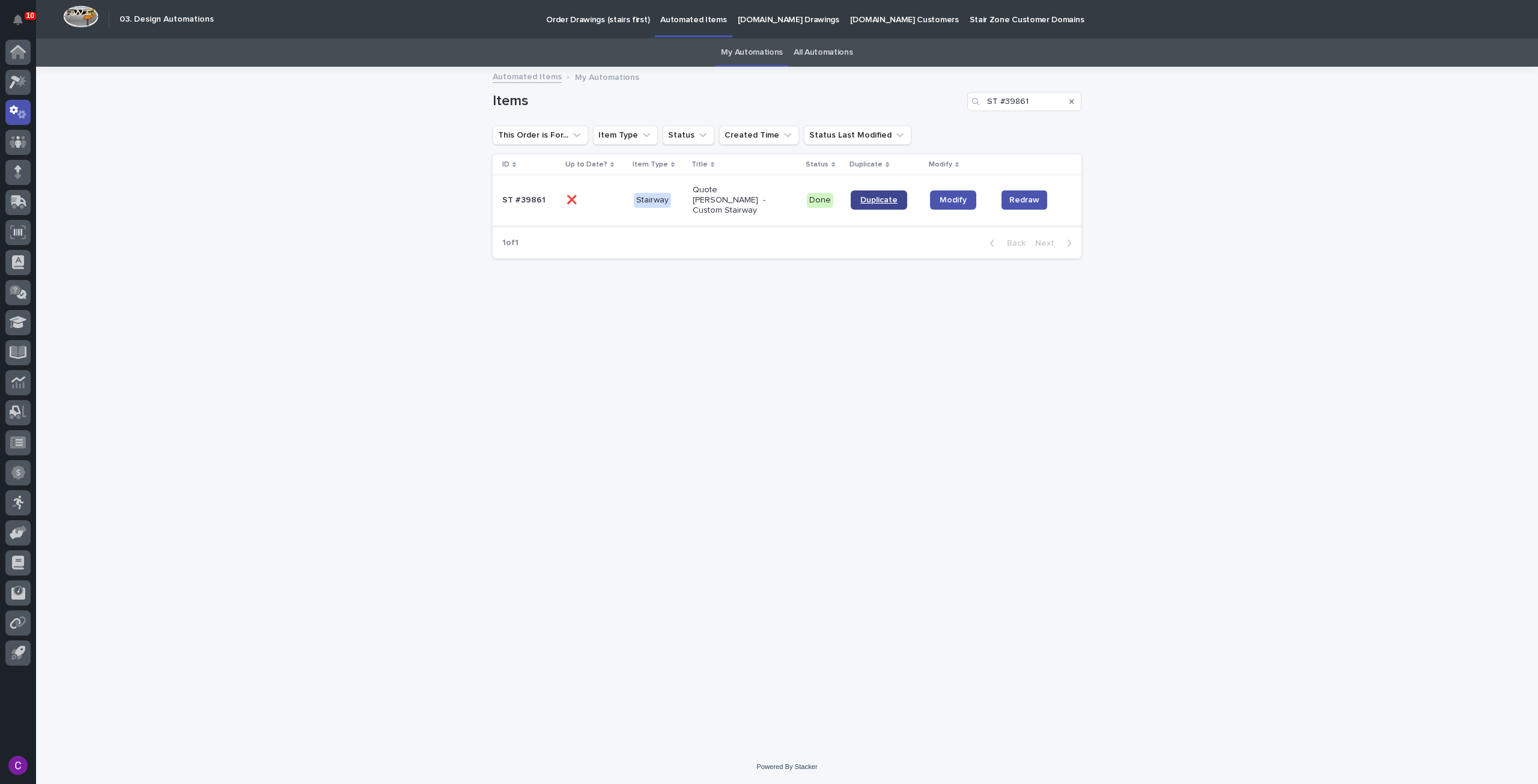
click at [890, 196] on span "Duplicate" at bounding box center [879, 200] width 38 height 9
click at [26, 88] on div at bounding box center [18, 82] width 25 height 25
